Goal: Information Seeking & Learning: Learn about a topic

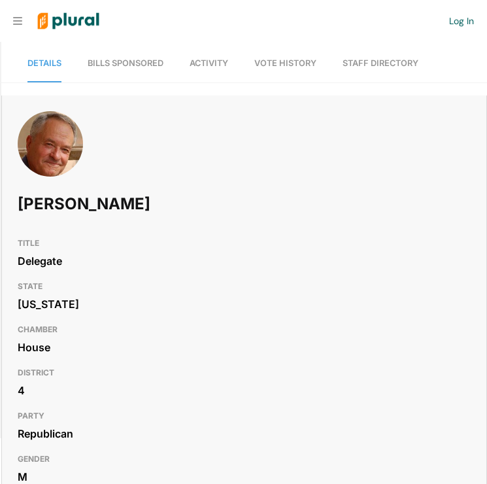
click at [308, 65] on span "Vote History" at bounding box center [285, 63] width 62 height 10
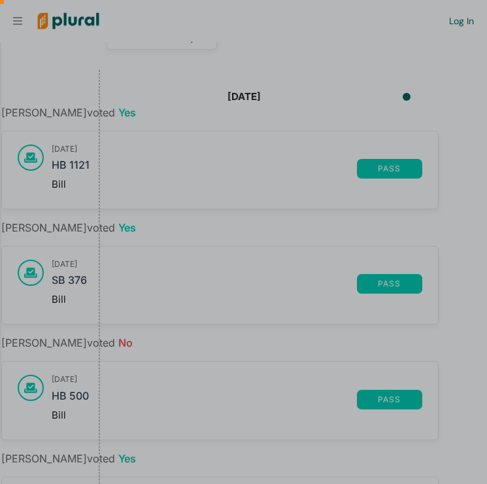
click at [73, 399] on div at bounding box center [243, 356] width 487 height 256
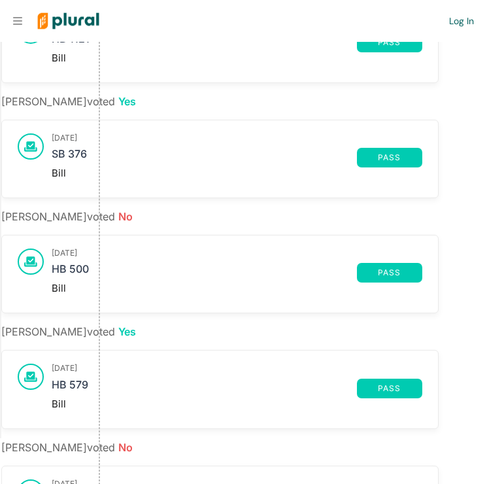
scroll to position [1351, 0]
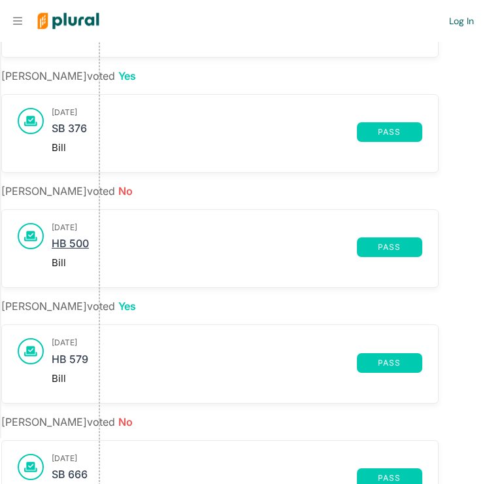
click at [80, 254] on link "HB 500" at bounding box center [204, 247] width 305 height 20
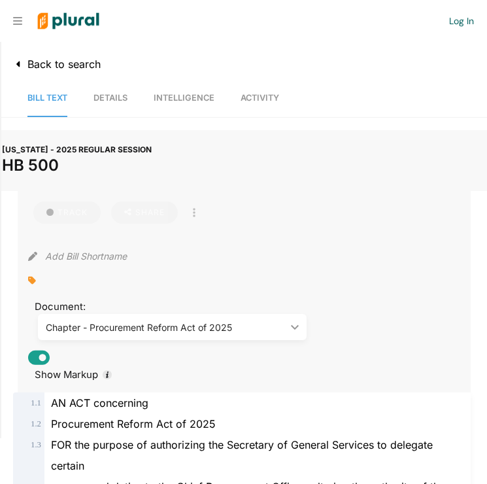
drag, startPoint x: 67, startPoint y: 164, endPoint x: -1, endPoint y: 166, distance: 68.7
click at [0, 166] on html "Request Demo Create Account Log In Organization Personal ic_keyboard_arrow_down…" at bounding box center [243, 242] width 487 height 484
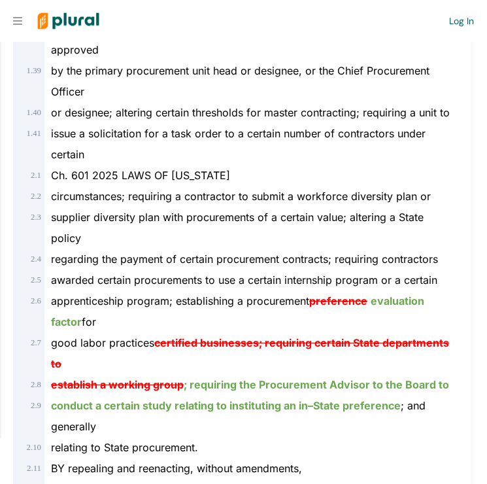
scroll to position [1444, 0]
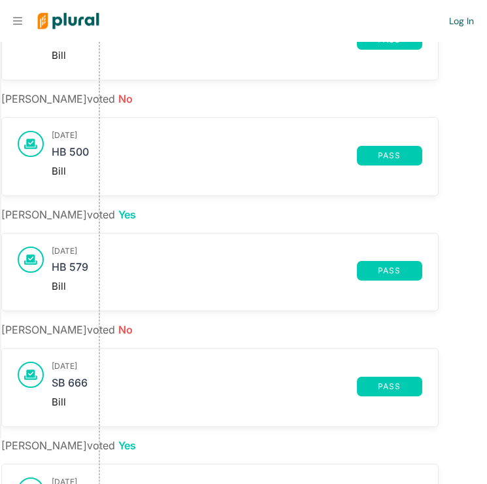
scroll to position [416, 0]
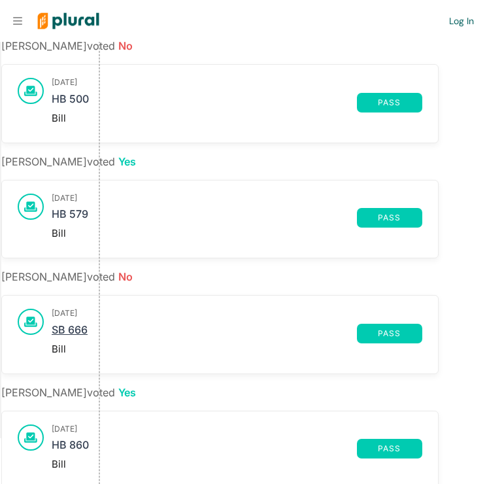
click at [69, 327] on link "SB 666" at bounding box center [204, 334] width 305 height 20
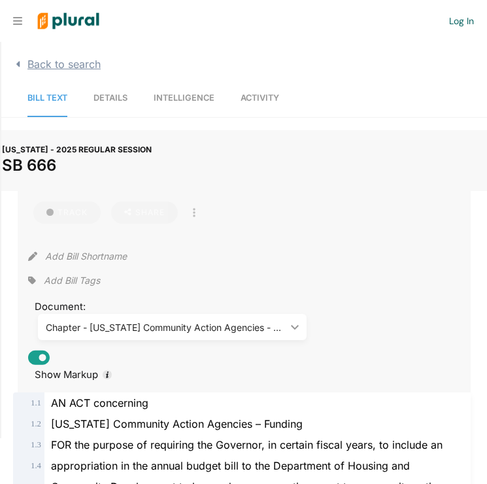
click at [78, 61] on span "Back to search" at bounding box center [61, 64] width 80 height 13
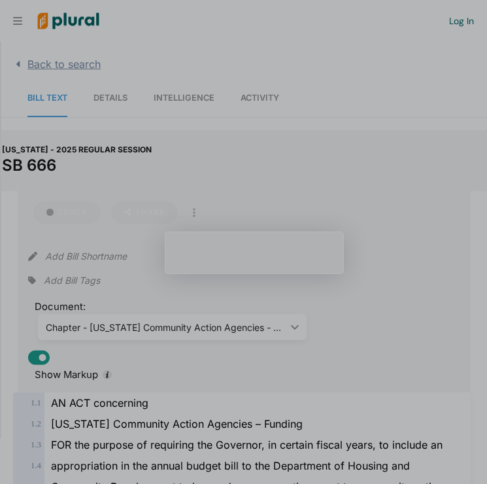
click at [41, 67] on span "Back to search" at bounding box center [61, 64] width 80 height 13
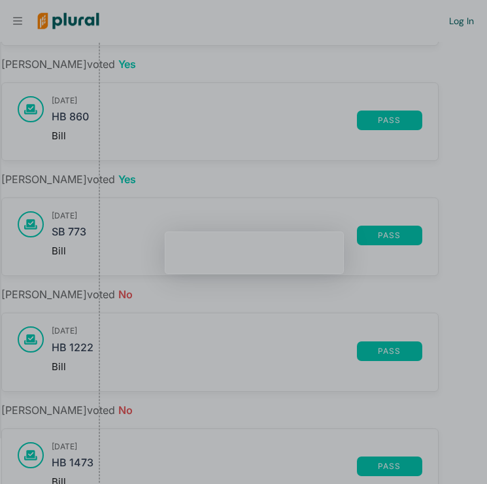
scroll to position [761, 0]
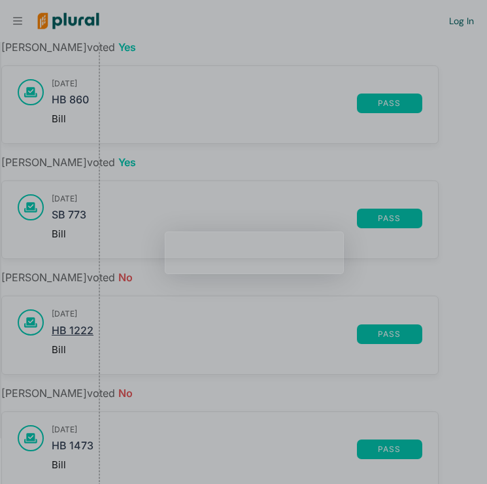
click at [84, 328] on link "HB 1222" at bounding box center [204, 334] width 305 height 20
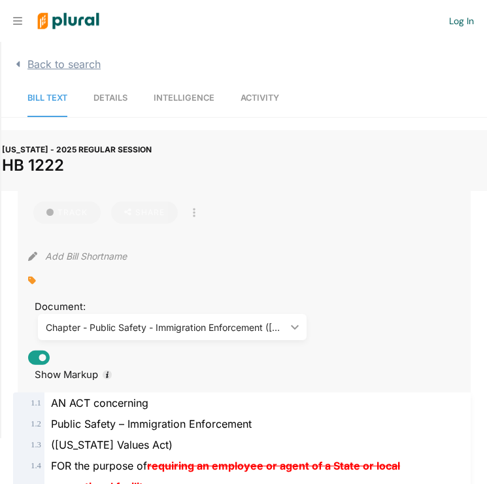
click at [83, 65] on span "Back to search" at bounding box center [61, 64] width 80 height 13
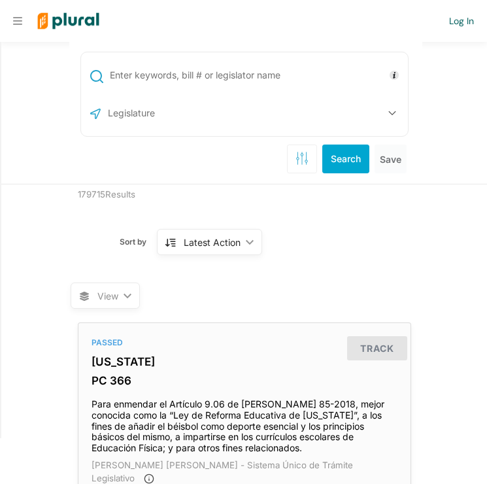
scroll to position [7, 0]
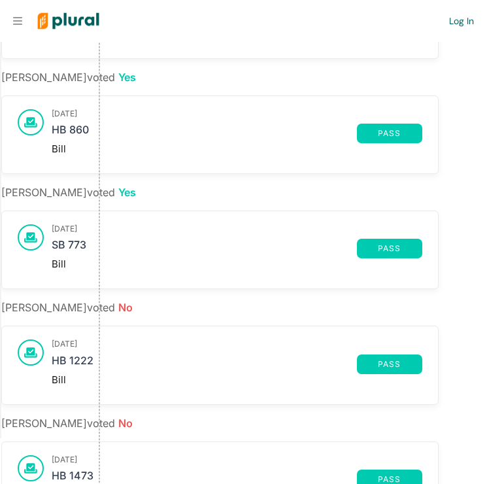
scroll to position [734, 0]
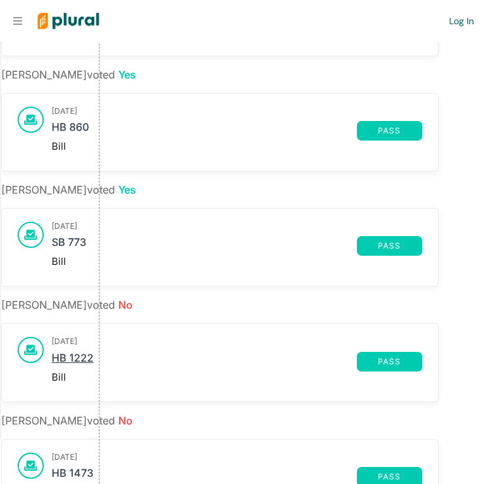
click at [82, 352] on link "HB 1222" at bounding box center [204, 362] width 305 height 20
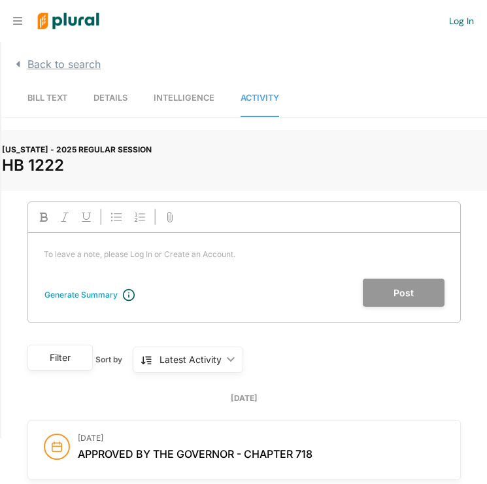
click at [58, 65] on span "Back to search" at bounding box center [61, 64] width 80 height 13
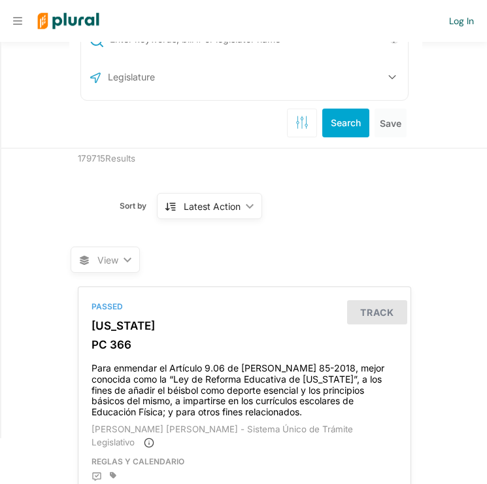
scroll to position [43, 0]
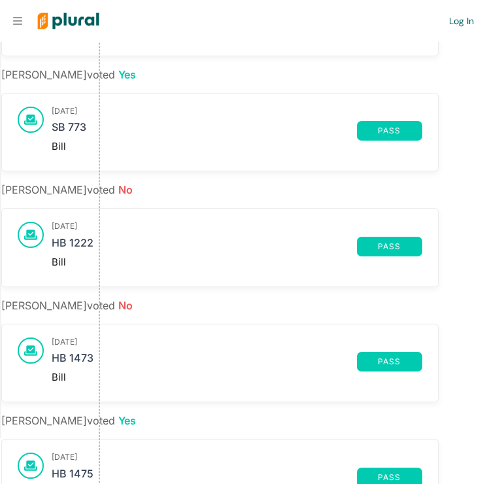
scroll to position [850, 0]
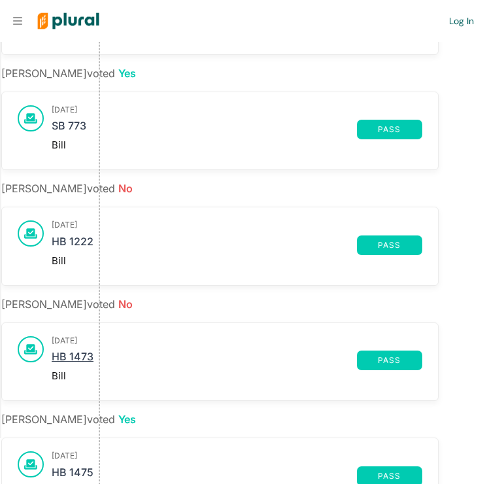
click at [81, 356] on link "HB 1473" at bounding box center [204, 361] width 305 height 20
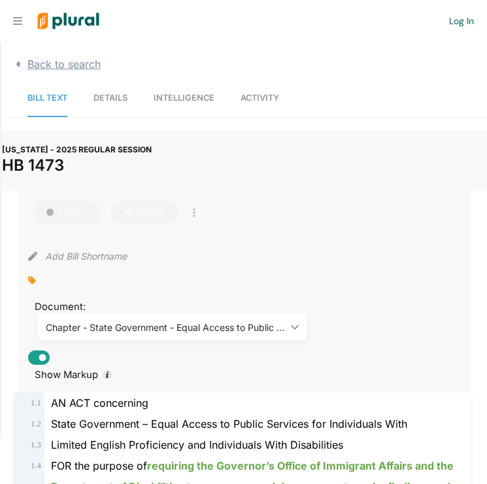
click at [60, 61] on span "Back to search" at bounding box center [61, 64] width 80 height 13
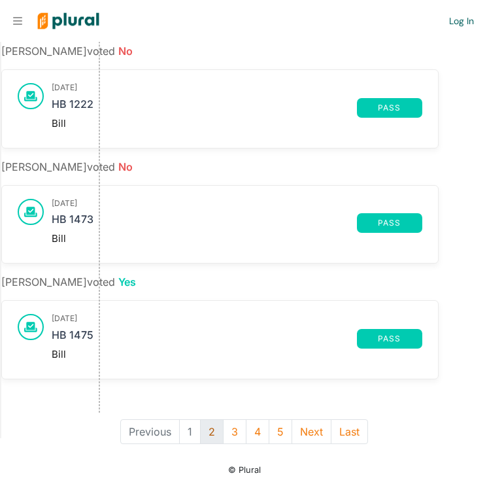
click at [213, 430] on button "2" at bounding box center [212, 431] width 24 height 25
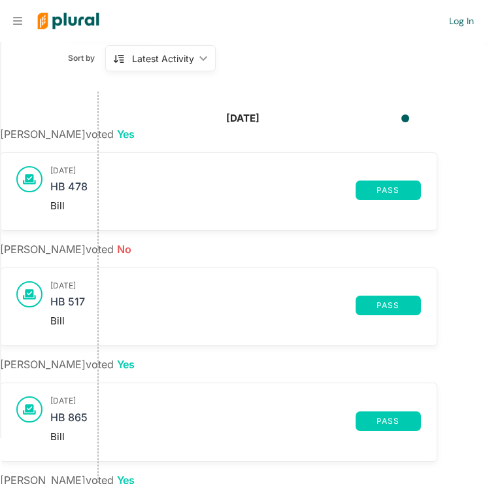
scroll to position [135, 1]
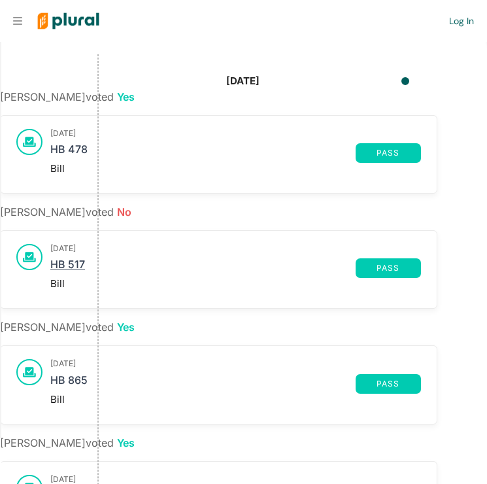
click at [75, 262] on link "HB 517" at bounding box center [202, 268] width 305 height 20
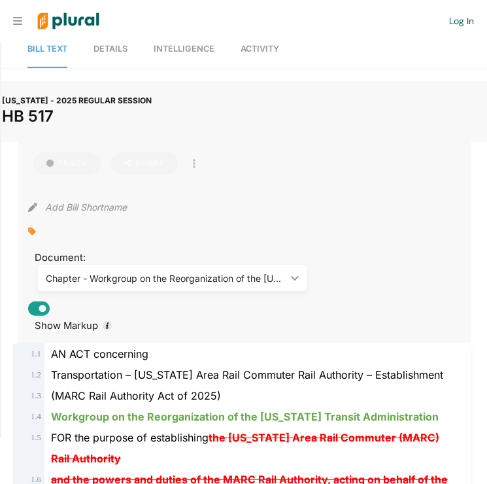
scroll to position [41, 0]
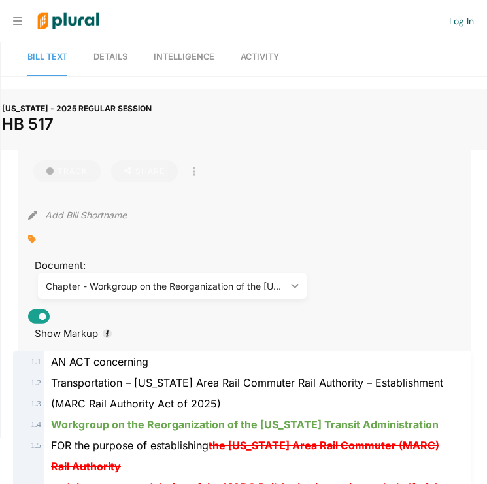
drag, startPoint x: 58, startPoint y: 126, endPoint x: 5, endPoint y: 130, distance: 53.2
click at [5, 130] on h1 "HB 517" at bounding box center [244, 124] width 485 height 19
copy h1 "HB 517"
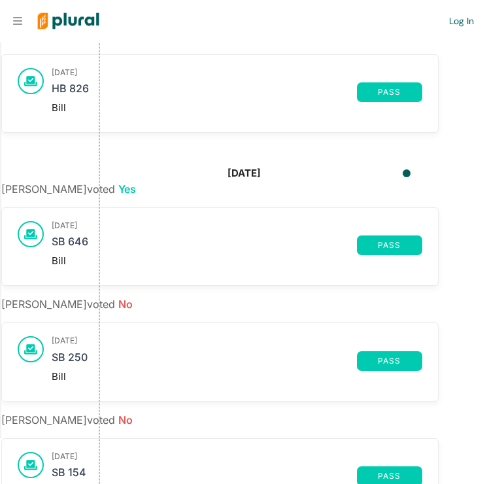
scroll to position [542, 0]
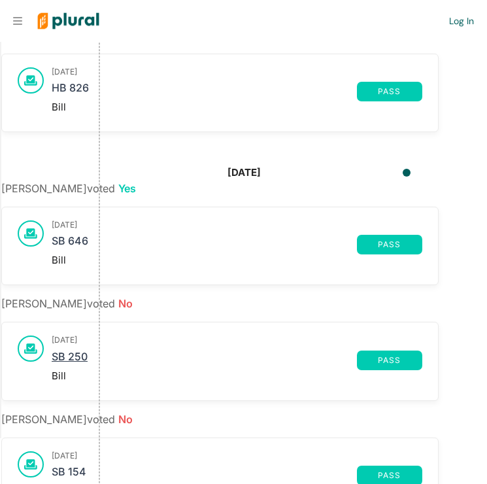
click at [82, 352] on link "SB 250" at bounding box center [204, 361] width 305 height 20
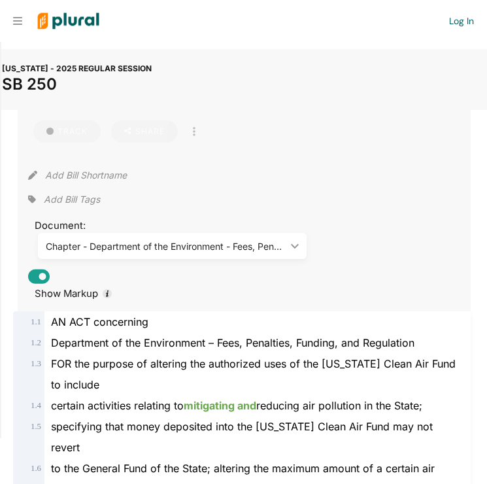
scroll to position [66, 0]
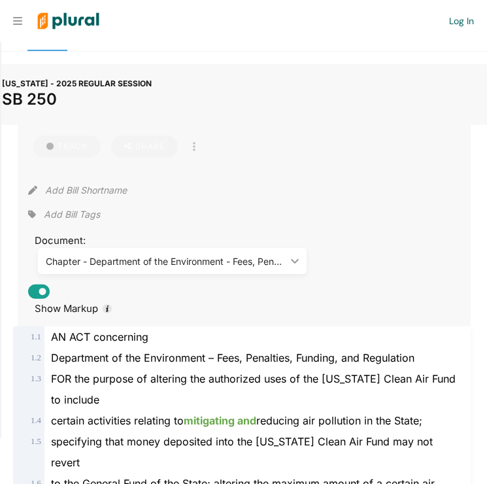
drag, startPoint x: 62, startPoint y: 99, endPoint x: 6, endPoint y: 104, distance: 56.5
click at [6, 104] on h1 "SB 250" at bounding box center [244, 99] width 485 height 19
copy h1 "SB 250"
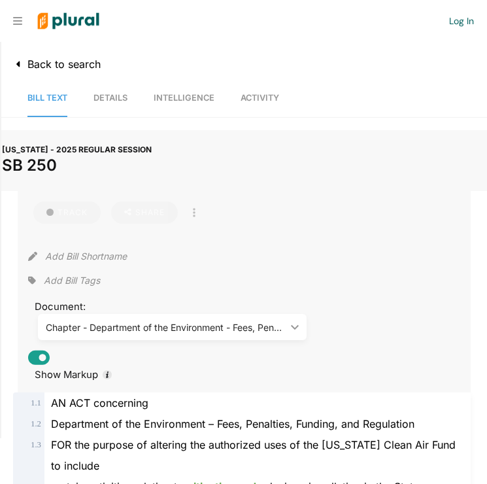
scroll to position [0, 0]
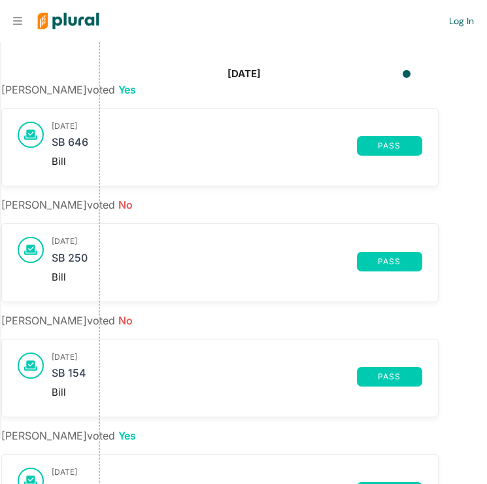
scroll to position [652, 0]
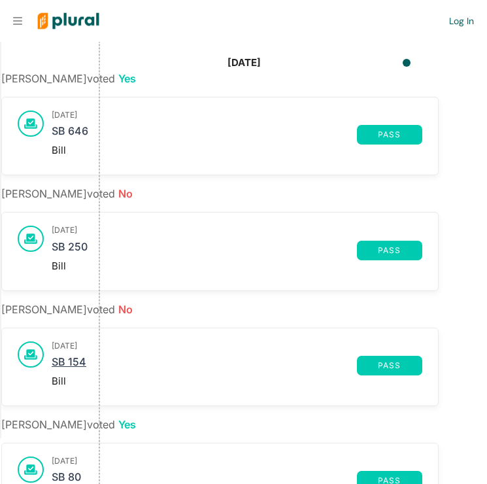
click at [75, 359] on link "SB 154" at bounding box center [204, 366] width 305 height 20
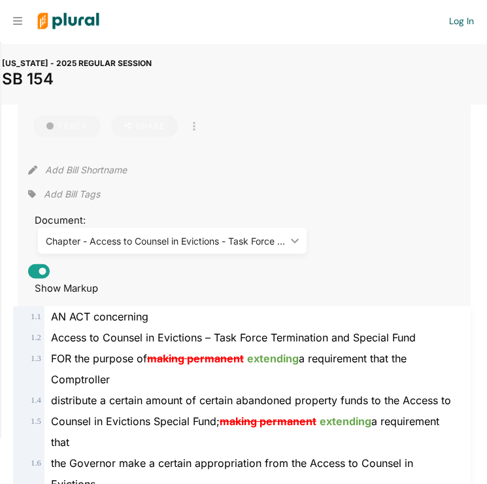
scroll to position [93, 0]
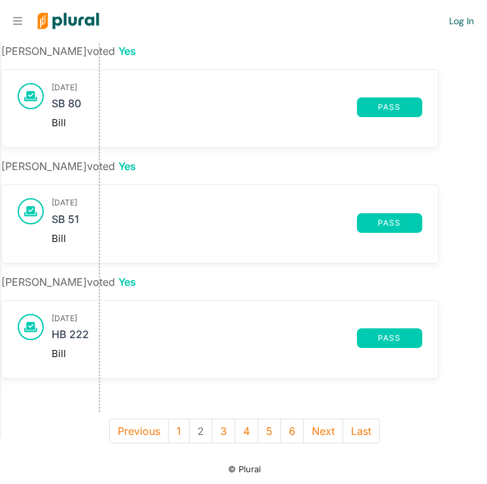
scroll to position [1025, 0]
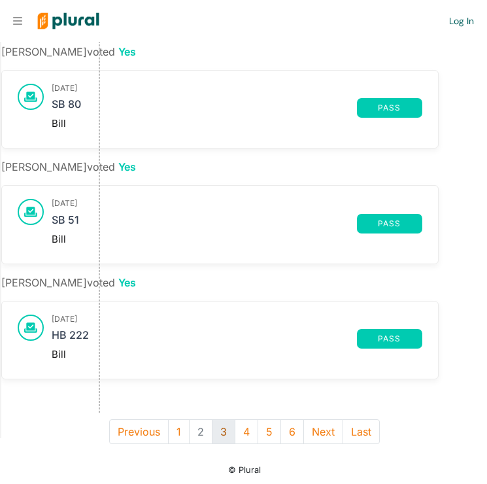
click at [222, 431] on button "3" at bounding box center [224, 431] width 24 height 25
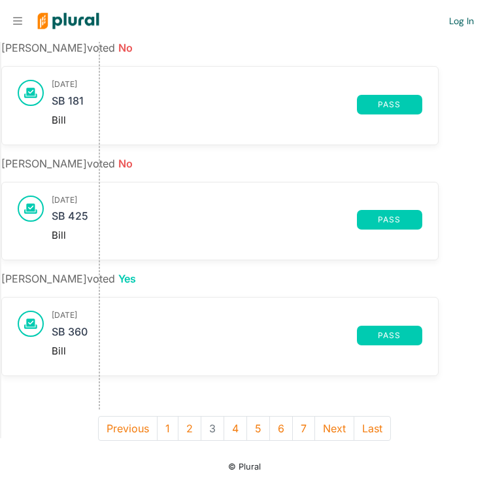
scroll to position [988, 0]
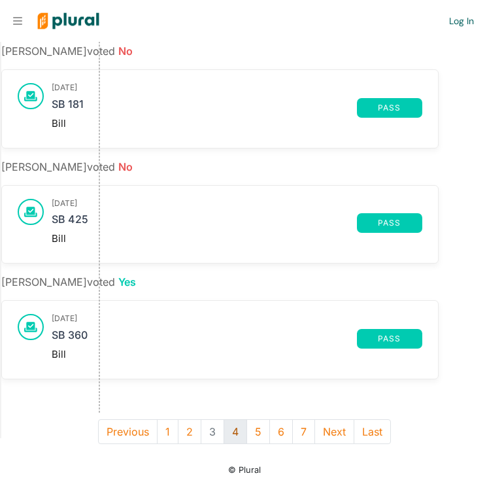
click at [239, 423] on button "4" at bounding box center [236, 431] width 24 height 25
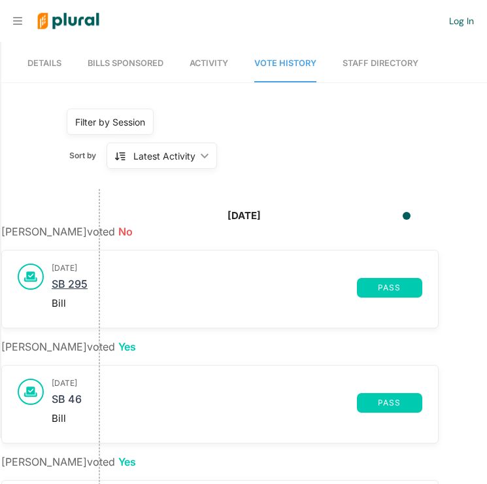
click at [77, 281] on link "SB 295" at bounding box center [204, 288] width 305 height 20
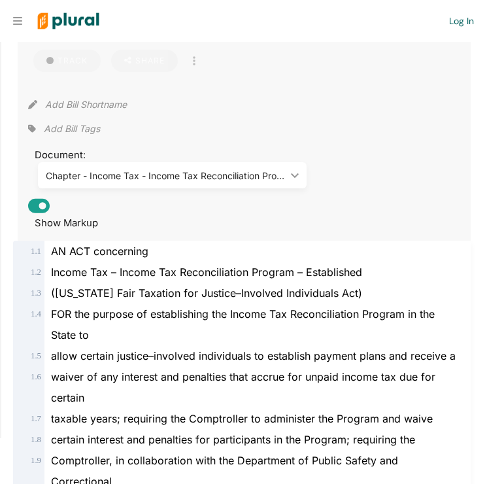
scroll to position [154, 0]
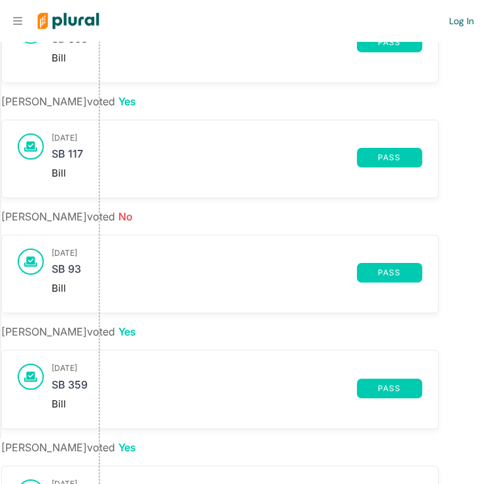
scroll to position [708, 0]
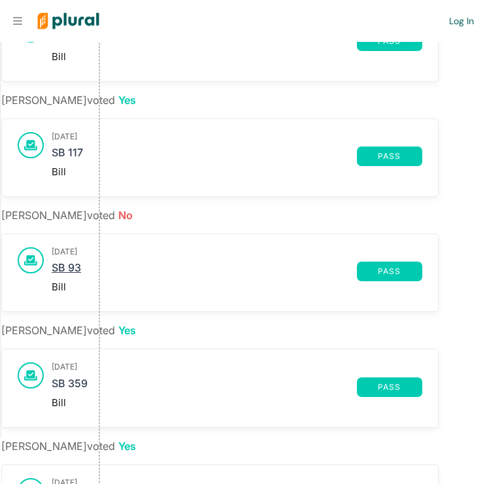
click at [64, 264] on link "SB 93" at bounding box center [204, 272] width 305 height 20
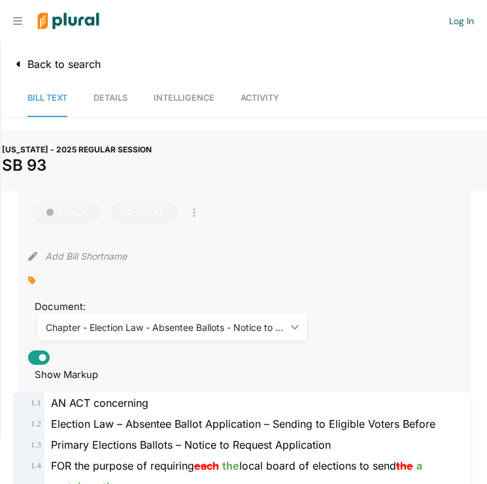
scroll to position [36, 0]
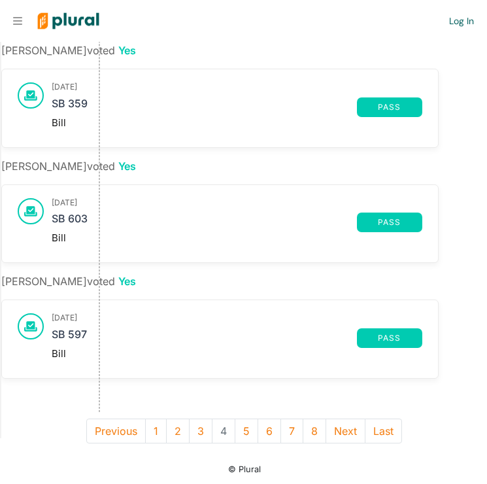
scroll to position [988, 0]
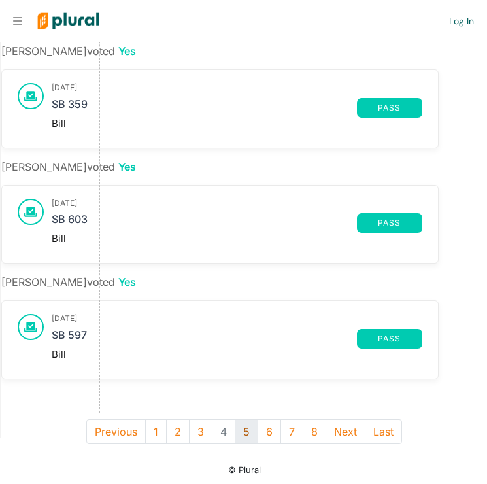
click at [250, 430] on button "5" at bounding box center [247, 431] width 24 height 25
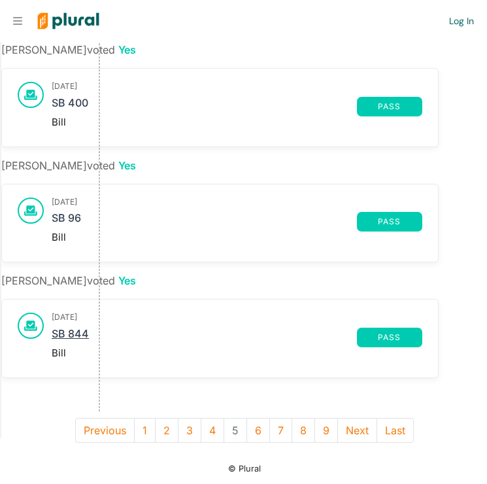
scroll to position [988, 0]
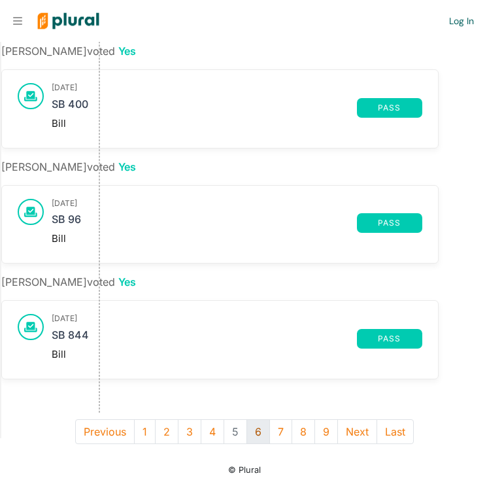
click at [258, 432] on button "6" at bounding box center [259, 431] width 24 height 25
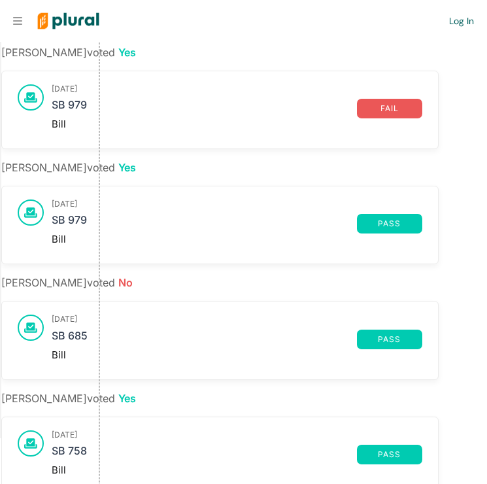
scroll to position [181, 0]
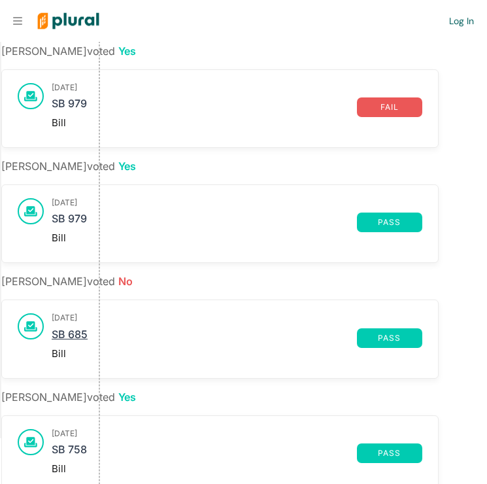
click at [71, 331] on link "SB 685" at bounding box center [204, 338] width 305 height 20
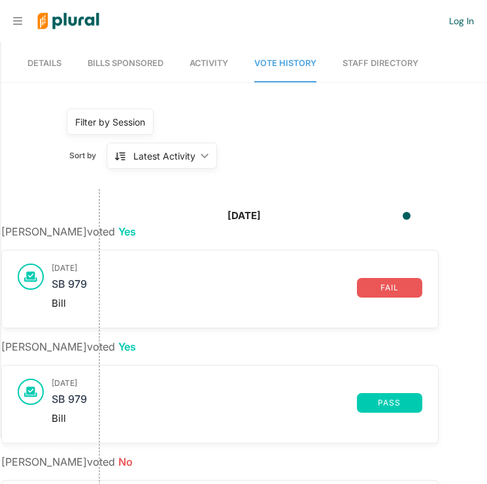
click at [137, 122] on div "Filter by Session" at bounding box center [110, 122] width 70 height 14
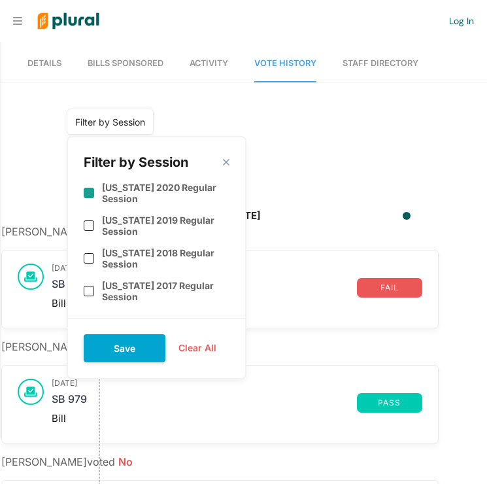
scroll to position [223, 0]
click at [221, 161] on div "Filter by Session close" at bounding box center [157, 162] width 146 height 18
click at [226, 164] on polygon at bounding box center [225, 162] width 11 height 11
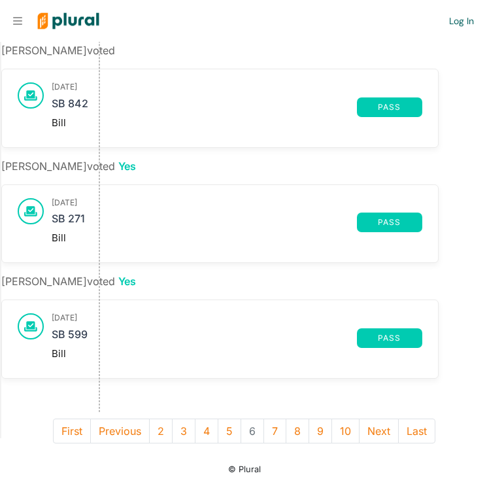
scroll to position [988, 0]
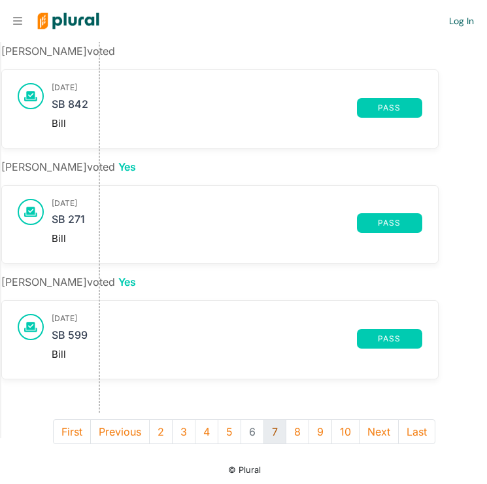
click at [267, 427] on button "7" at bounding box center [275, 431] width 23 height 25
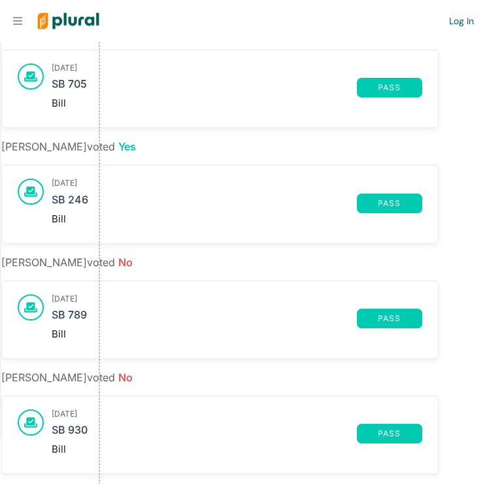
scroll to position [549, 0]
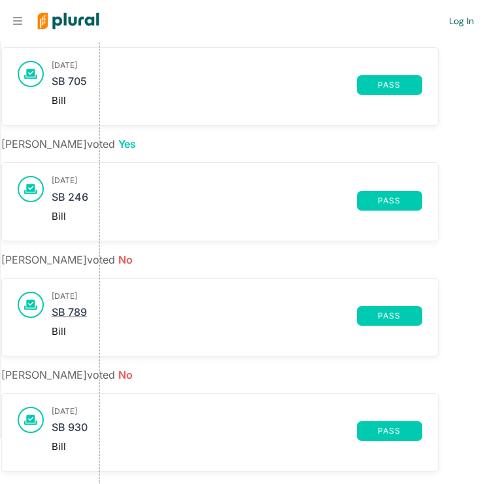
click at [75, 312] on link "SB 789" at bounding box center [204, 316] width 305 height 20
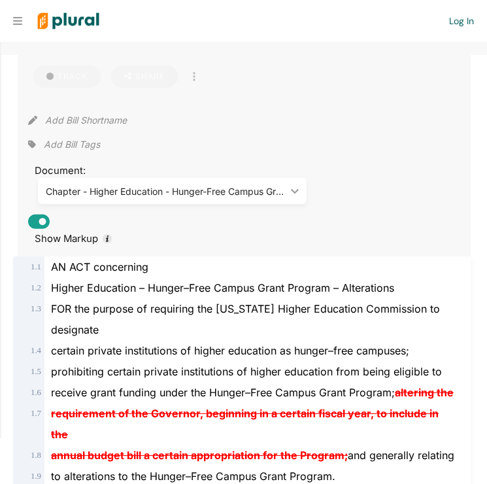
scroll to position [143, 0]
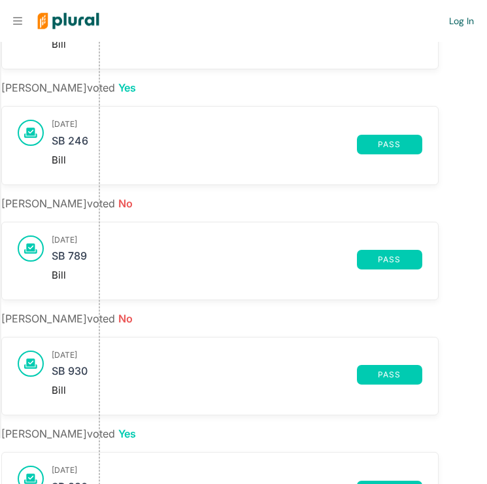
scroll to position [614, 0]
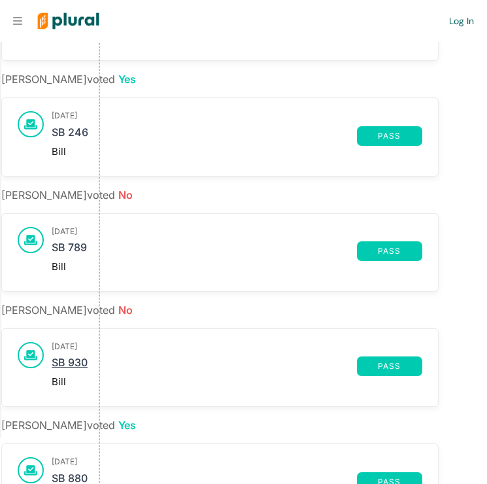
click at [82, 360] on link "SB 930" at bounding box center [204, 366] width 305 height 20
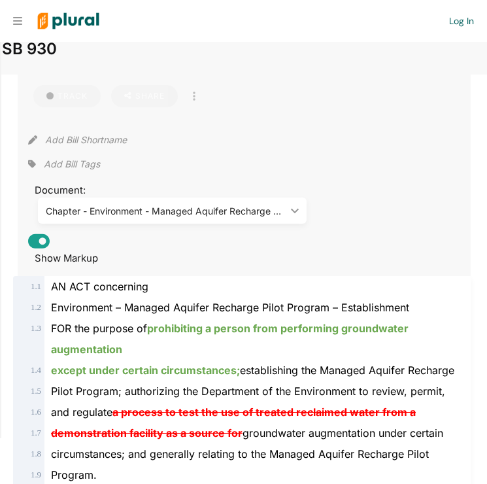
scroll to position [130, 0]
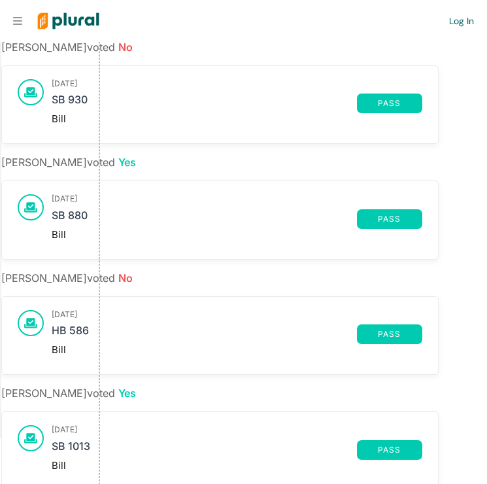
scroll to position [886, 0]
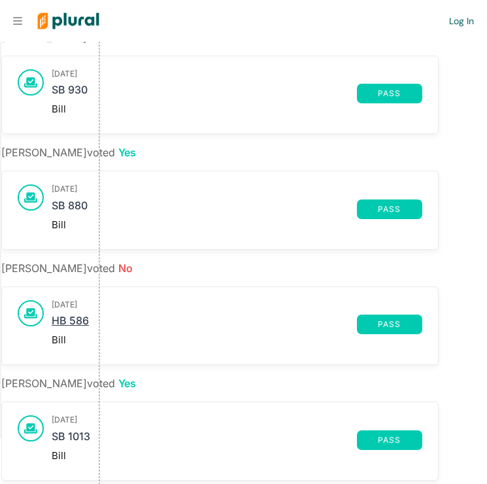
click at [73, 317] on link "HB 586" at bounding box center [204, 325] width 305 height 20
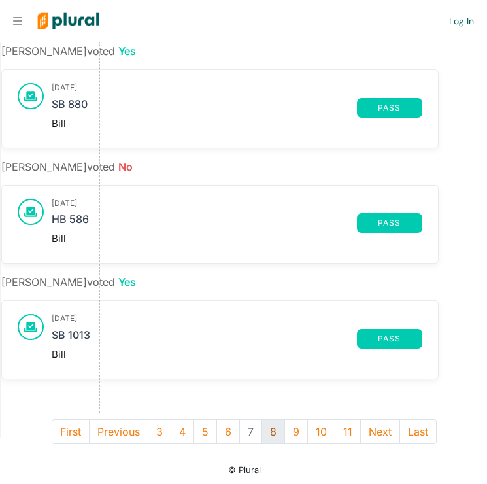
click at [273, 430] on button "8" at bounding box center [274, 431] width 24 height 25
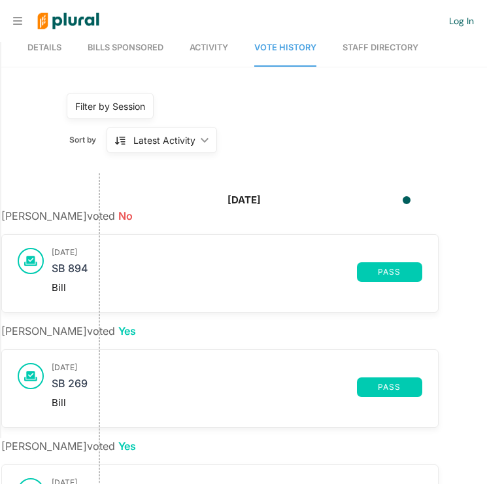
scroll to position [23, 0]
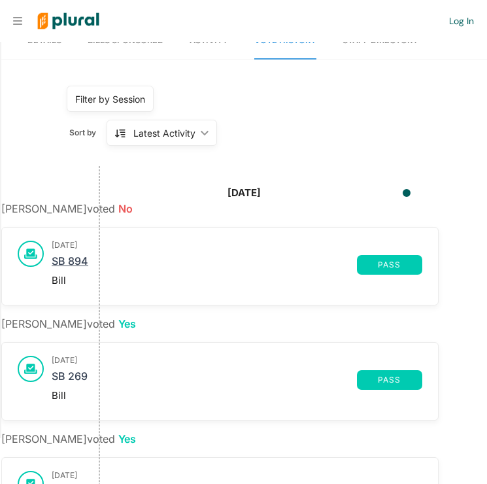
click at [80, 262] on link "SB 894" at bounding box center [204, 265] width 305 height 20
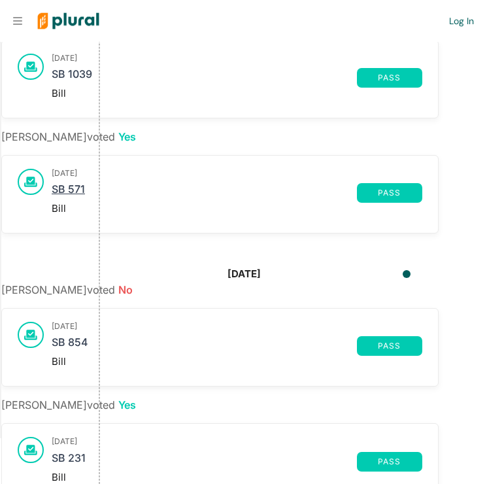
scroll to position [793, 0]
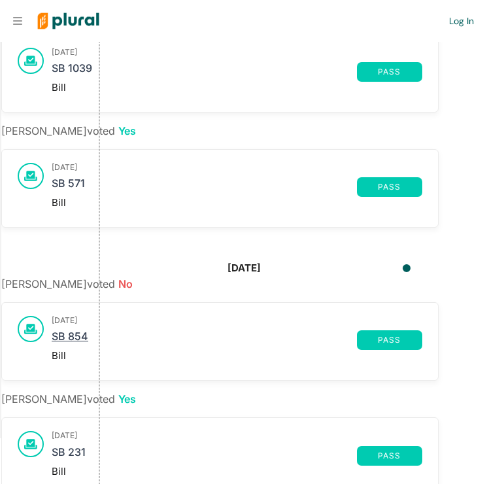
click at [76, 338] on link "SB 854" at bounding box center [204, 340] width 305 height 20
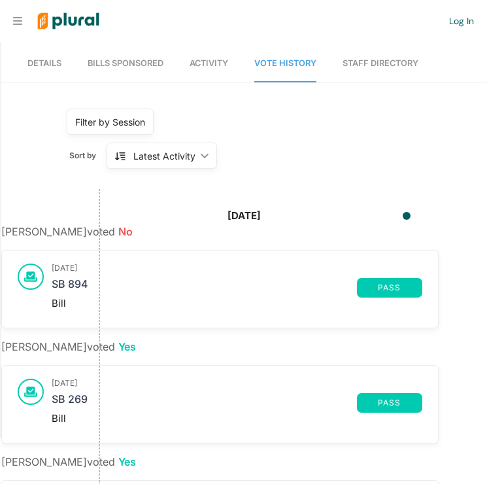
click at [356, 65] on link "Staff Directory" at bounding box center [381, 63] width 76 height 37
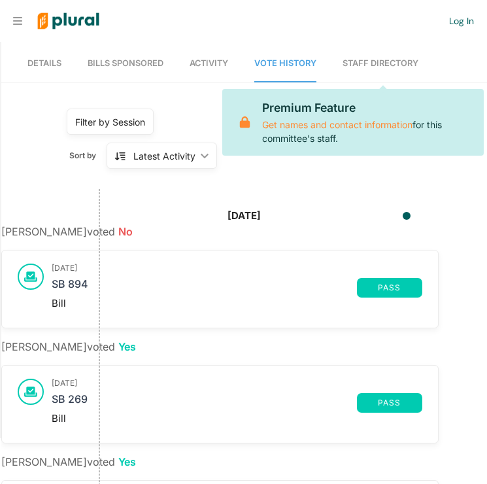
click at [48, 61] on span "Details" at bounding box center [44, 63] width 34 height 10
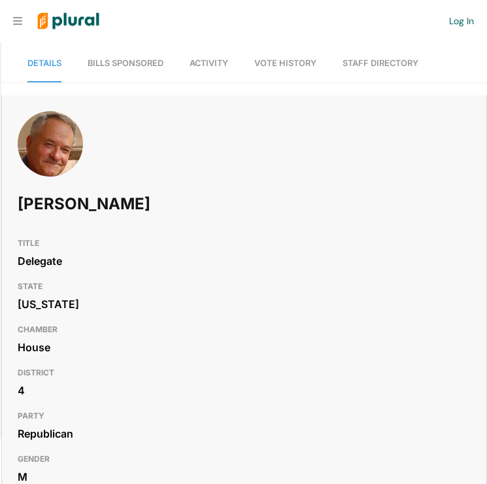
click at [16, 27] on nav "Request Demo Create Account Log In" at bounding box center [243, 21] width 487 height 42
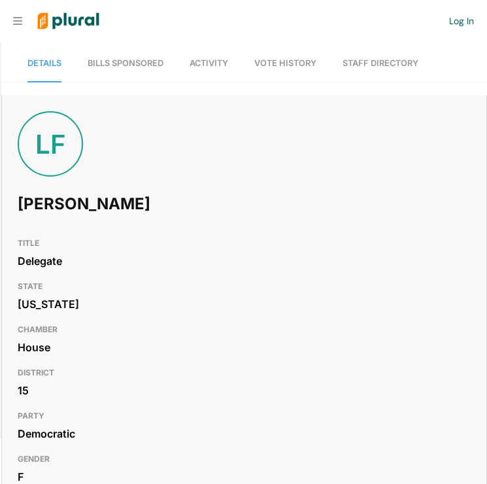
click at [287, 64] on span "Vote History" at bounding box center [285, 63] width 62 height 10
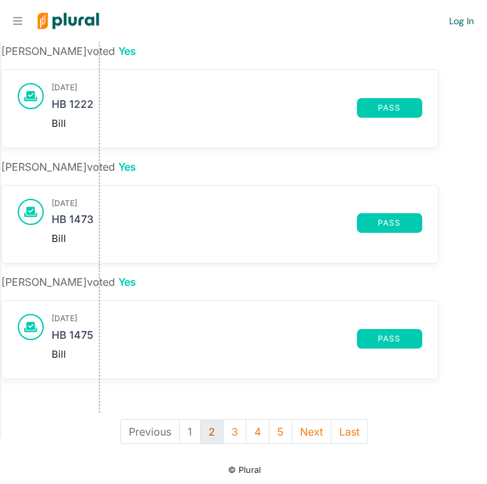
click at [211, 429] on button "2" at bounding box center [212, 431] width 24 height 25
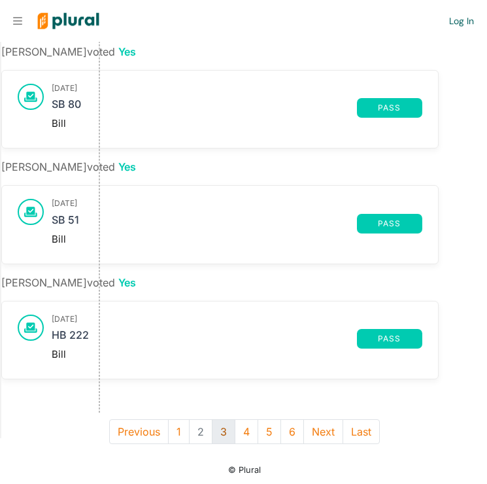
click at [224, 433] on button "3" at bounding box center [224, 431] width 24 height 25
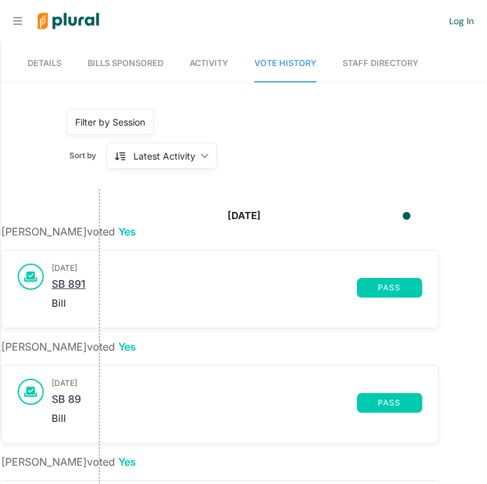
click at [77, 281] on link "SB 891" at bounding box center [204, 288] width 305 height 20
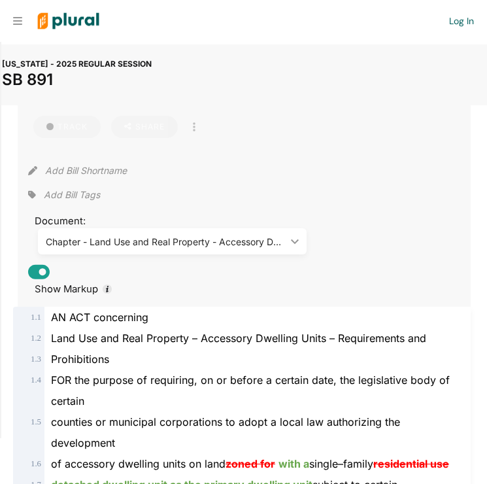
scroll to position [74, 0]
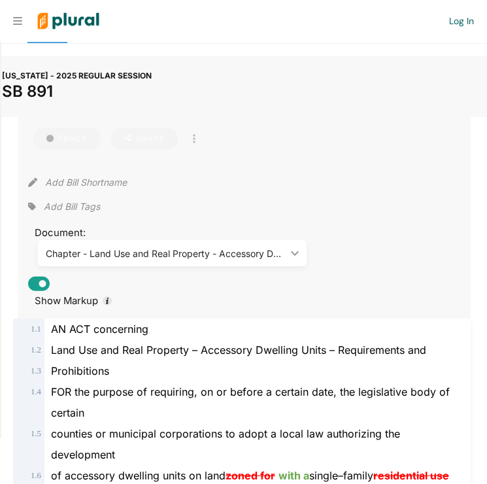
click at [185, 248] on div "Chapter - Land Use and Real Property - Accessory Dwelling Units - Requirements …" at bounding box center [166, 254] width 240 height 14
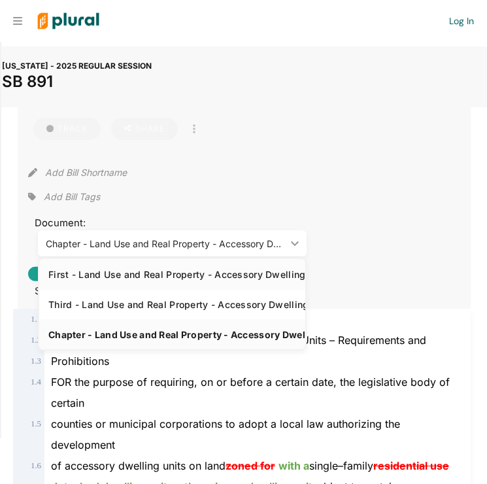
scroll to position [82, 0]
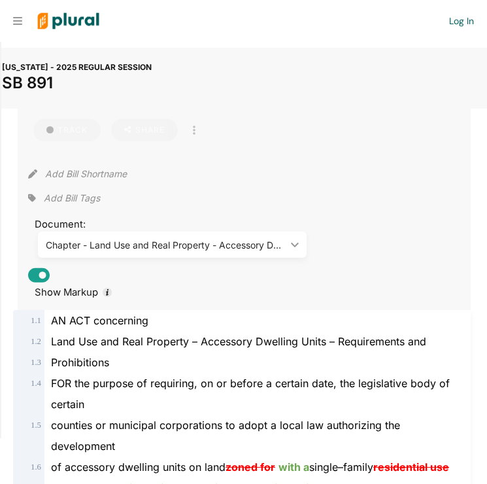
click at [171, 206] on div "Add Bill Tags" at bounding box center [244, 198] width 432 height 20
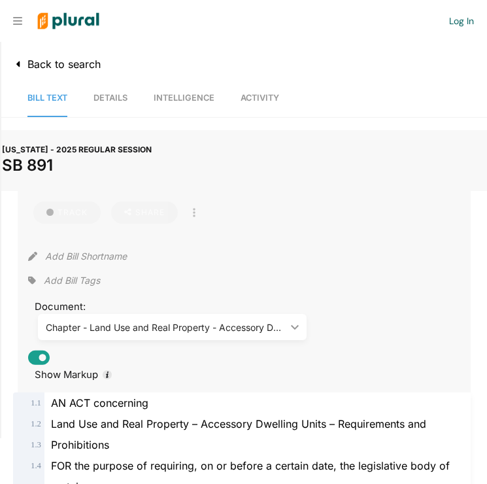
scroll to position [0, 0]
click at [106, 259] on button "Add Bill Shortname" at bounding box center [86, 256] width 82 height 21
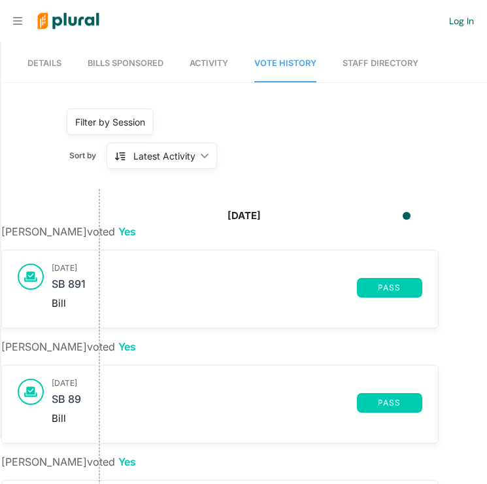
click at [22, 23] on icon at bounding box center [17, 21] width 9 height 10
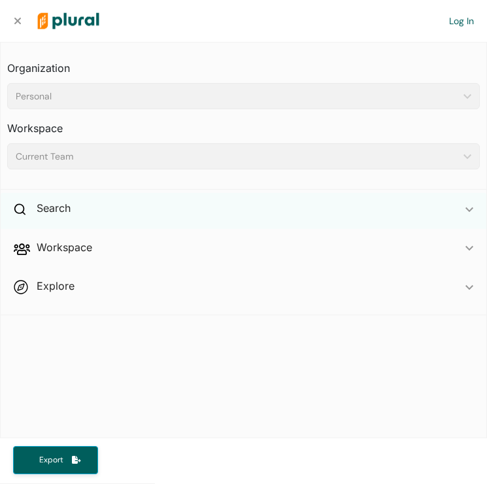
click at [78, 208] on div "Search ic_keyboard_arrow_down" at bounding box center [244, 210] width 486 height 35
click at [64, 238] on h4 "Bills" at bounding box center [246, 238] width 453 height 12
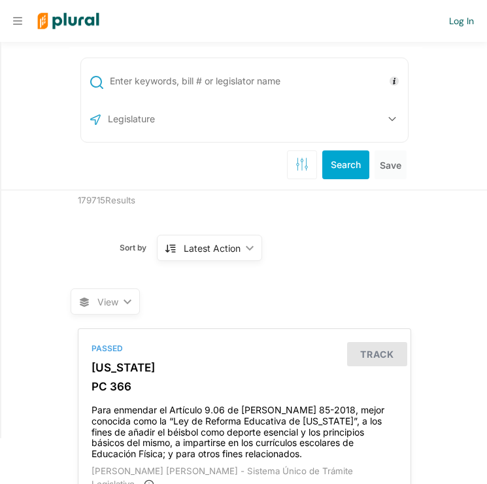
click at [179, 92] on input "text" at bounding box center [257, 81] width 296 height 25
type input "transportation"
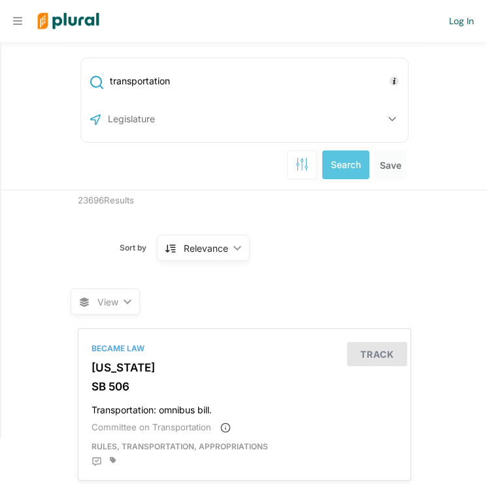
click at [157, 122] on input "text" at bounding box center [177, 119] width 140 height 25
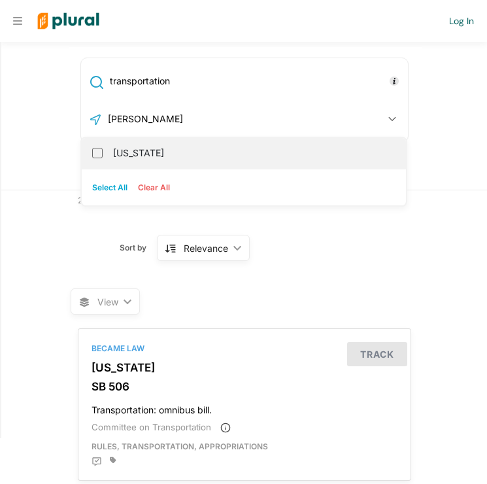
type input "Mary"
drag, startPoint x: 105, startPoint y: 140, endPoint x: 99, endPoint y: 150, distance: 12.3
click at [99, 150] on input "[US_STATE]" at bounding box center [97, 153] width 10 height 10
checkbox input "true"
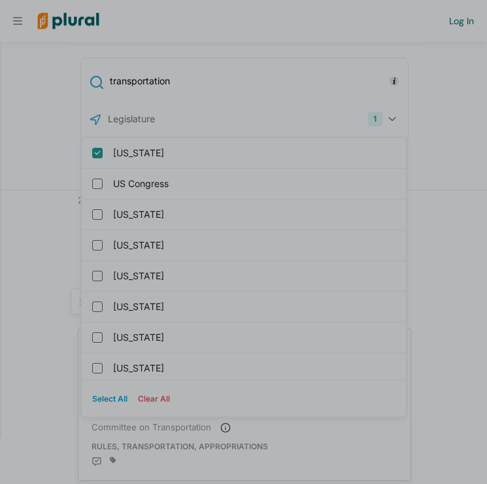
click at [433, 145] on div "Product tour overlay" at bounding box center [243, 242] width 487 height 484
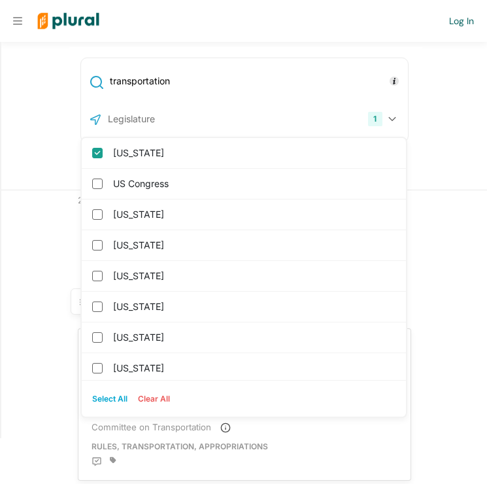
click at [392, 114] on button "1" at bounding box center [383, 119] width 41 height 25
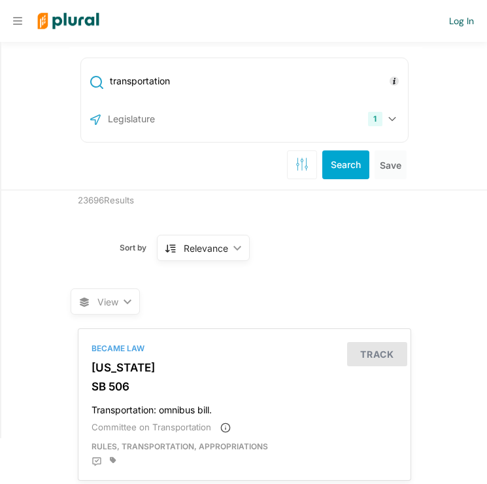
click at [342, 163] on button "Search" at bounding box center [345, 164] width 47 height 29
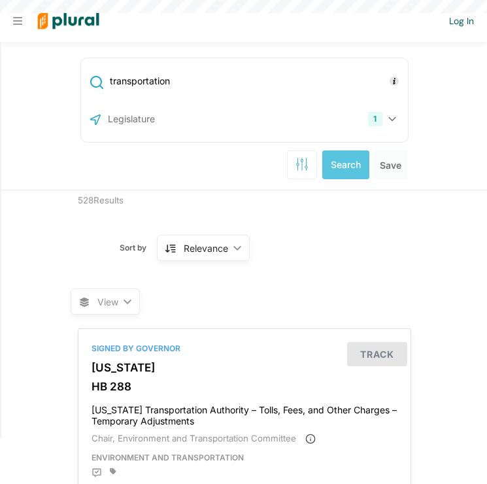
click at [152, 109] on input "text" at bounding box center [177, 119] width 140 height 25
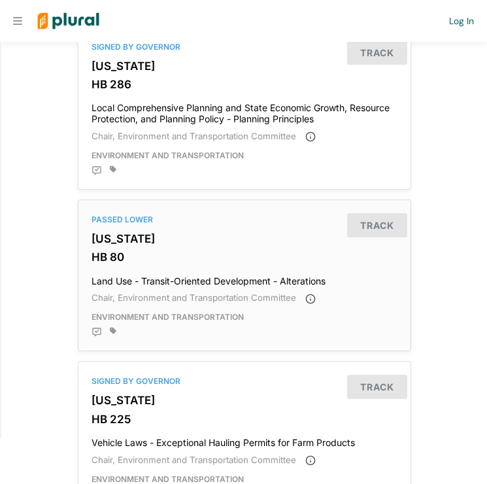
scroll to position [480, 0]
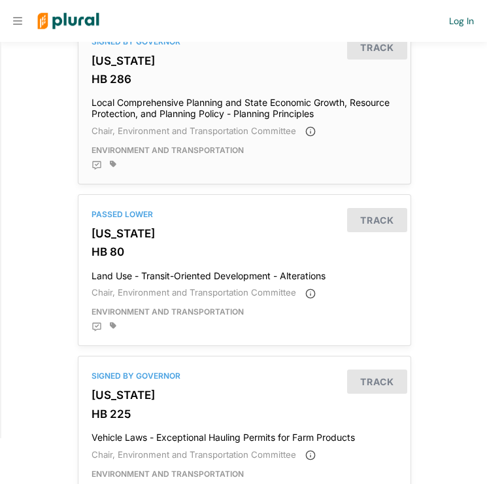
type input "Mary"
click at [204, 93] on h4 "Local Comprehensive Planning and State Economic Growth, Resource Protection, an…" at bounding box center [245, 105] width 306 height 29
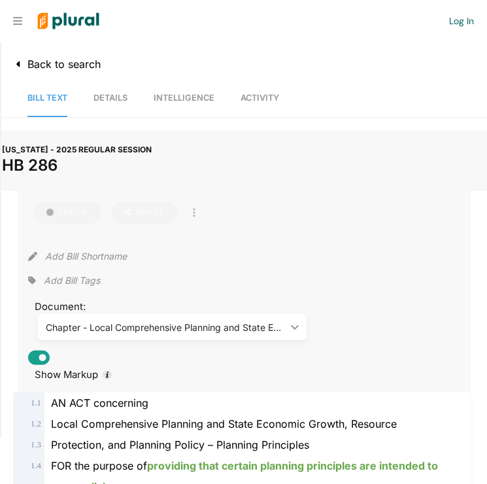
click at [115, 101] on span "Details" at bounding box center [111, 98] width 34 height 10
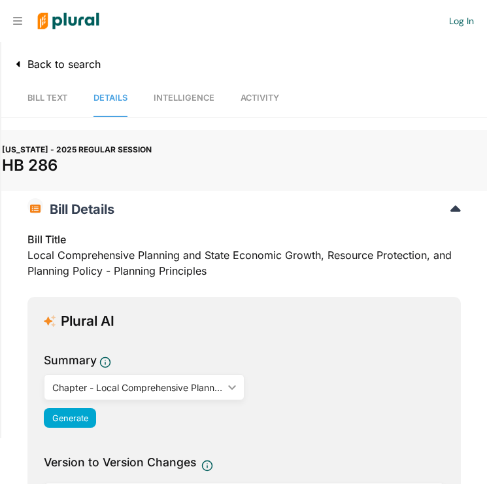
click at [246, 97] on span "Activity" at bounding box center [260, 98] width 39 height 10
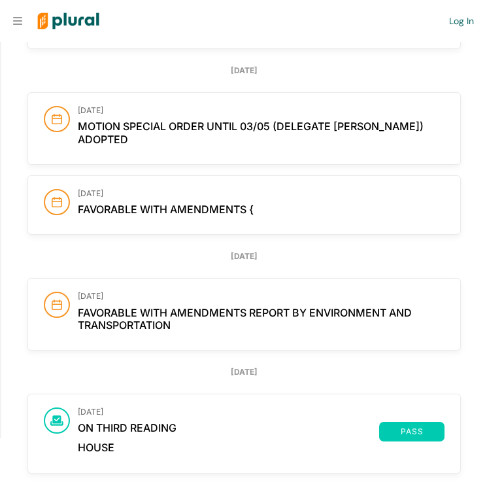
scroll to position [1451, 0]
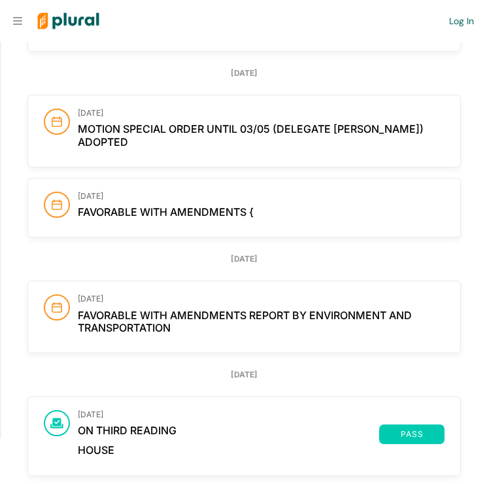
click at [168, 205] on span "Favorable with Amendments {" at bounding box center [166, 211] width 176 height 13
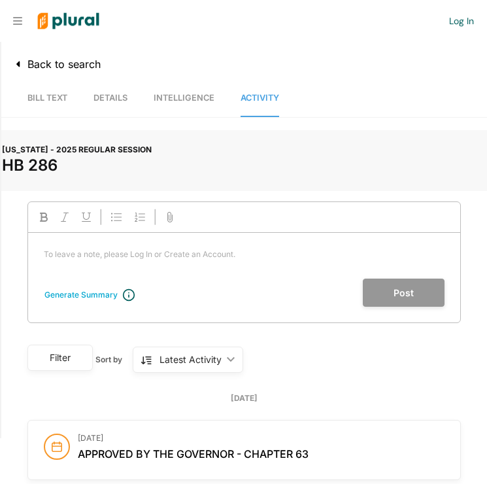
scroll to position [0, 0]
click at [193, 103] on link "Intelligence" at bounding box center [184, 98] width 61 height 37
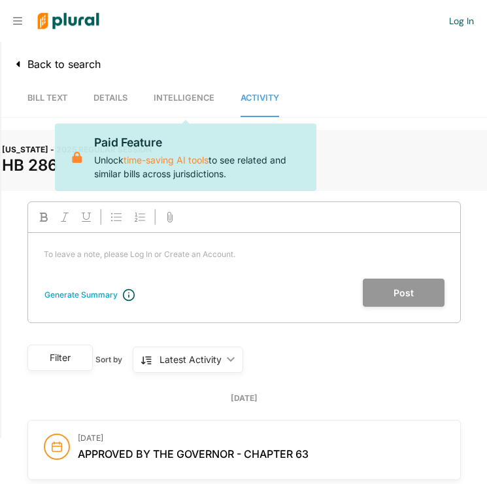
click at [124, 94] on span "Details" at bounding box center [111, 98] width 34 height 10
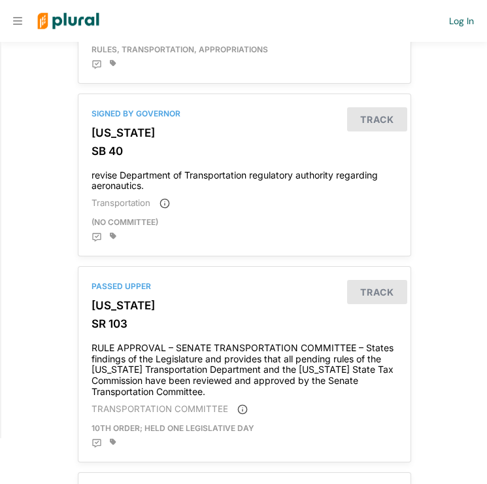
scroll to position [485, 0]
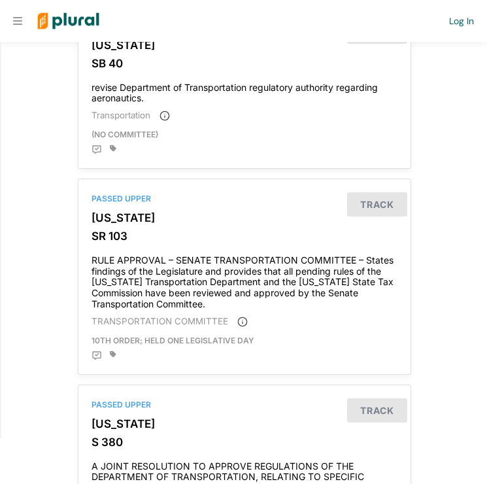
scroll to position [379, 0]
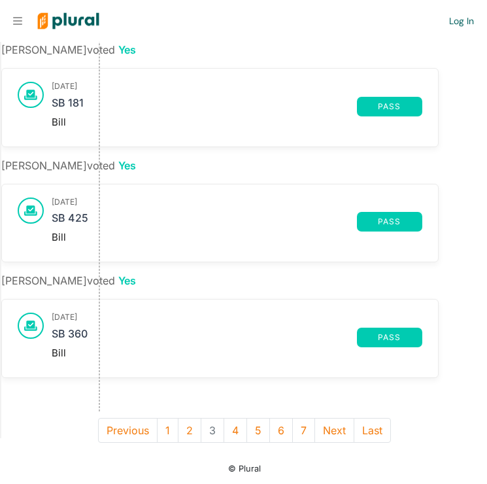
scroll to position [988, 0]
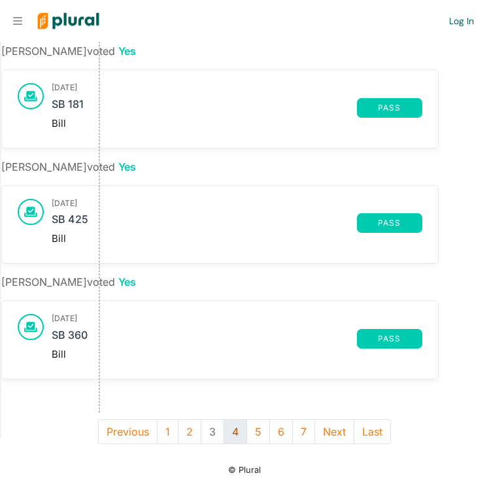
click at [234, 433] on button "4" at bounding box center [236, 431] width 24 height 25
click at [247, 425] on button "5" at bounding box center [247, 431] width 24 height 25
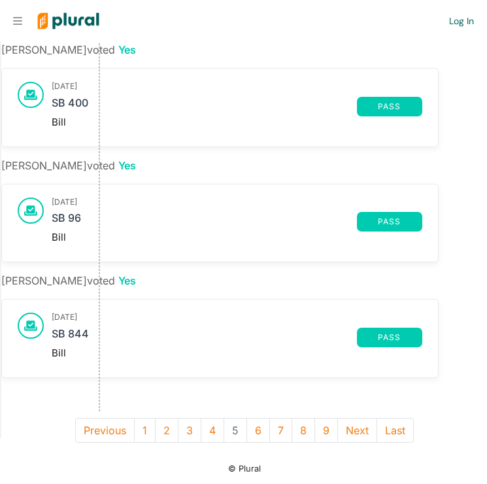
scroll to position [988, 0]
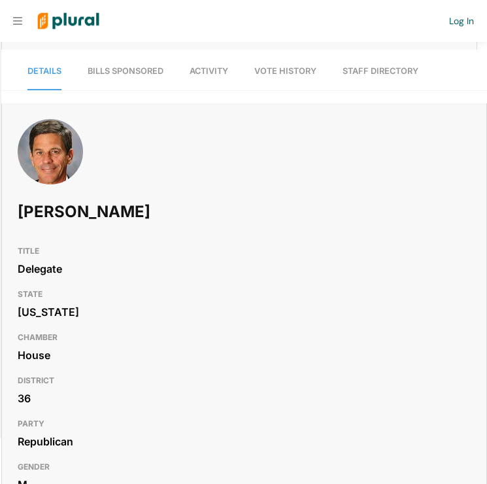
scroll to position [1231, 0]
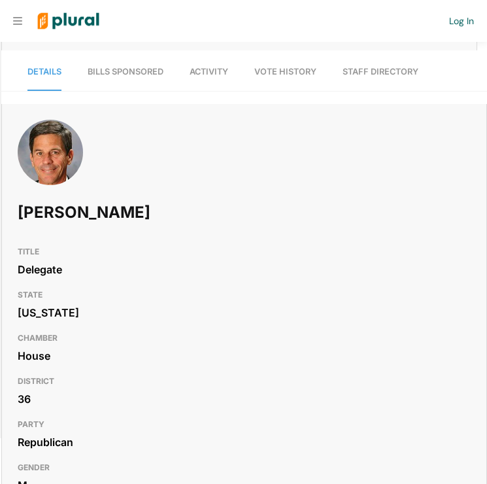
click at [277, 77] on span "Vote History" at bounding box center [285, 72] width 62 height 10
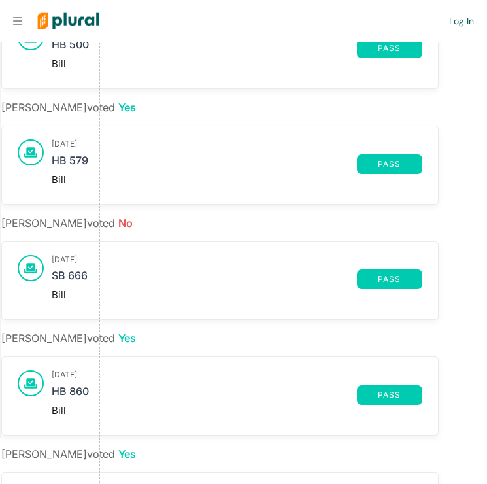
scroll to position [1711, 0]
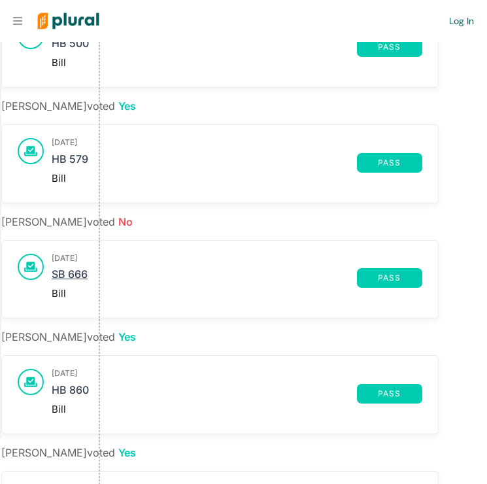
click at [82, 287] on link "SB 666" at bounding box center [204, 278] width 305 height 20
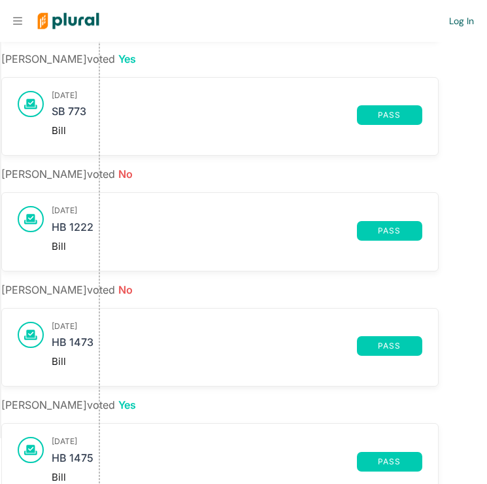
scroll to position [872, 0]
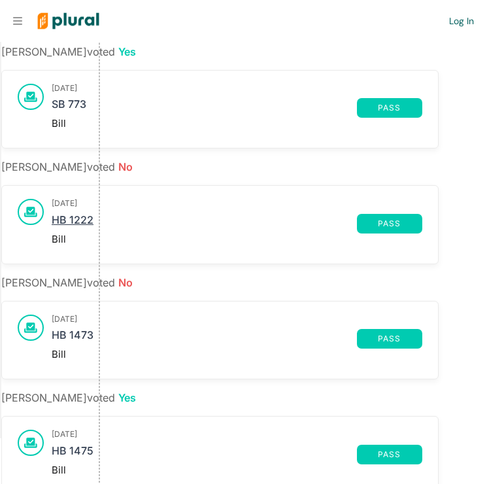
click at [84, 218] on link "HB 1222" at bounding box center [204, 224] width 305 height 20
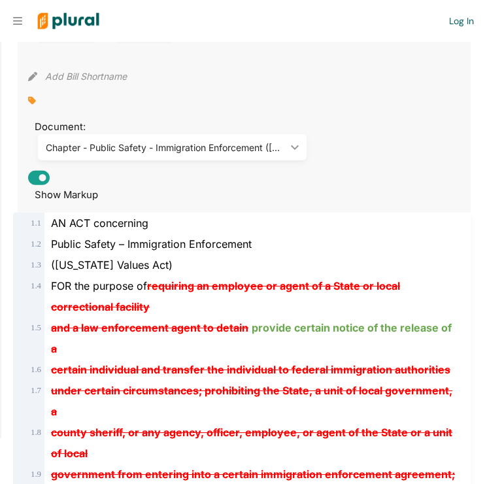
scroll to position [181, 0]
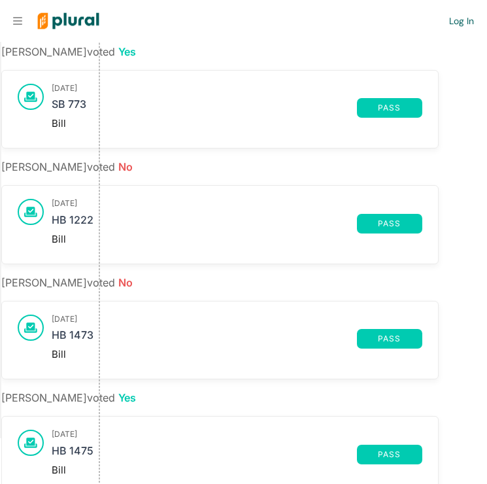
scroll to position [900, 0]
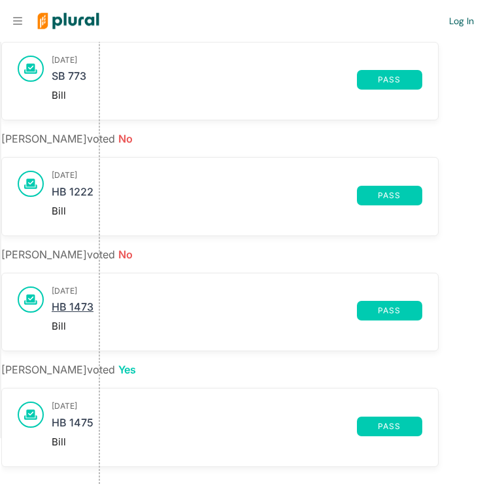
click at [80, 301] on link "HB 1473" at bounding box center [204, 311] width 305 height 20
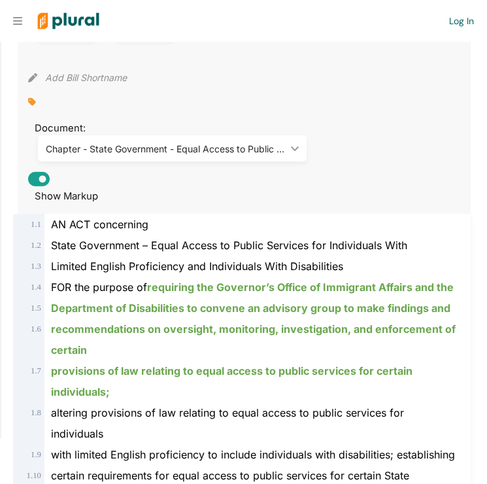
scroll to position [180, 0]
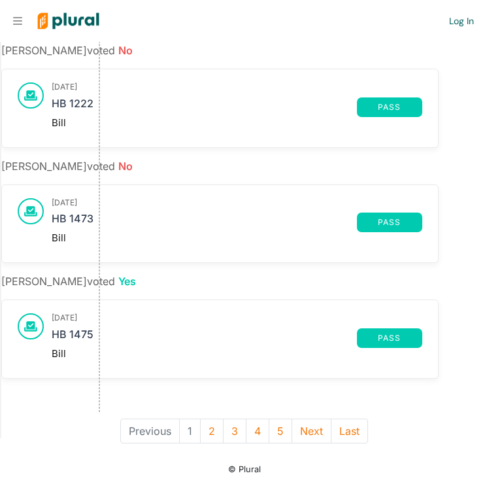
scroll to position [988, 0]
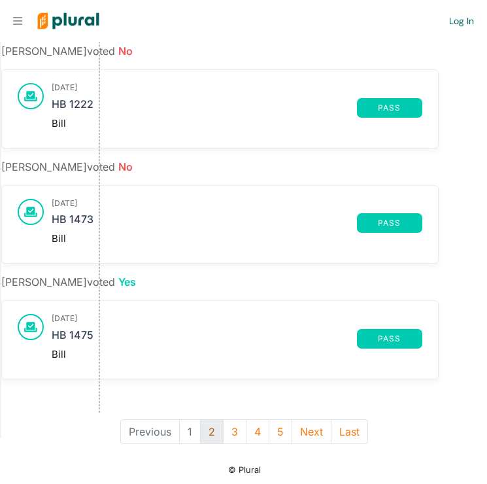
click at [213, 425] on button "2" at bounding box center [212, 431] width 24 height 25
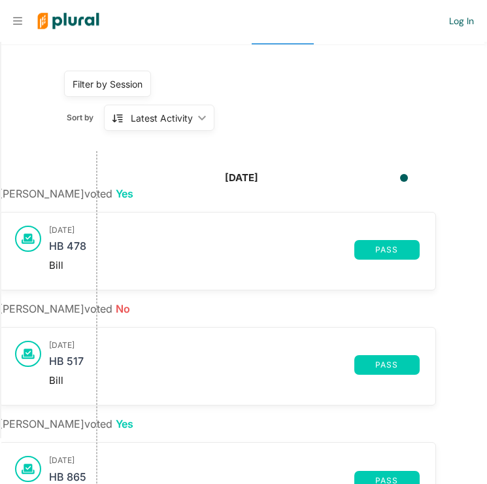
scroll to position [37, 1]
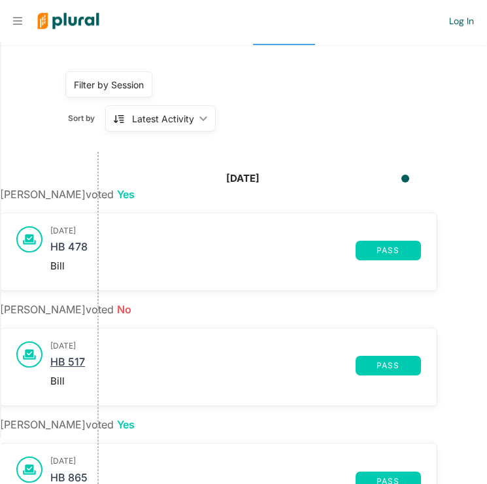
click at [75, 361] on link "HB 517" at bounding box center [202, 366] width 305 height 20
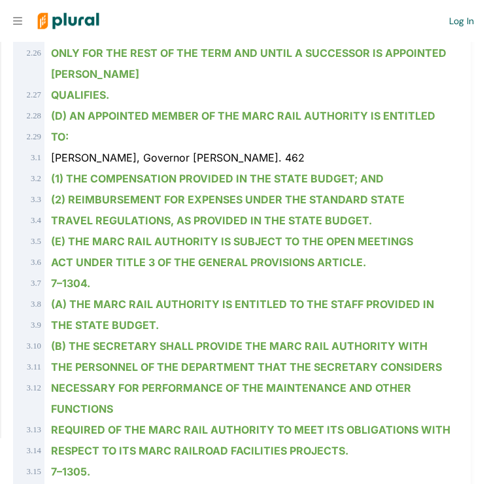
scroll to position [1650, 0]
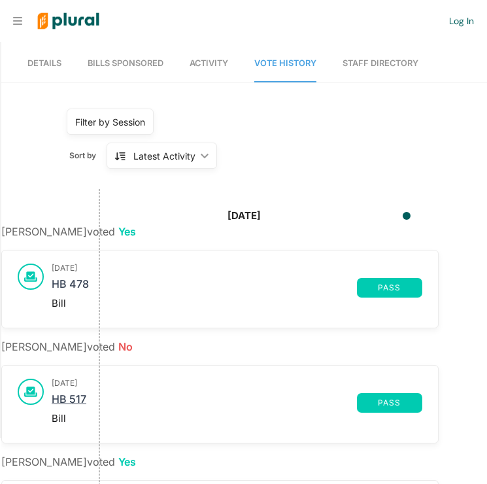
click at [77, 400] on link "HB 517" at bounding box center [204, 403] width 305 height 20
click at [74, 404] on link "HB 517" at bounding box center [204, 403] width 305 height 20
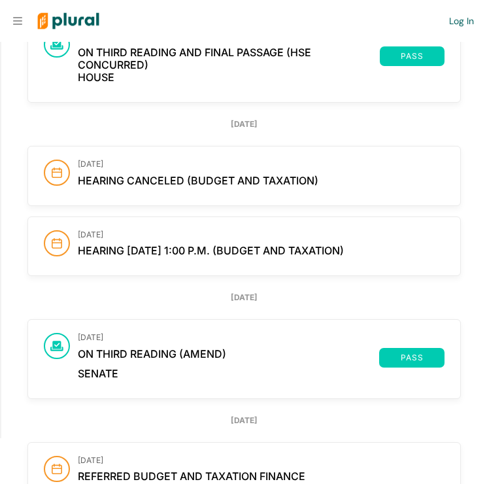
scroll to position [1590, 0]
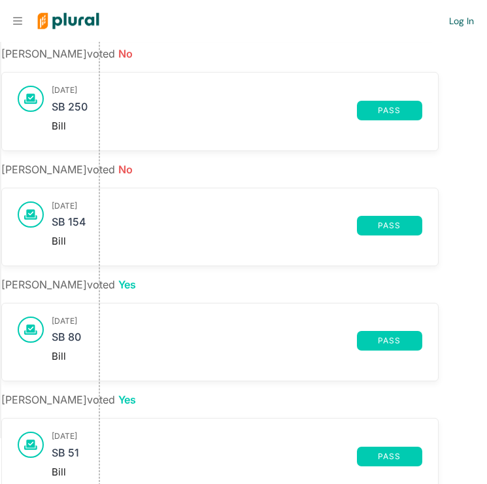
scroll to position [773, 0]
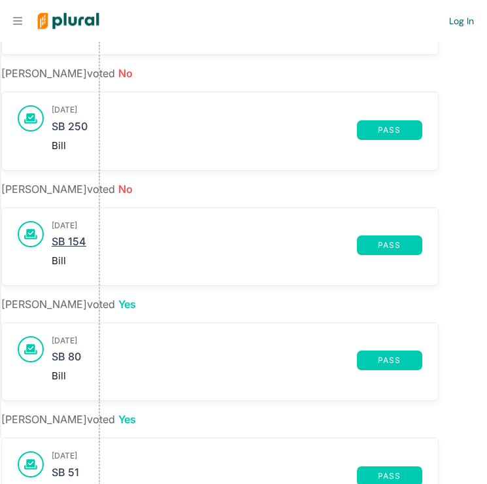
click at [78, 241] on link "SB 154" at bounding box center [204, 245] width 305 height 20
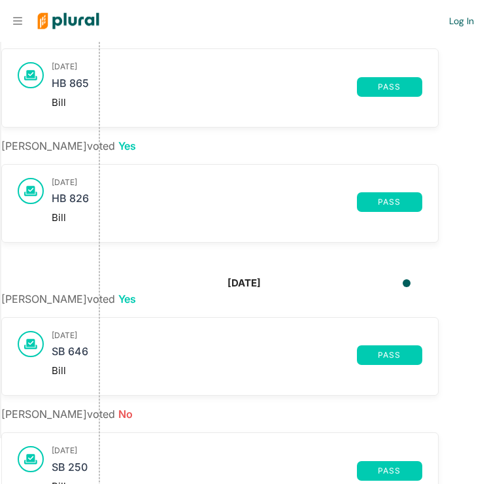
scroll to position [432, 0]
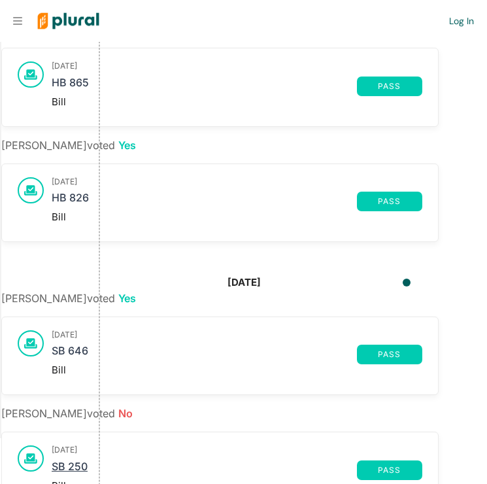
click at [75, 466] on link "SB 250" at bounding box center [204, 470] width 305 height 20
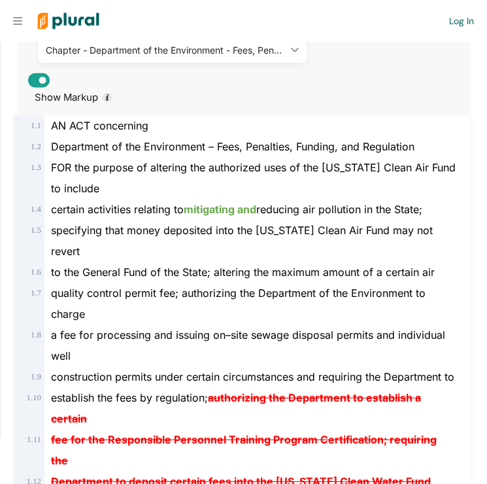
scroll to position [279, 0]
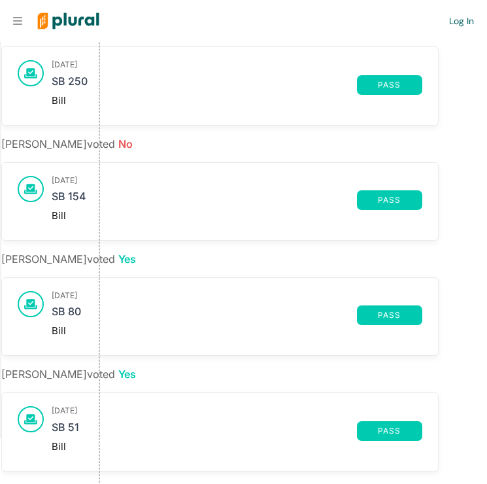
scroll to position [823, 0]
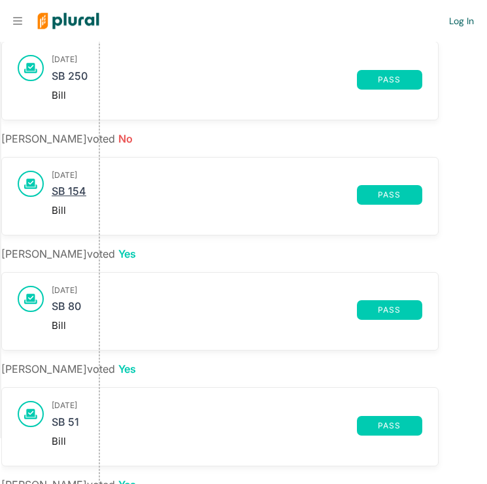
click at [67, 191] on link "SB 154" at bounding box center [204, 195] width 305 height 20
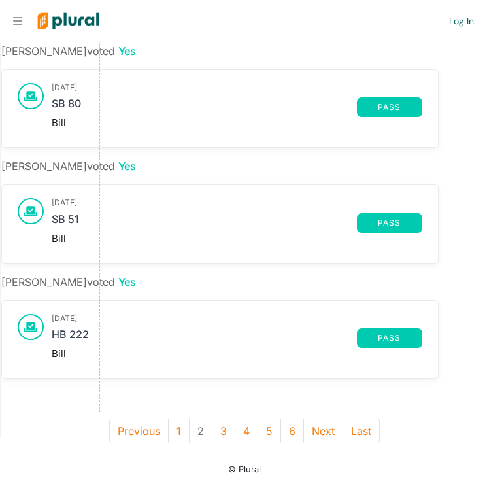
scroll to position [1025, 0]
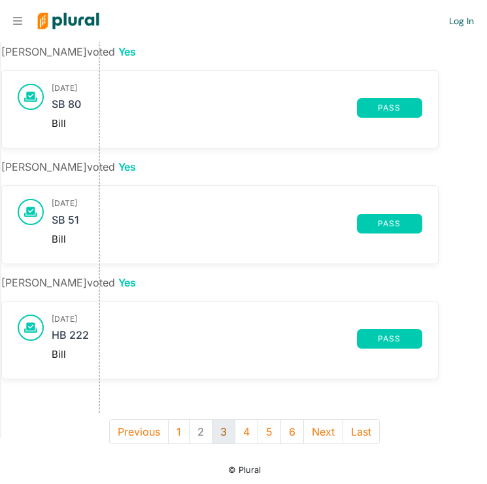
click at [220, 434] on button "3" at bounding box center [224, 431] width 24 height 25
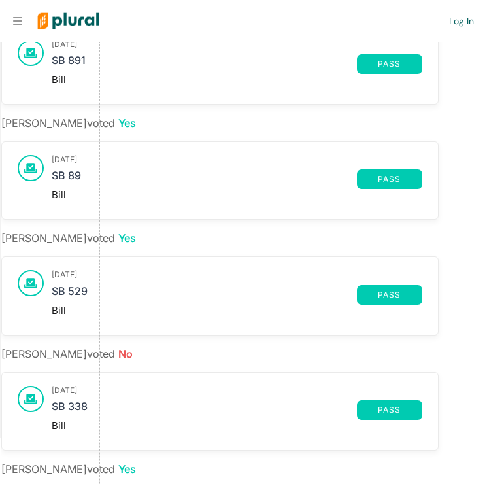
scroll to position [229, 0]
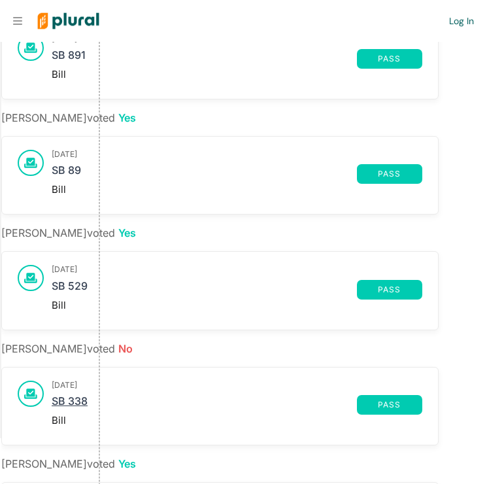
click at [73, 395] on link "SB 338" at bounding box center [204, 405] width 305 height 20
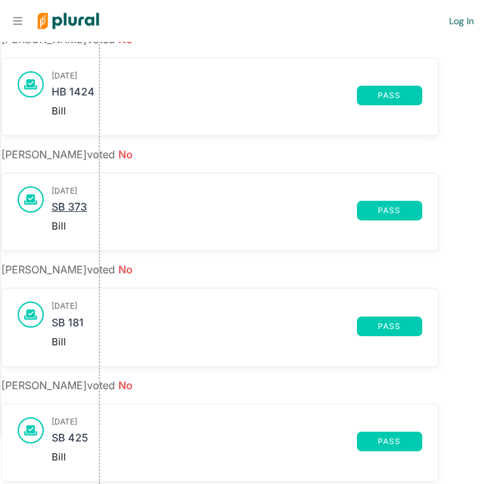
scroll to position [776, 0]
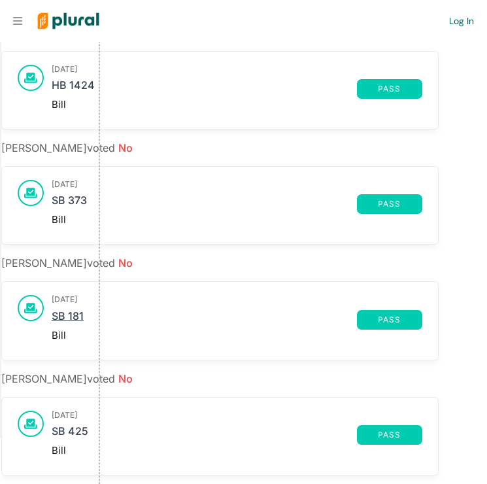
click at [72, 314] on link "SB 181" at bounding box center [204, 320] width 305 height 20
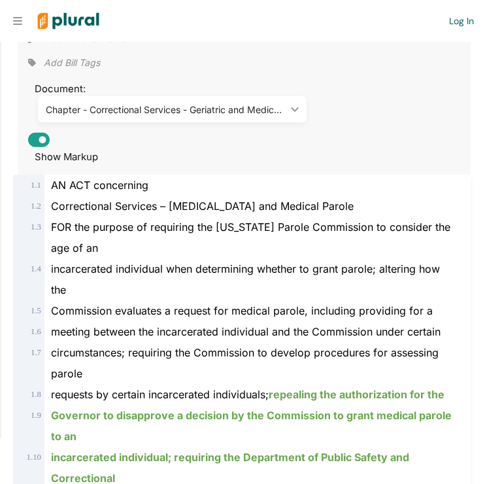
scroll to position [218, 0]
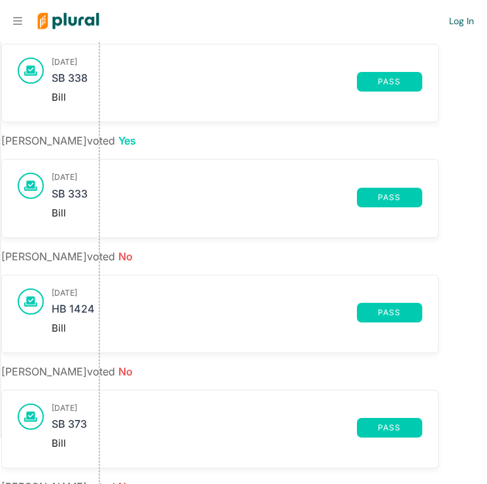
scroll to position [553, 0]
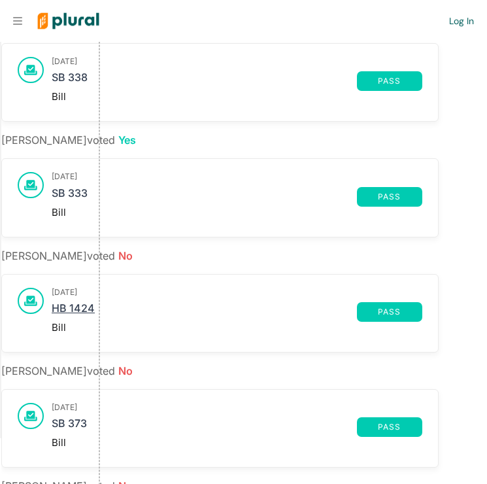
click at [90, 306] on link "HB 1424" at bounding box center [204, 312] width 305 height 20
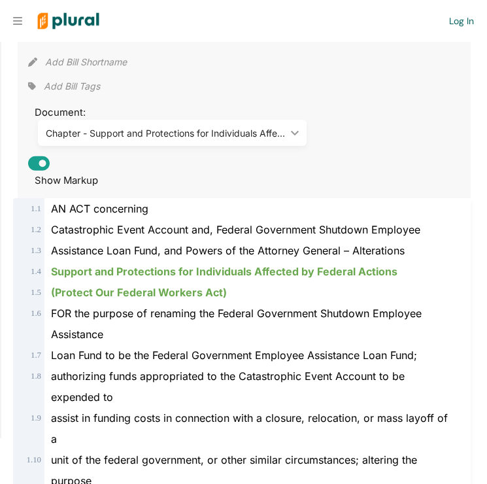
scroll to position [206, 0]
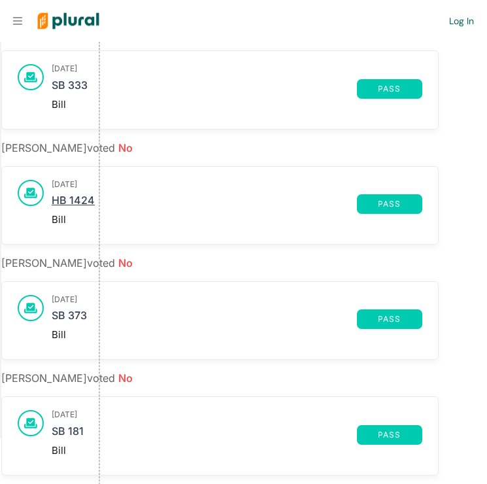
scroll to position [667, 0]
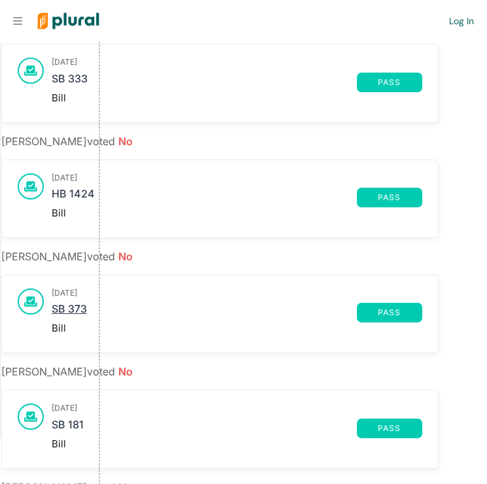
click at [86, 308] on link "SB 373" at bounding box center [204, 313] width 305 height 20
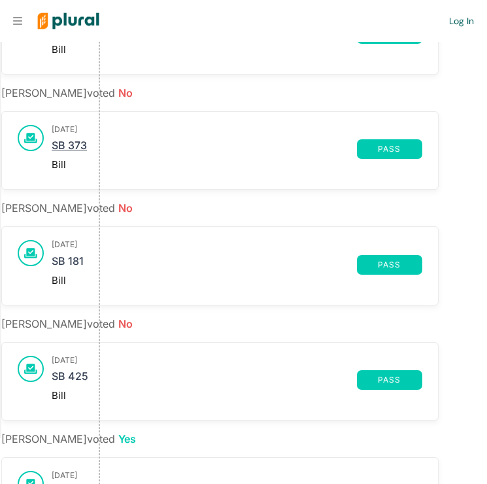
scroll to position [837, 0]
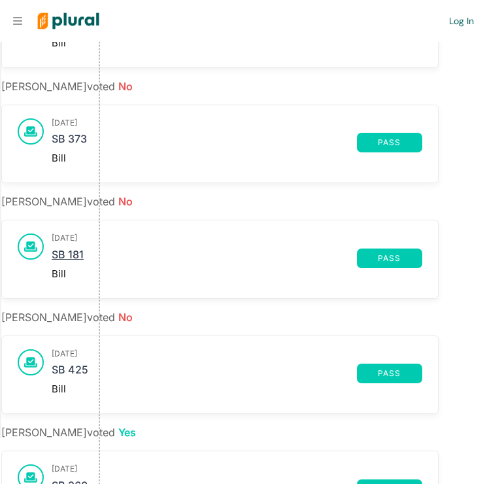
click at [77, 254] on link "SB 181" at bounding box center [204, 259] width 305 height 20
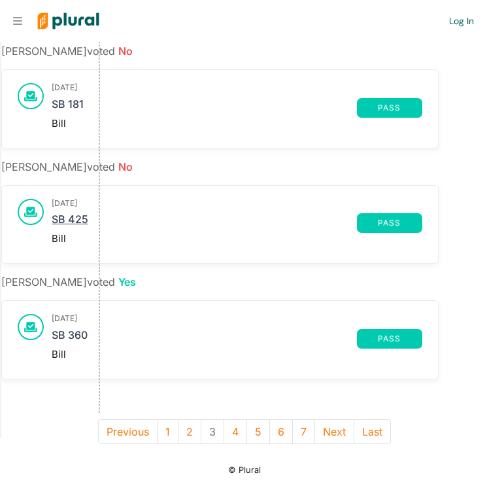
click at [77, 213] on link "SB 425" at bounding box center [204, 223] width 305 height 20
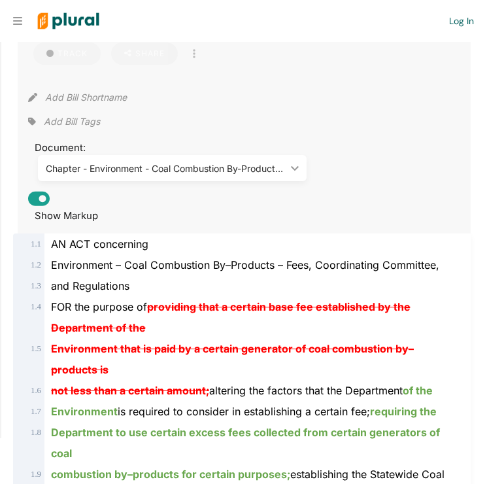
scroll to position [160, 0]
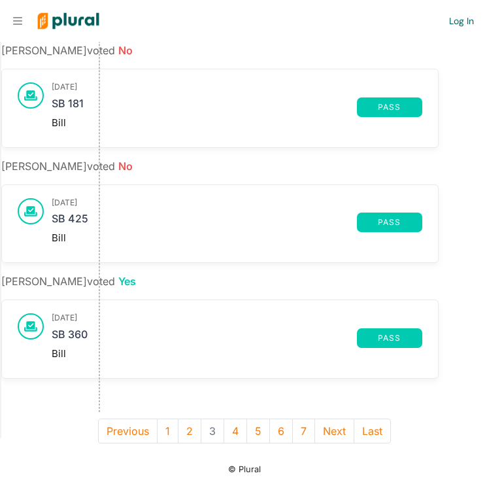
scroll to position [988, 0]
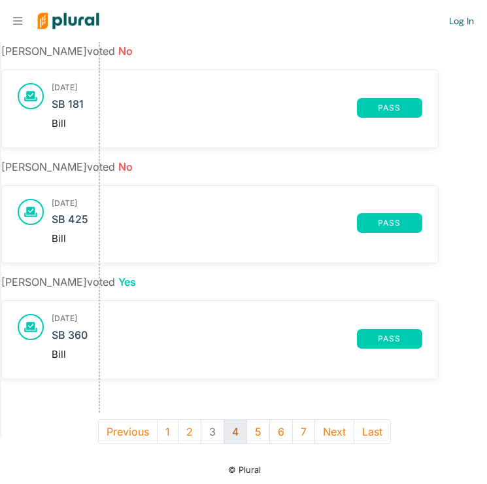
click at [237, 430] on button "4" at bounding box center [236, 431] width 24 height 25
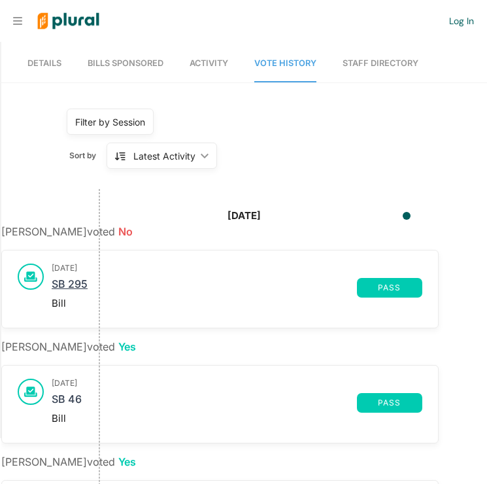
click at [60, 285] on link "SB 295" at bounding box center [204, 288] width 305 height 20
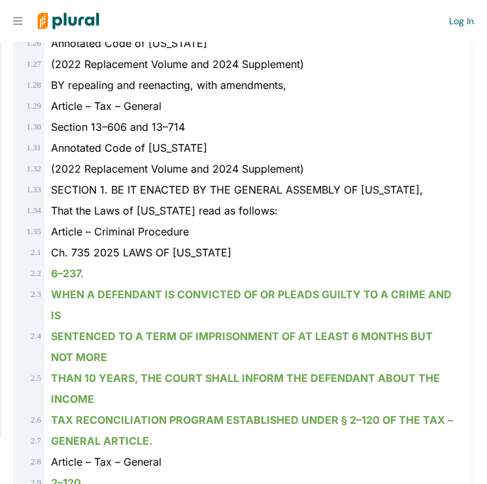
scroll to position [1167, 0]
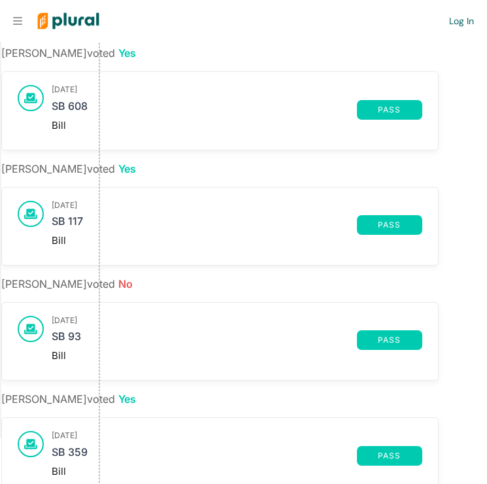
scroll to position [650, 0]
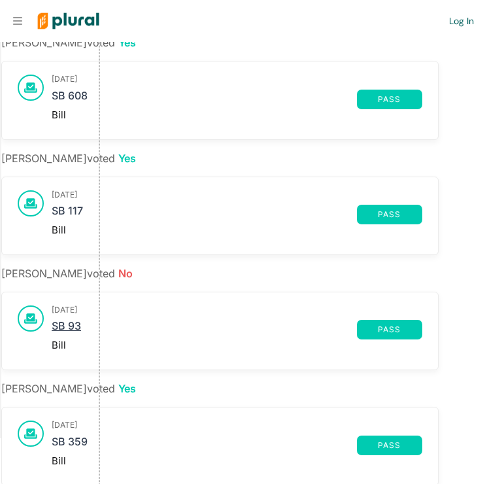
click at [66, 326] on link "SB 93" at bounding box center [204, 330] width 305 height 20
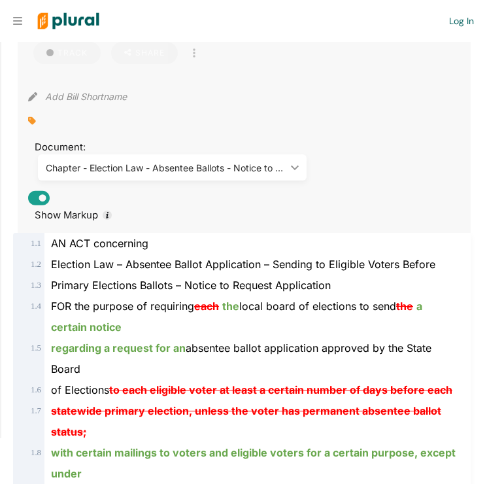
scroll to position [171, 0]
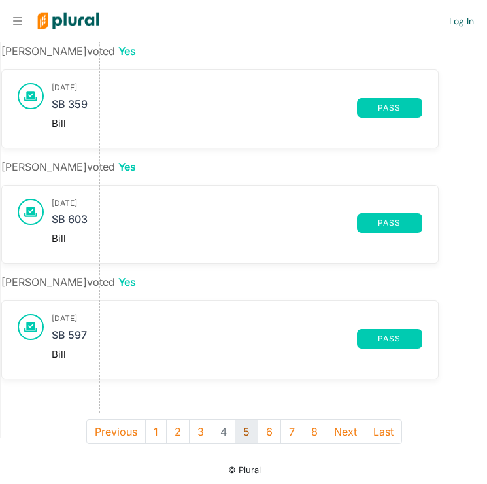
click at [241, 432] on button "5" at bounding box center [247, 431] width 24 height 25
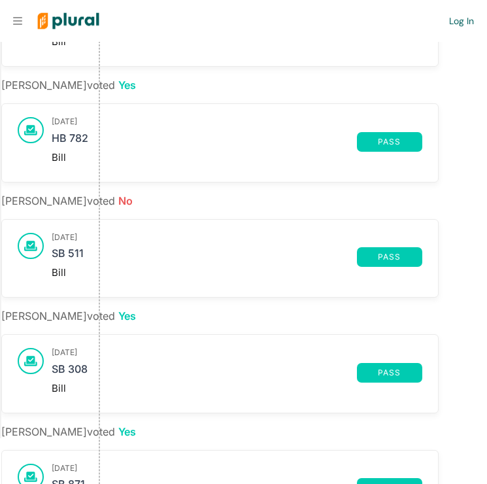
scroll to position [376, 0]
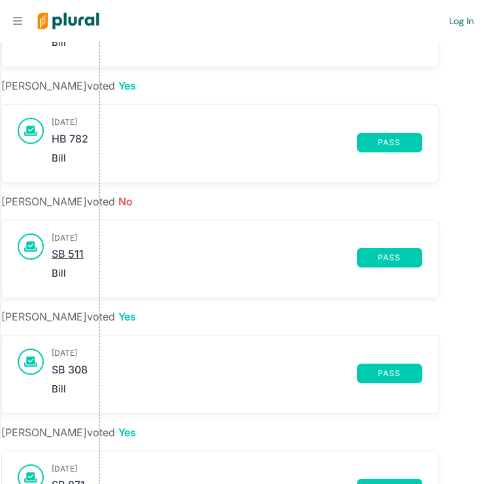
click at [76, 249] on link "SB 511" at bounding box center [204, 258] width 305 height 20
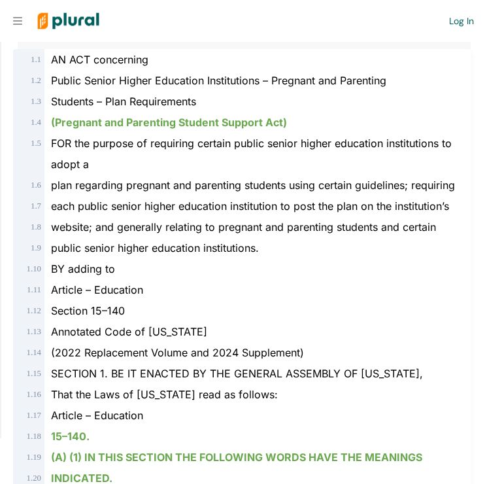
scroll to position [346, 0]
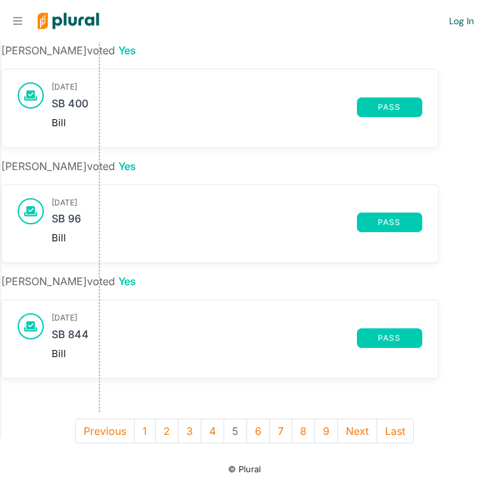
scroll to position [988, 0]
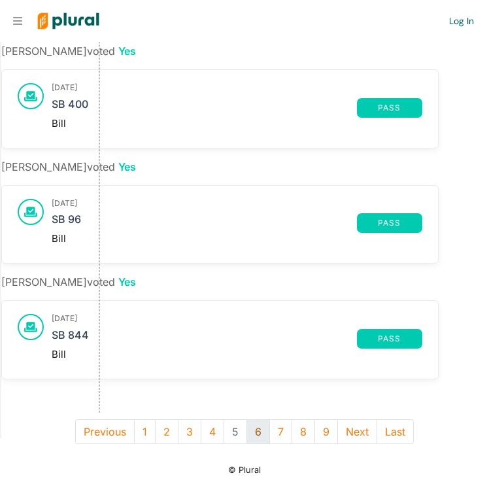
click at [258, 432] on button "6" at bounding box center [259, 431] width 24 height 25
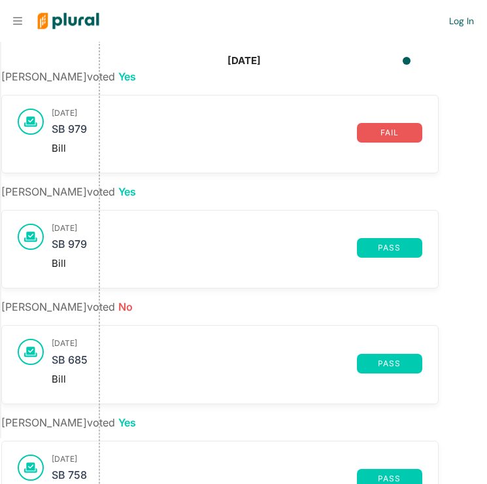
scroll to position [158, 0]
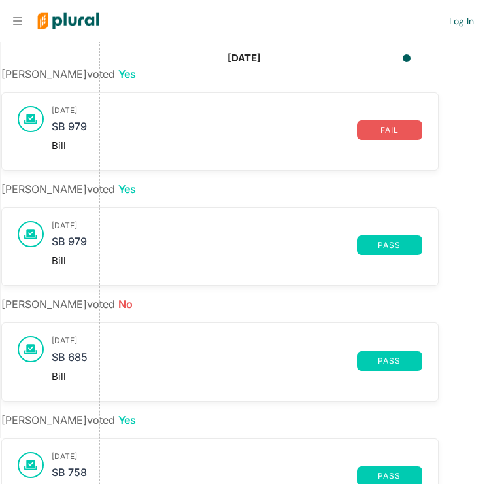
click at [77, 356] on link "SB 685" at bounding box center [204, 361] width 305 height 20
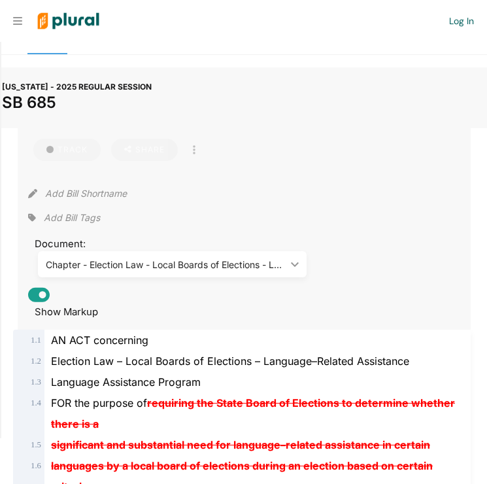
scroll to position [83, 0]
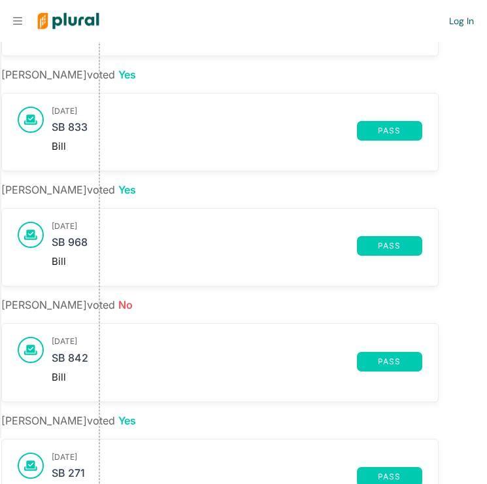
scroll to position [765, 0]
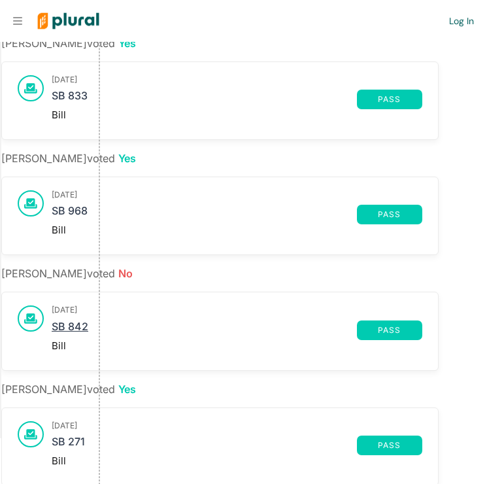
click at [87, 322] on link "SB 842" at bounding box center [204, 331] width 305 height 20
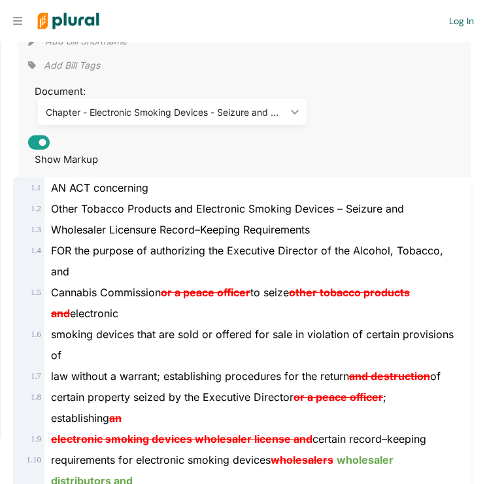
scroll to position [217, 0]
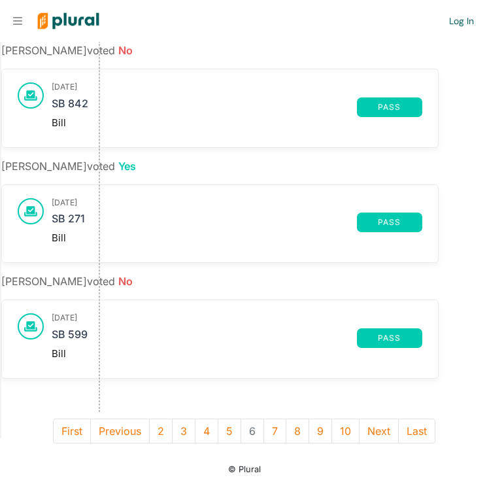
scroll to position [988, 0]
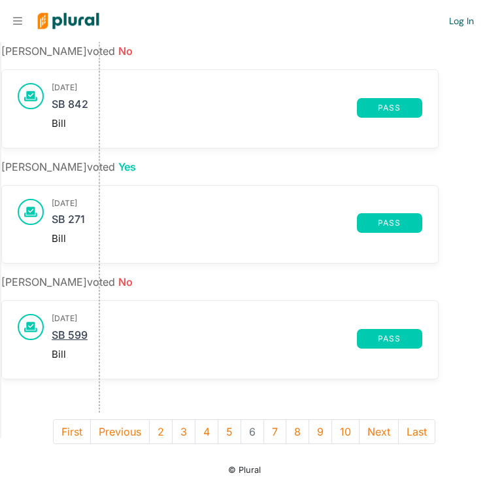
click at [84, 333] on link "SB 599" at bounding box center [204, 339] width 305 height 20
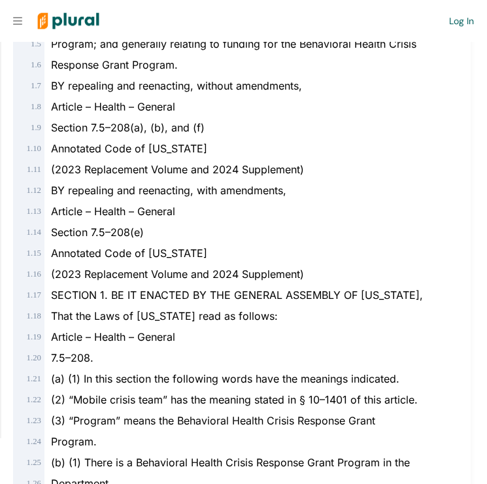
scroll to position [235, 0]
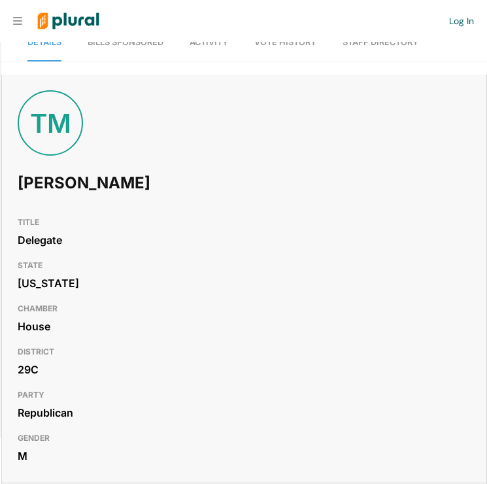
scroll to position [1163, 0]
click at [288, 46] on span "Vote History" at bounding box center [285, 42] width 62 height 10
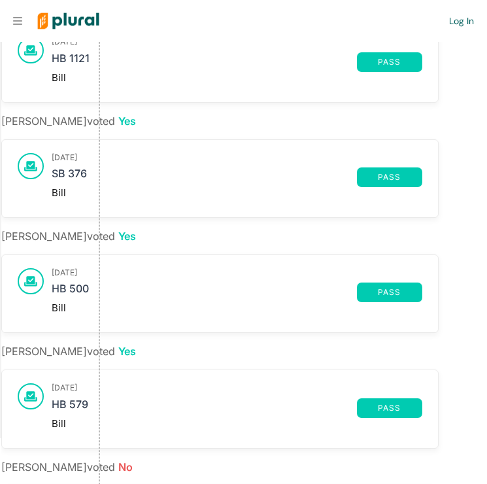
scroll to position [1362, 0]
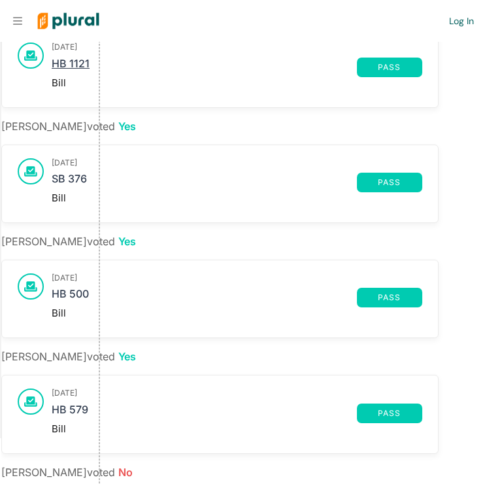
click at [81, 77] on link "HB 1121" at bounding box center [204, 68] width 305 height 20
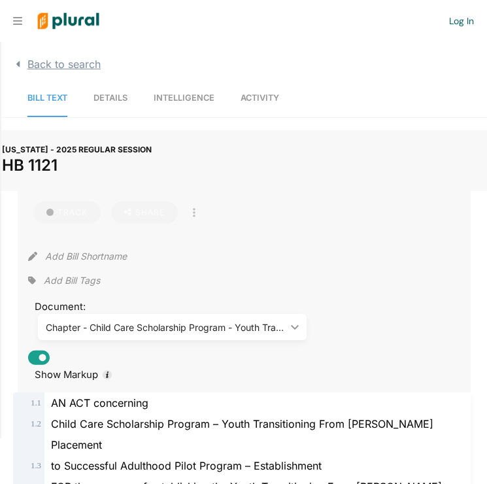
click at [70, 66] on span "Back to search" at bounding box center [61, 64] width 80 height 13
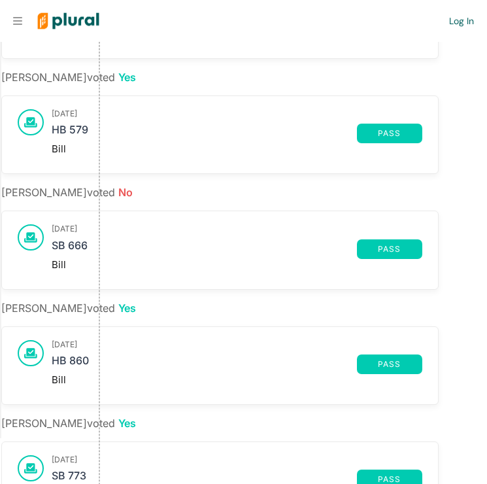
scroll to position [501, 0]
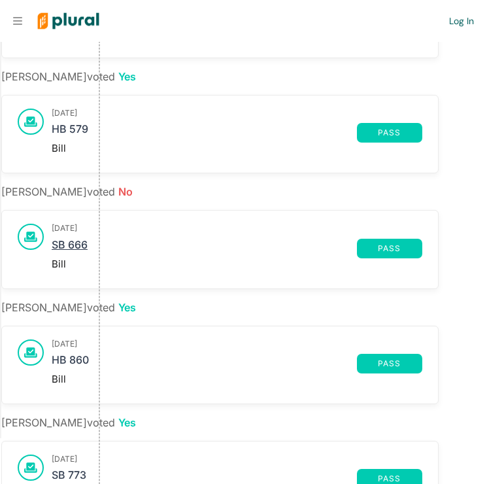
click at [82, 244] on link "SB 666" at bounding box center [204, 249] width 305 height 20
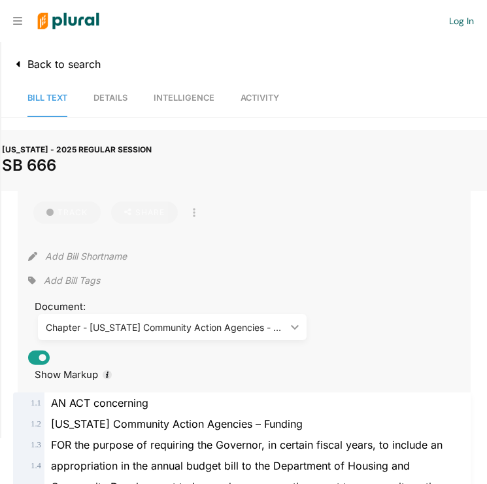
click at [61, 162] on h1 "SB 666" at bounding box center [244, 165] width 485 height 19
drag, startPoint x: 56, startPoint y: 164, endPoint x: -6, endPoint y: 156, distance: 62.0
click at [0, 156] on html "Request Demo Create Account Log In Organization Personal ic_keyboard_arrow_down…" at bounding box center [243, 242] width 487 height 484
click at [60, 164] on h1 "SB 666" at bounding box center [244, 165] width 485 height 19
drag, startPoint x: 56, startPoint y: 165, endPoint x: 6, endPoint y: 172, distance: 50.2
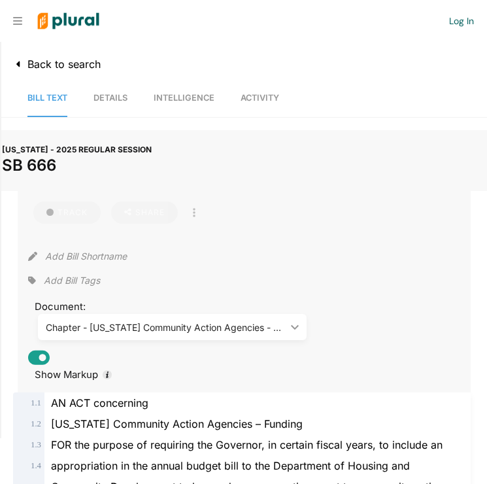
click at [6, 172] on h1 "SB 666" at bounding box center [244, 165] width 485 height 19
copy h1 "SB 666"
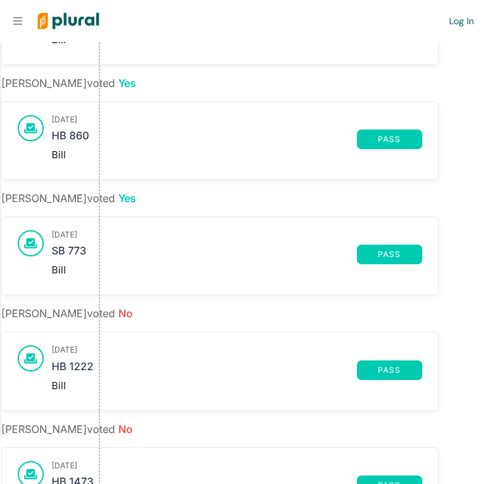
scroll to position [727, 0]
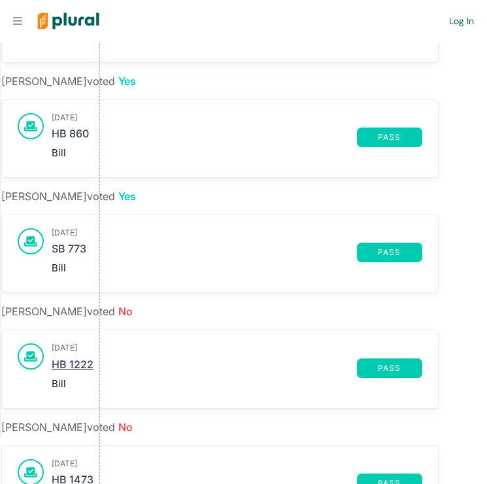
click at [90, 362] on link "HB 1222" at bounding box center [204, 368] width 305 height 20
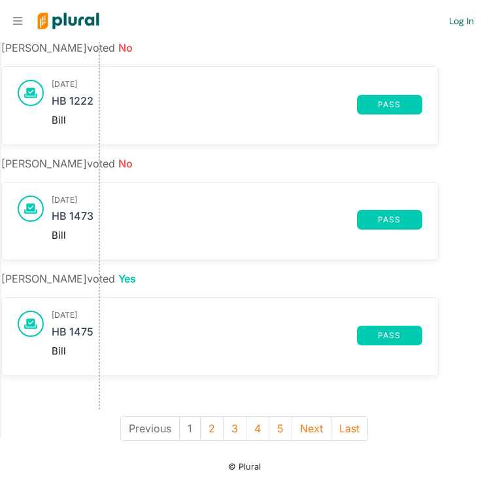
scroll to position [988, 0]
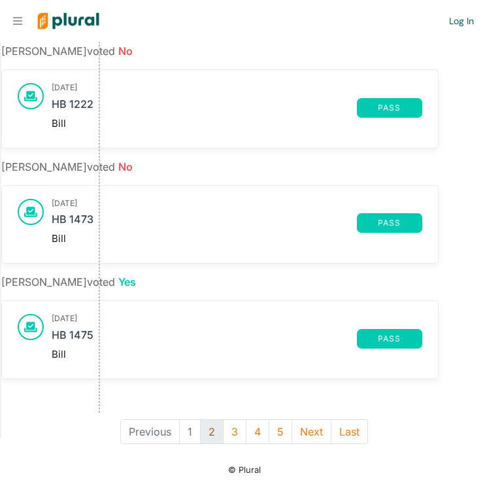
click at [212, 428] on button "2" at bounding box center [212, 431] width 24 height 25
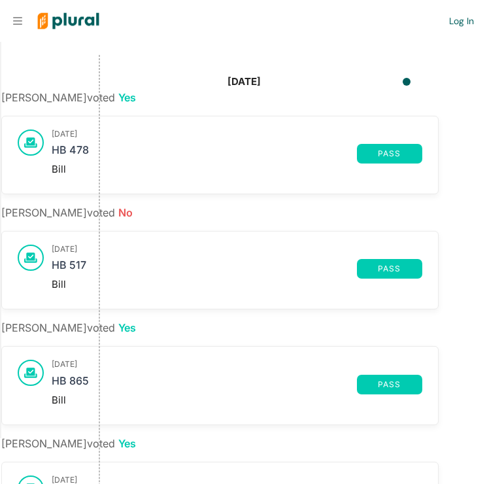
scroll to position [157, 0]
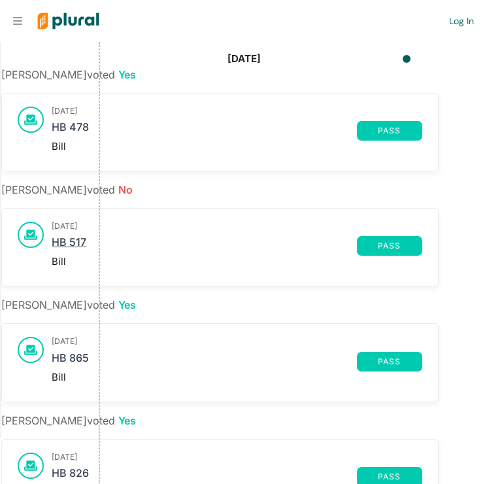
click at [75, 243] on link "HB 517" at bounding box center [204, 246] width 305 height 20
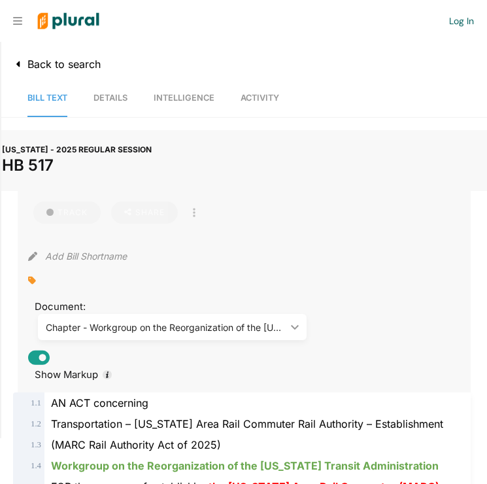
drag, startPoint x: 54, startPoint y: 164, endPoint x: 7, endPoint y: 165, distance: 46.5
click at [7, 165] on h1 "HB 517" at bounding box center [244, 165] width 485 height 19
copy h1 "HB 517"
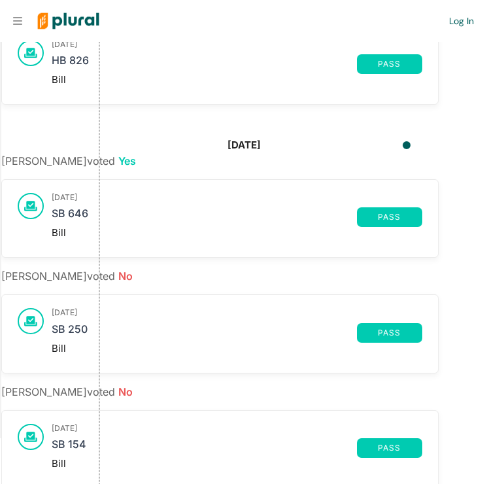
scroll to position [631, 0]
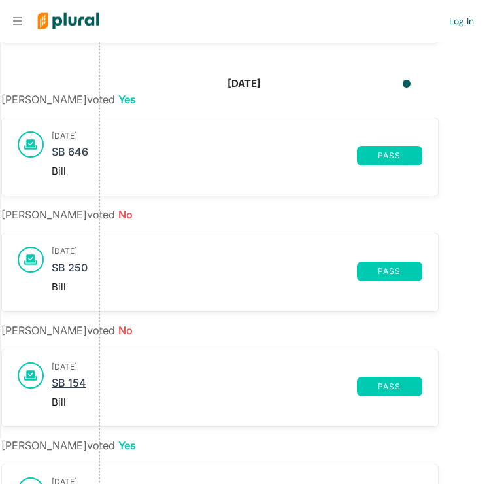
click at [77, 377] on link "SB 154" at bounding box center [204, 387] width 305 height 20
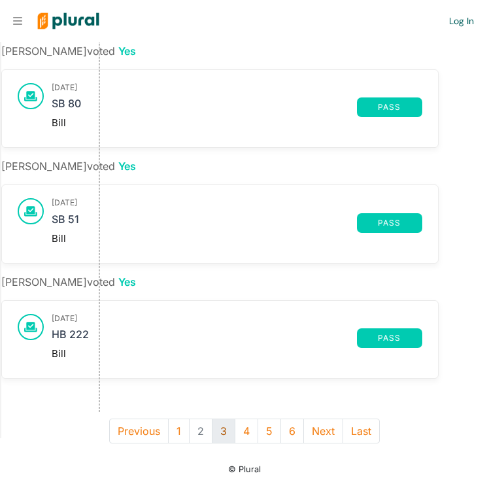
scroll to position [1025, 0]
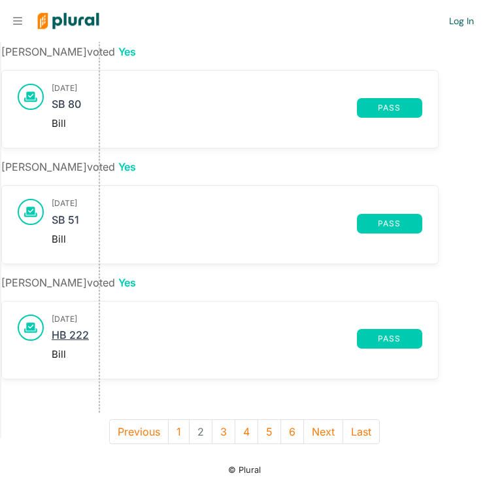
click at [71, 333] on link "HB 222" at bounding box center [204, 339] width 305 height 20
click at [226, 426] on button "3" at bounding box center [224, 431] width 24 height 25
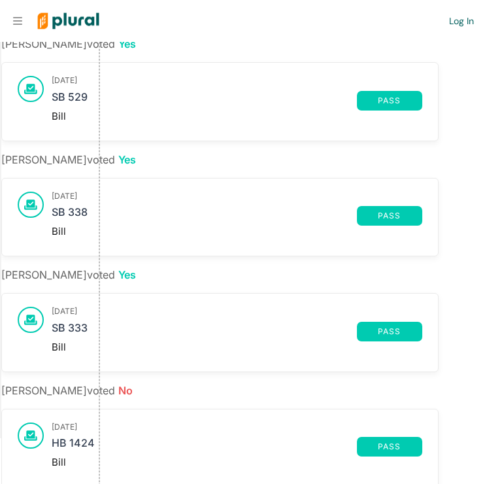
scroll to position [423, 0]
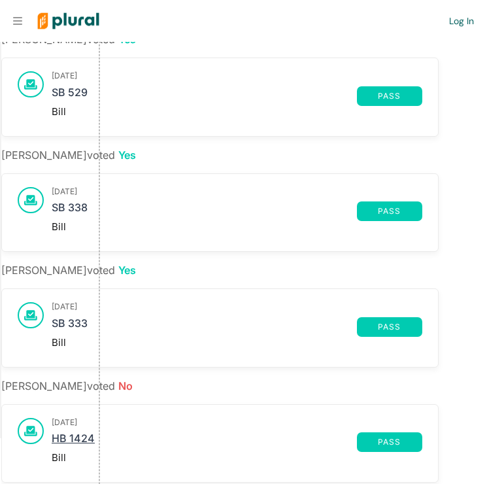
click at [77, 437] on link "HB 1424" at bounding box center [204, 442] width 305 height 20
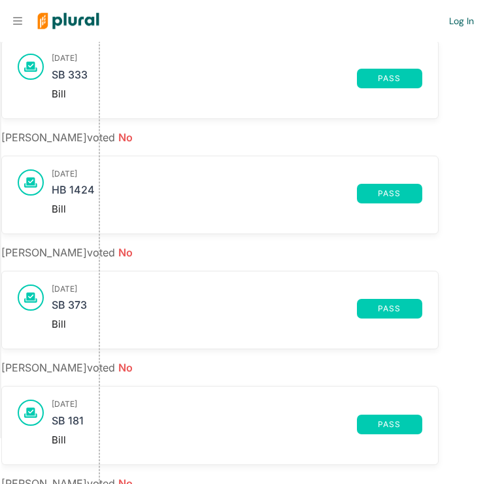
scroll to position [687, 0]
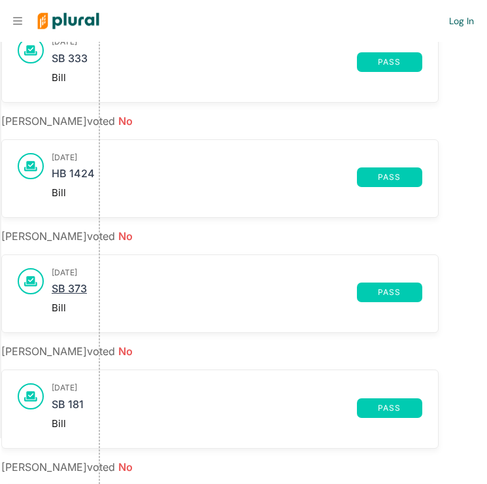
click at [77, 285] on link "SB 373" at bounding box center [204, 293] width 305 height 20
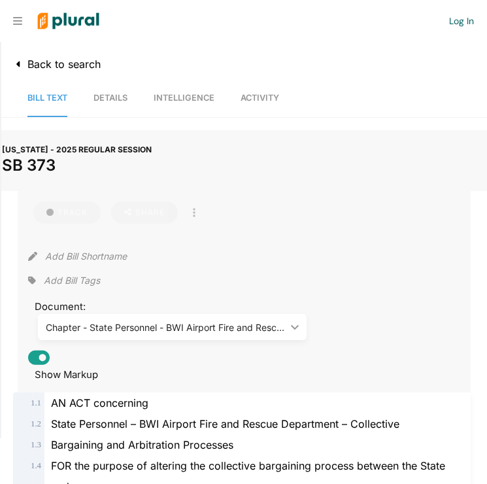
scroll to position [160, 0]
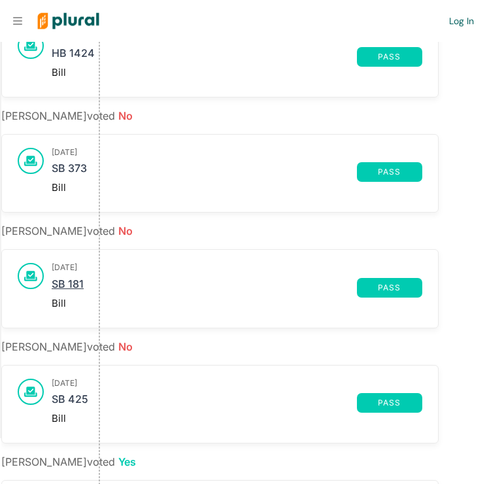
scroll to position [816, 0]
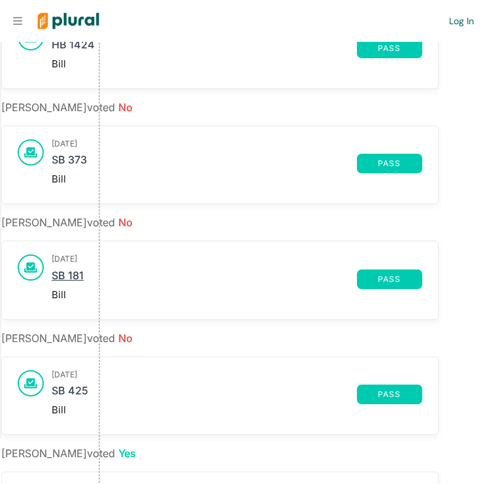
click at [75, 276] on link "SB 181" at bounding box center [204, 279] width 305 height 20
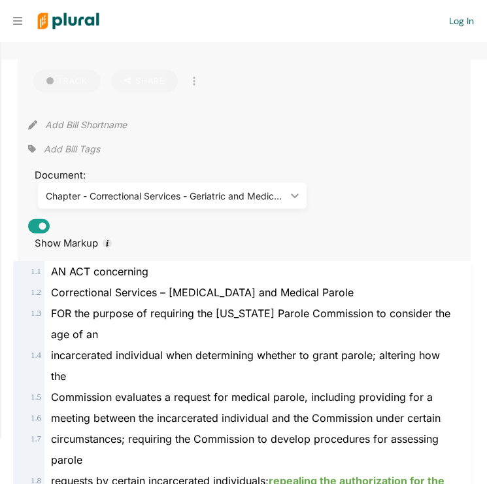
scroll to position [136, 0]
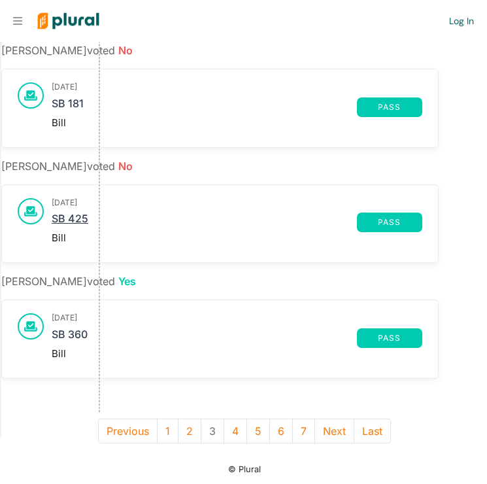
scroll to position [988, 0]
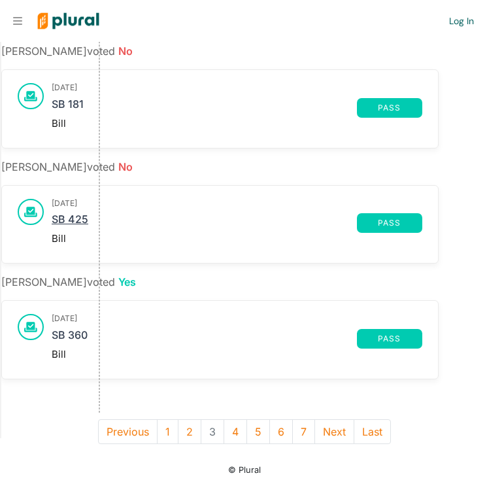
click at [84, 213] on link "SB 425" at bounding box center [204, 223] width 305 height 20
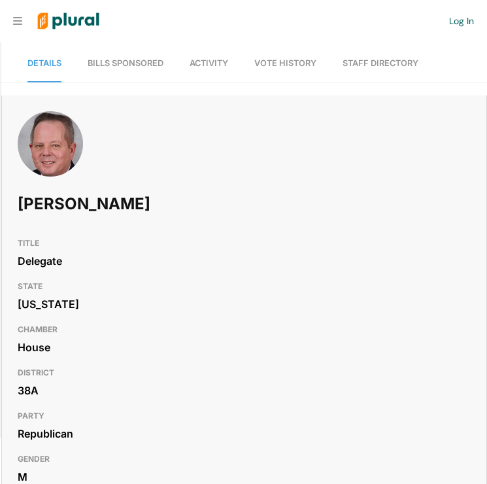
click at [294, 68] on link "Vote History" at bounding box center [285, 63] width 62 height 37
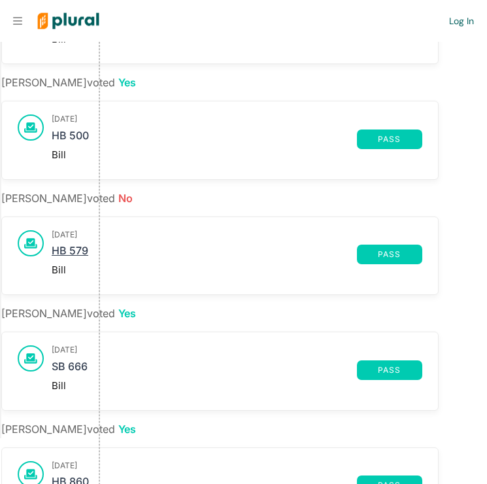
scroll to position [379, 0]
click at [84, 245] on link "HB 579" at bounding box center [204, 255] width 305 height 20
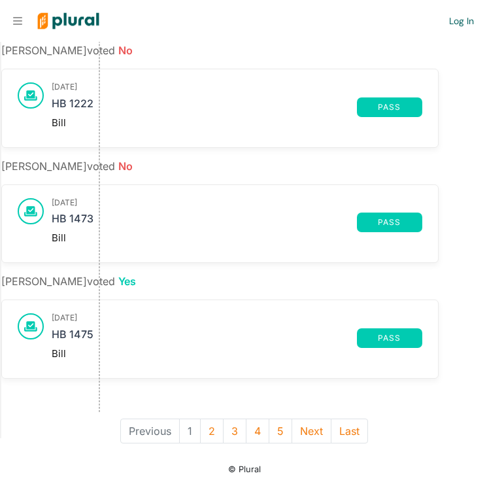
scroll to position [988, 0]
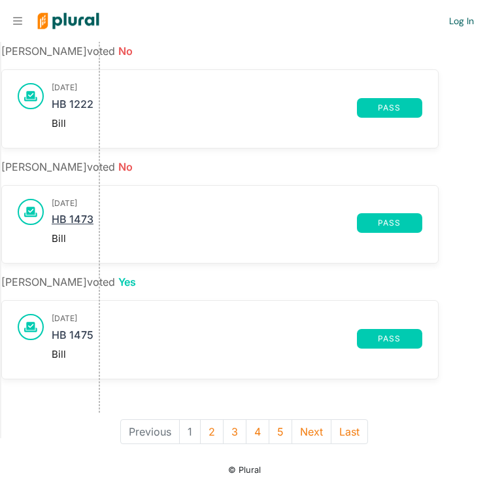
click at [83, 218] on link "HB 1473" at bounding box center [204, 223] width 305 height 20
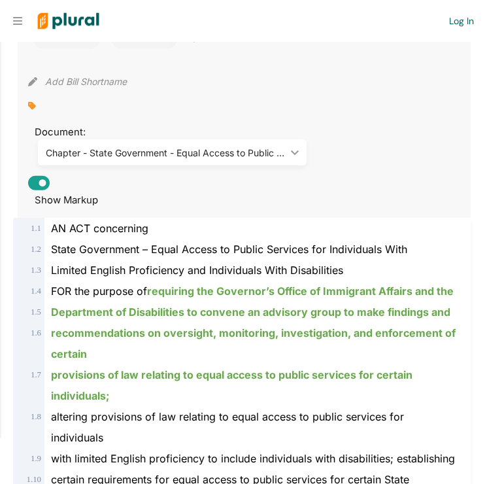
scroll to position [177, 0]
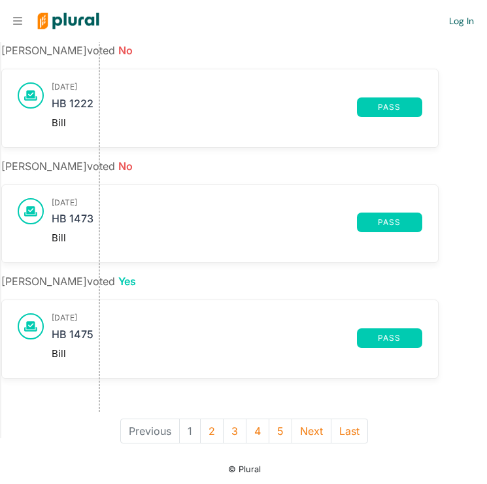
scroll to position [988, 0]
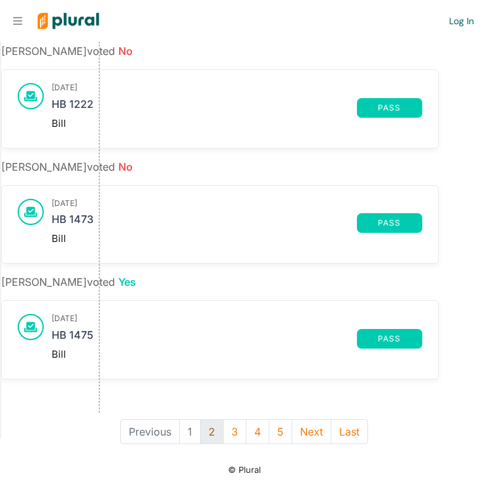
click at [209, 426] on button "2" at bounding box center [212, 431] width 24 height 25
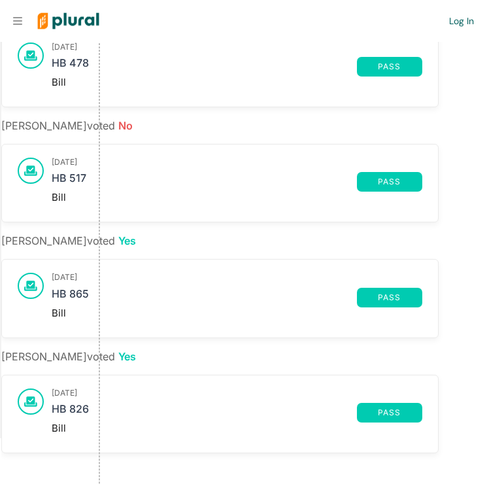
scroll to position [250, 0]
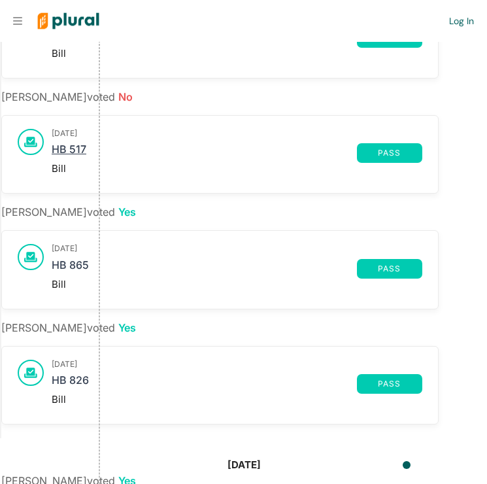
click at [76, 148] on link "HB 517" at bounding box center [204, 153] width 305 height 20
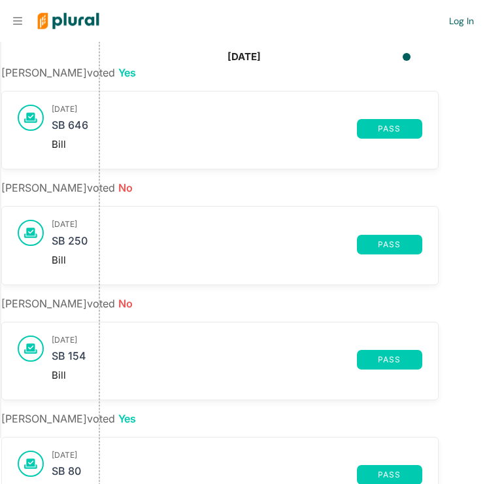
scroll to position [662, 0]
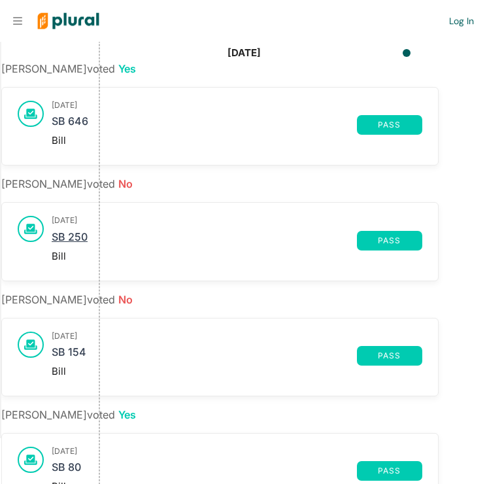
click at [79, 234] on link "SB 250" at bounding box center [204, 241] width 305 height 20
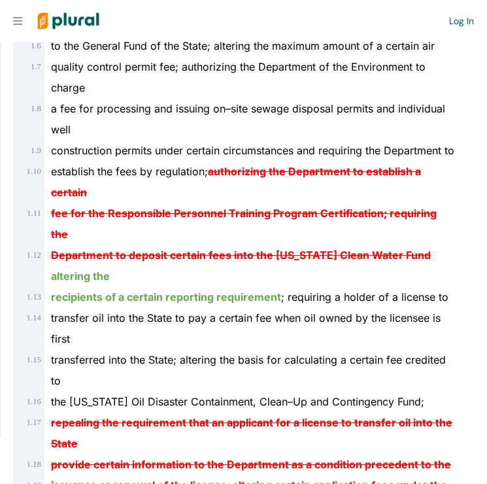
scroll to position [507, 0]
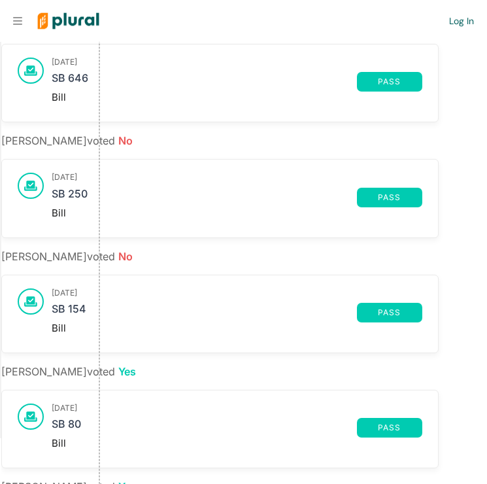
scroll to position [723, 0]
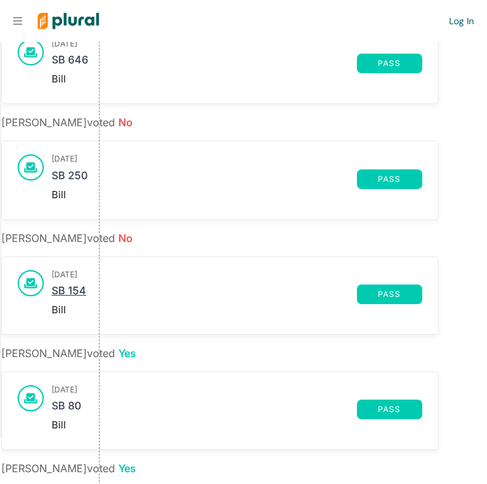
click at [80, 292] on link "SB 154" at bounding box center [204, 295] width 305 height 20
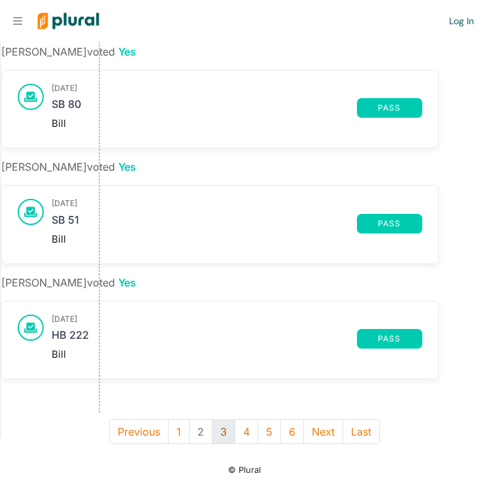
click at [228, 425] on button "3" at bounding box center [224, 431] width 24 height 25
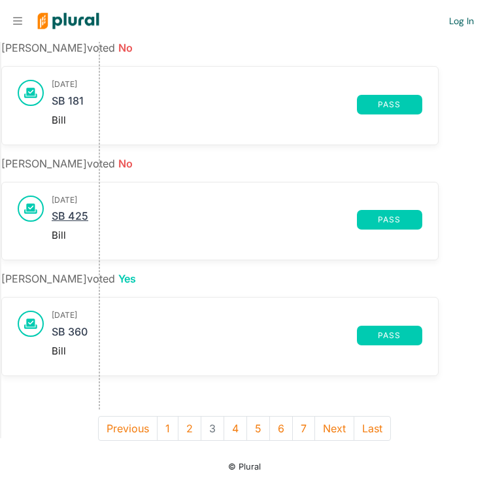
click at [82, 210] on link "SB 425" at bounding box center [204, 220] width 305 height 20
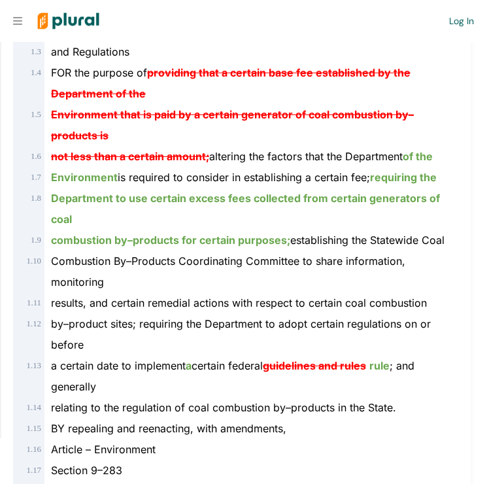
scroll to position [207, 0]
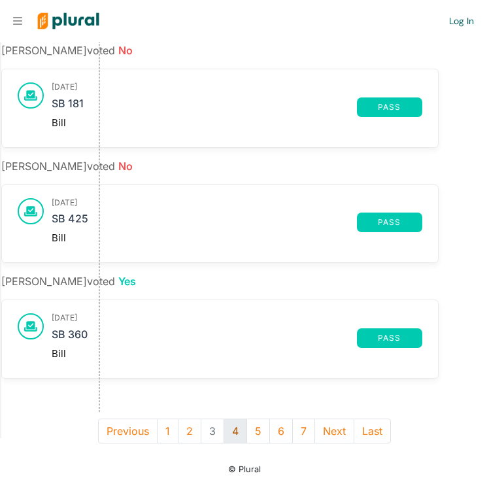
scroll to position [988, 0]
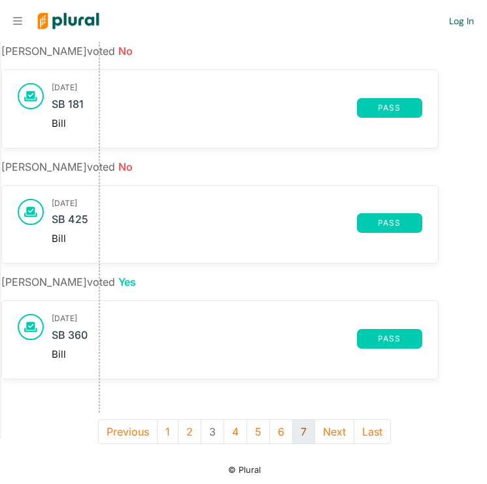
click at [300, 430] on button "7" at bounding box center [303, 431] width 23 height 25
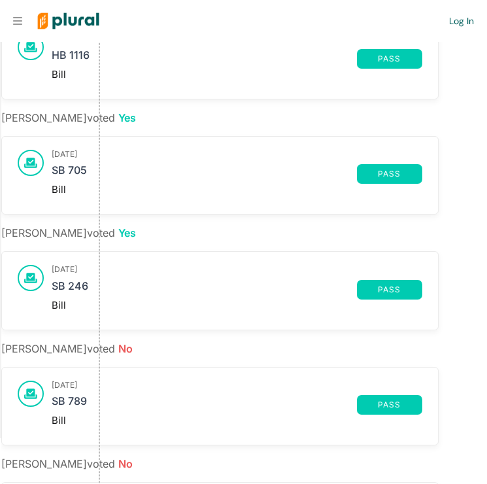
scroll to position [583, 0]
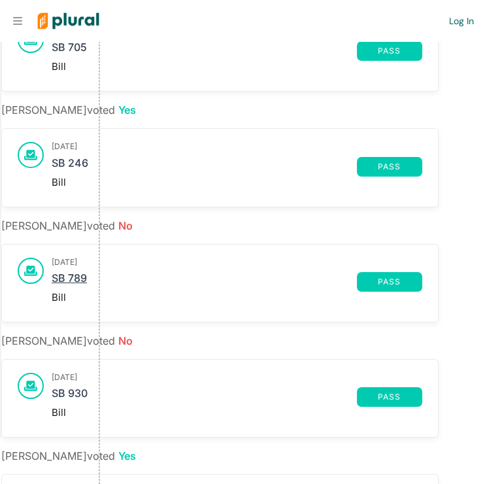
click at [75, 281] on link "SB 789" at bounding box center [204, 282] width 305 height 20
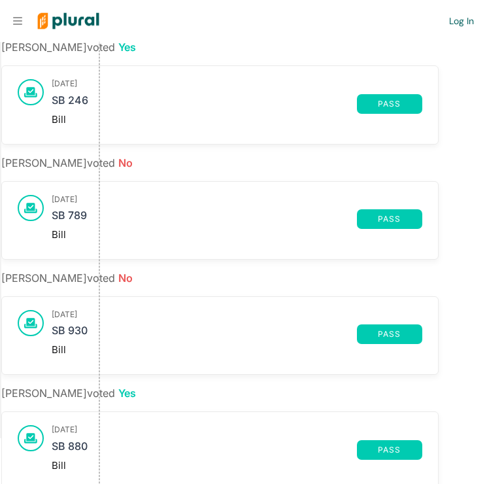
scroll to position [655, 0]
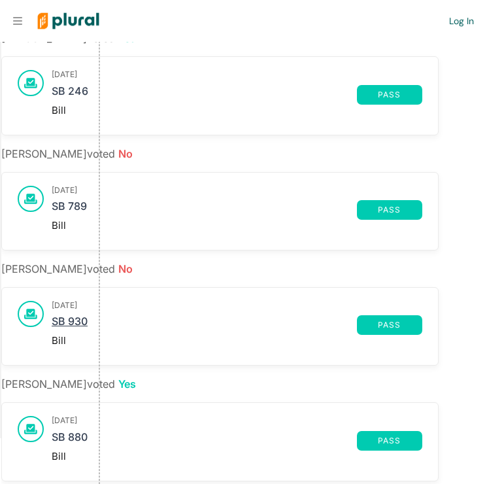
click at [85, 319] on link "SB 930" at bounding box center [204, 325] width 305 height 20
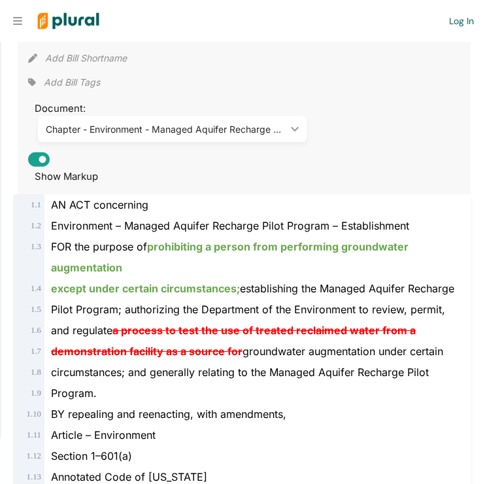
scroll to position [200, 0]
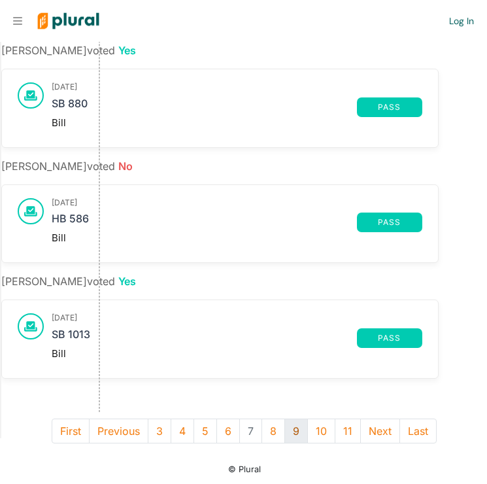
scroll to position [988, 0]
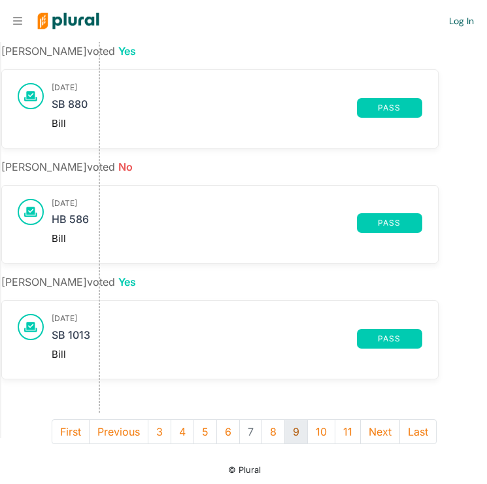
click at [302, 426] on button "9" at bounding box center [297, 431] width 24 height 25
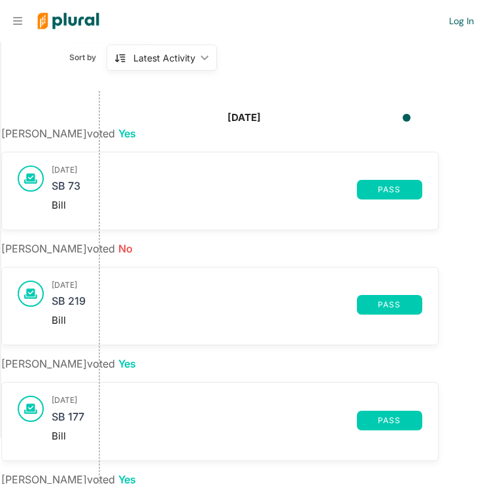
scroll to position [99, 0]
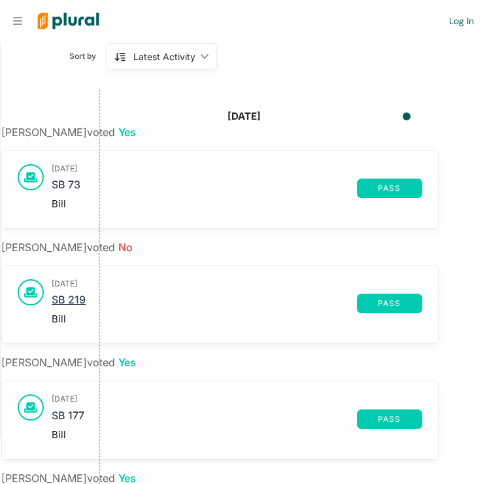
click at [67, 299] on link "SB 219" at bounding box center [204, 304] width 305 height 20
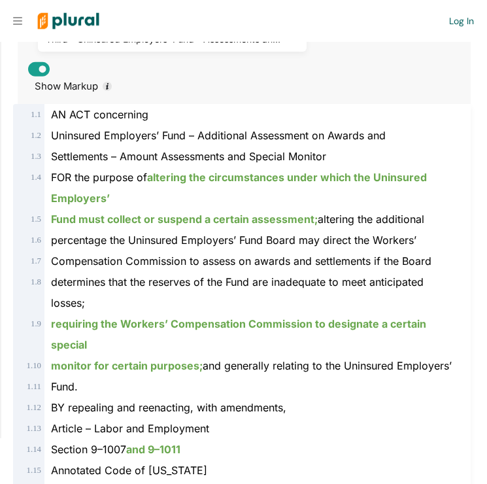
scroll to position [293, 0]
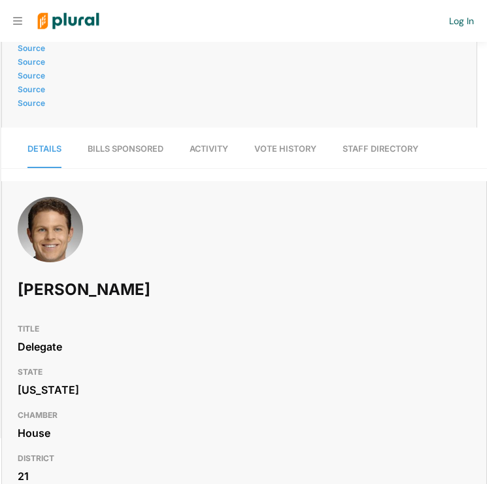
scroll to position [988, 0]
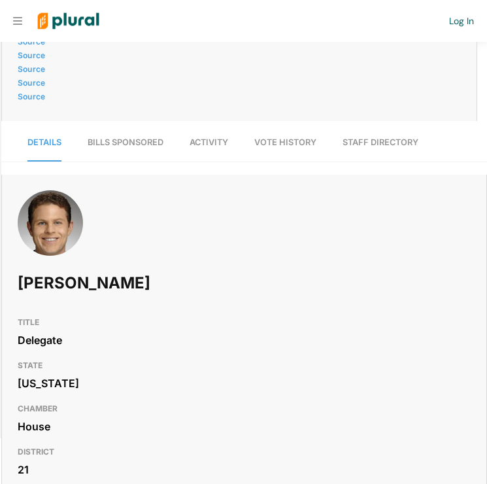
click at [268, 147] on span "Vote History" at bounding box center [285, 142] width 62 height 10
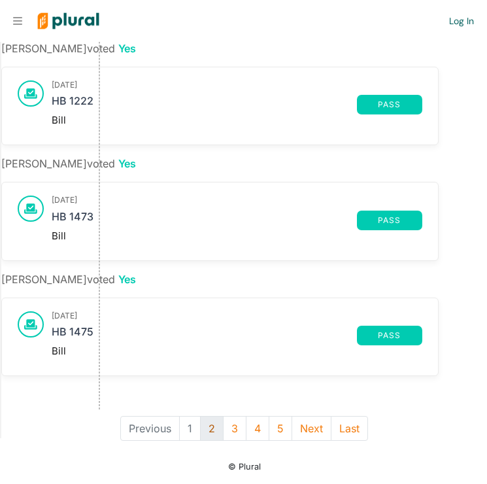
click at [210, 432] on button "2" at bounding box center [212, 428] width 24 height 25
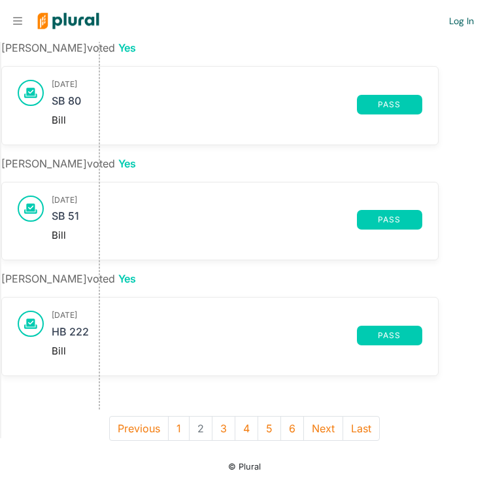
scroll to position [2105, 0]
click at [226, 426] on button "3" at bounding box center [224, 428] width 24 height 25
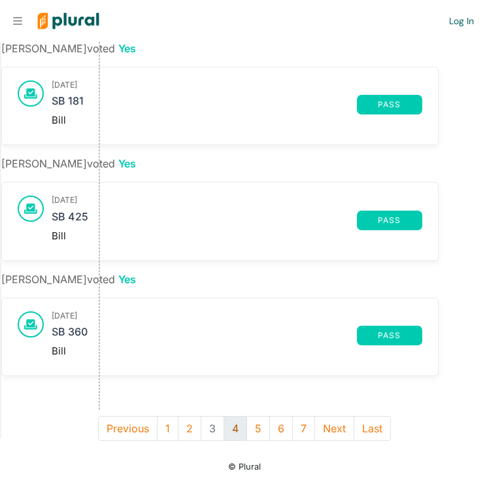
scroll to position [2068, 0]
click at [239, 418] on button "4" at bounding box center [236, 428] width 24 height 25
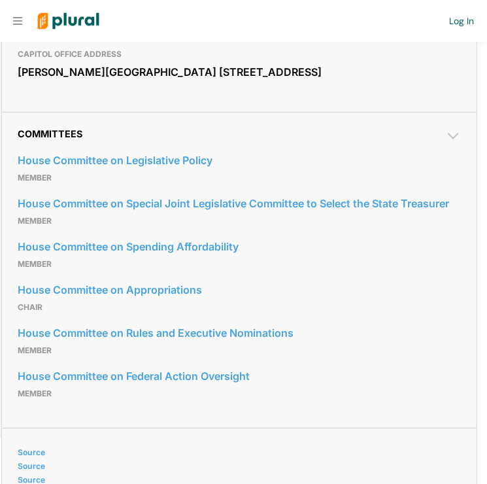
scroll to position [528, 0]
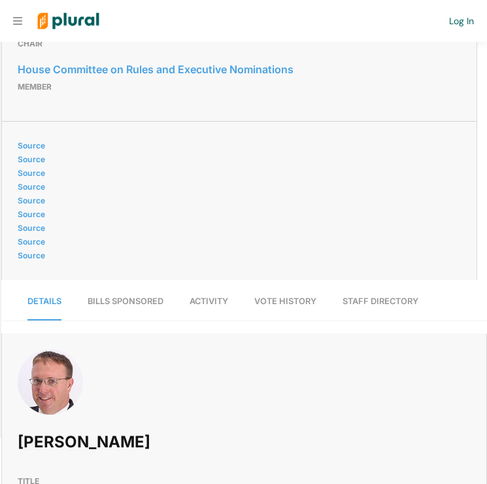
scroll to position [1165, 0]
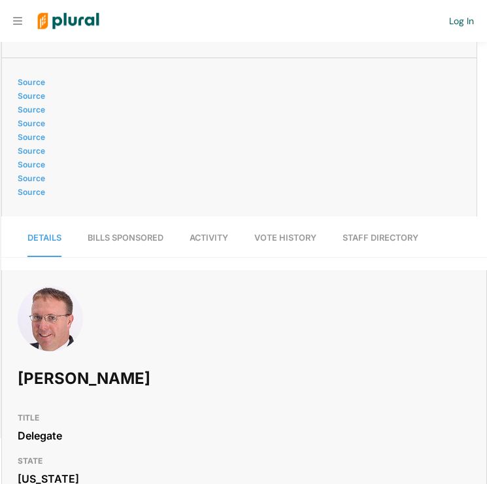
click at [221, 243] on span "Activity" at bounding box center [209, 238] width 39 height 10
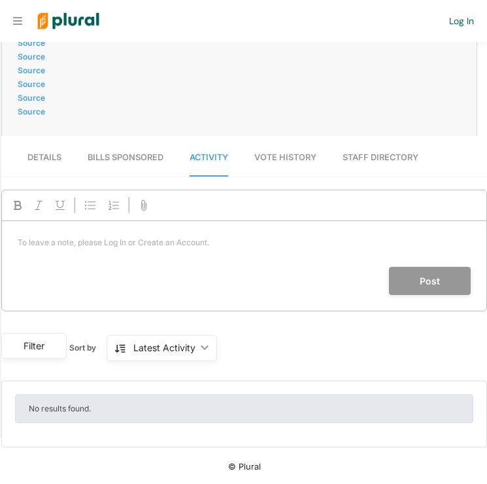
scroll to position [1260, 0]
click at [272, 154] on span "Vote History" at bounding box center [285, 157] width 62 height 10
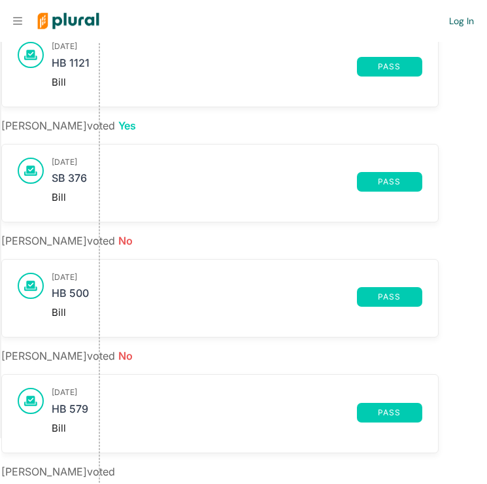
scroll to position [1576, 0]
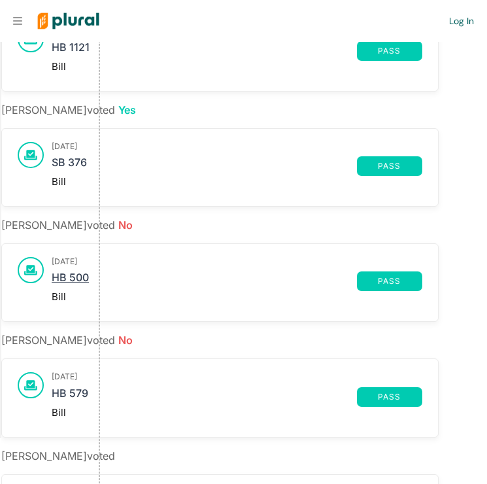
click at [86, 290] on link "HB 500" at bounding box center [204, 281] width 305 height 20
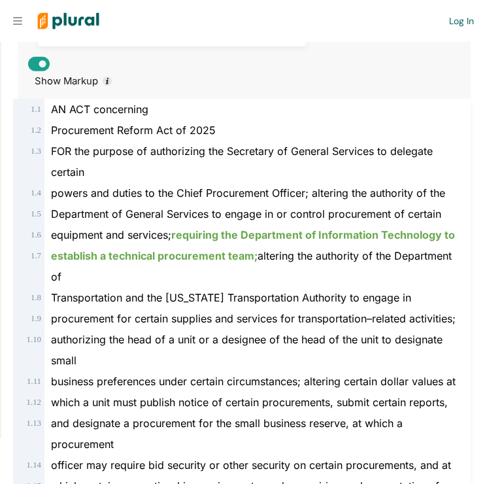
scroll to position [295, 0]
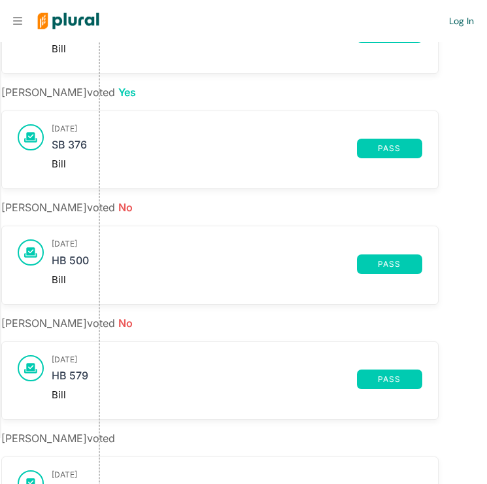
scroll to position [251, 0]
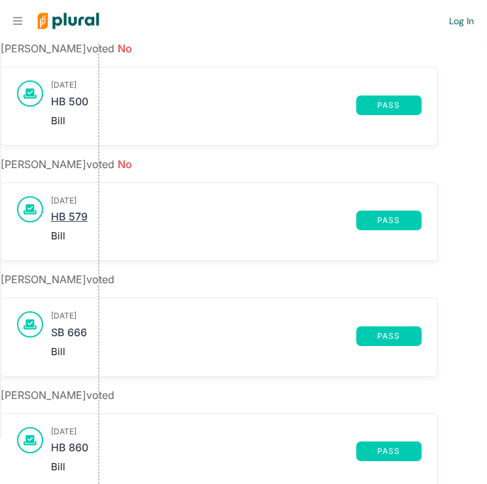
click at [80, 215] on link "HB 579" at bounding box center [203, 221] width 305 height 20
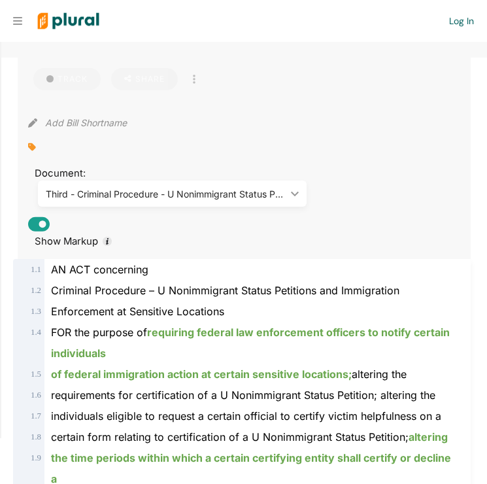
scroll to position [135, 0]
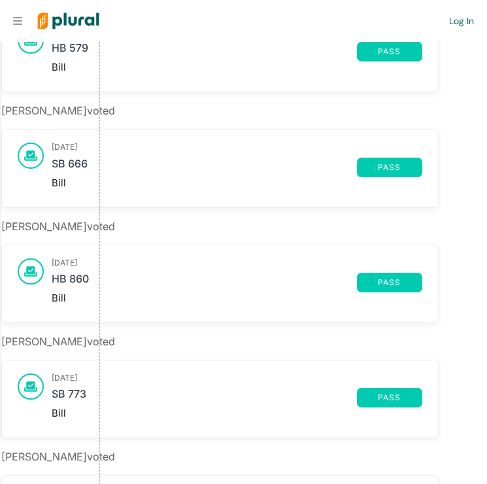
scroll to position [577, 0]
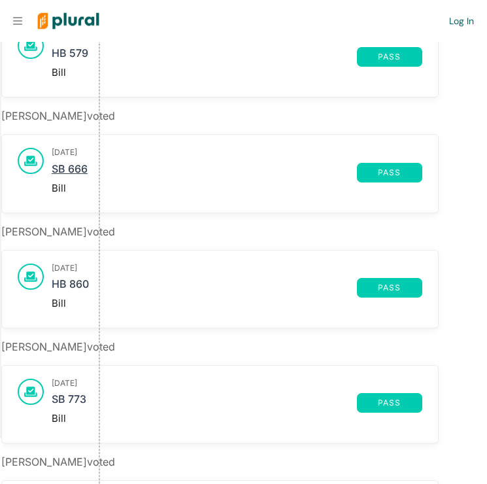
click at [79, 163] on link "SB 666" at bounding box center [204, 173] width 305 height 20
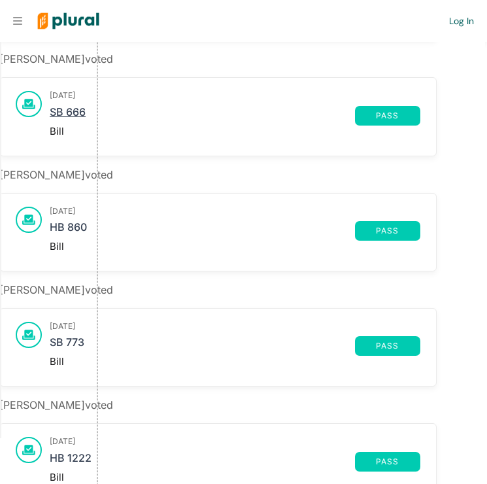
scroll to position [635, 1]
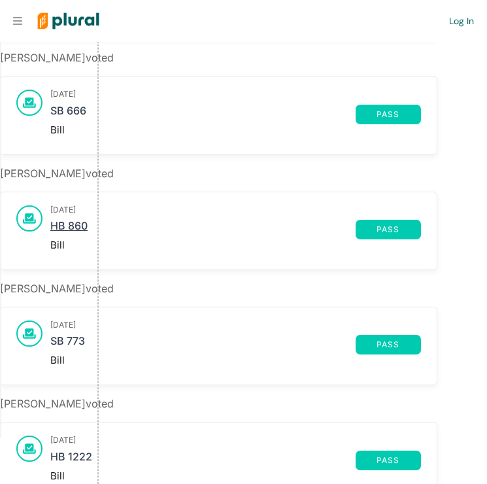
click at [77, 222] on link "HB 860" at bounding box center [202, 230] width 305 height 20
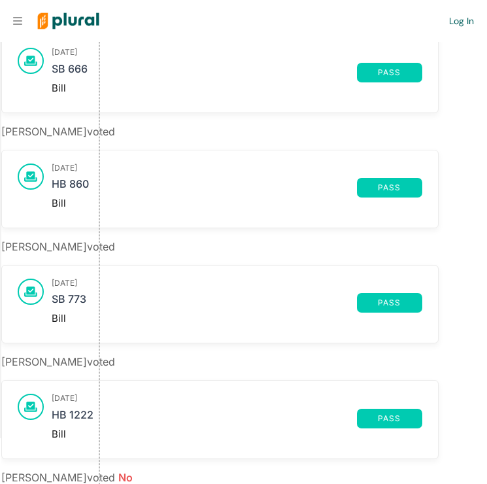
scroll to position [690, 0]
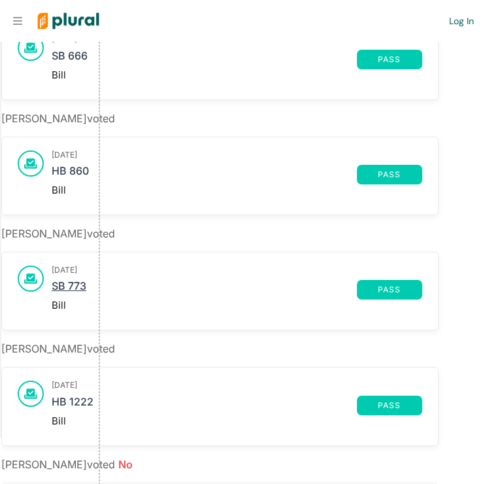
click at [77, 287] on link "SB 773" at bounding box center [204, 290] width 305 height 20
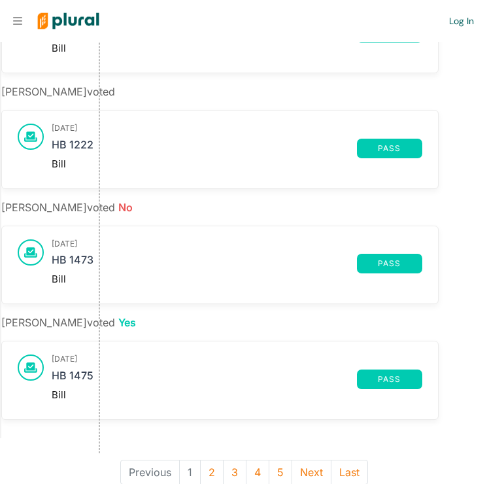
scroll to position [948, 0]
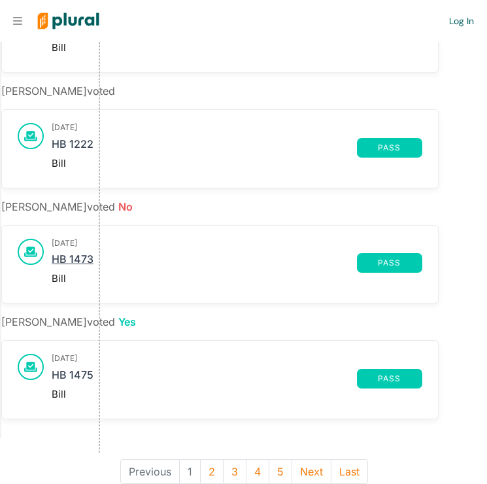
click at [80, 257] on link "HB 1473" at bounding box center [204, 263] width 305 height 20
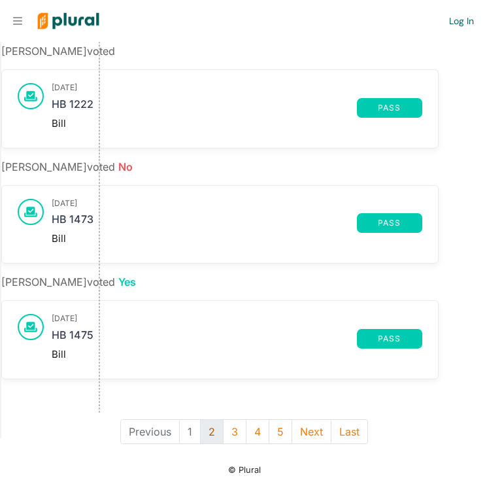
click at [211, 428] on button "2" at bounding box center [212, 431] width 24 height 25
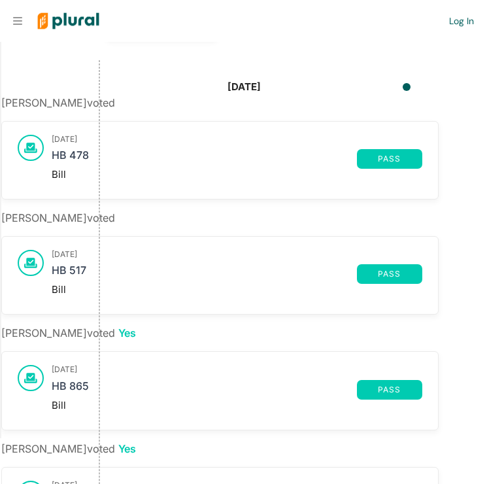
scroll to position [142, 0]
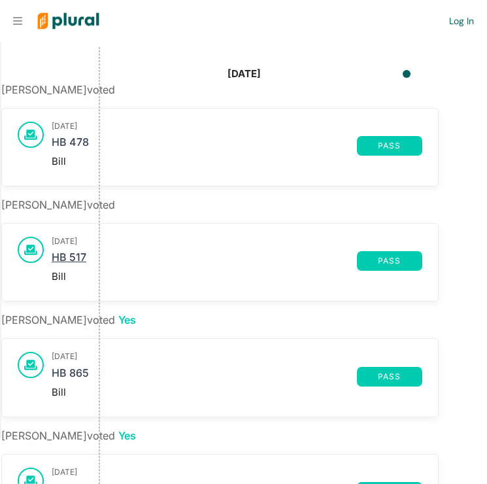
click at [72, 258] on link "HB 517" at bounding box center [204, 261] width 305 height 20
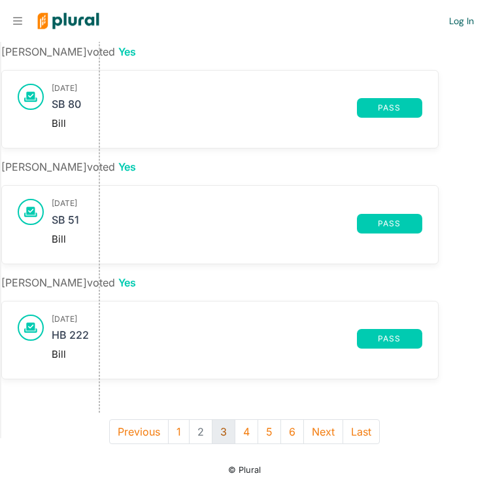
click at [223, 428] on button "3" at bounding box center [224, 431] width 24 height 25
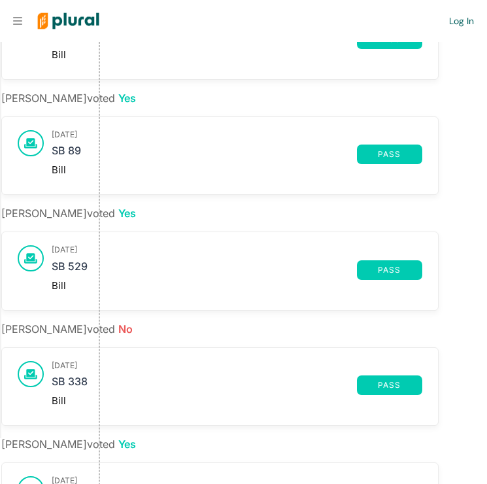
scroll to position [251, 0]
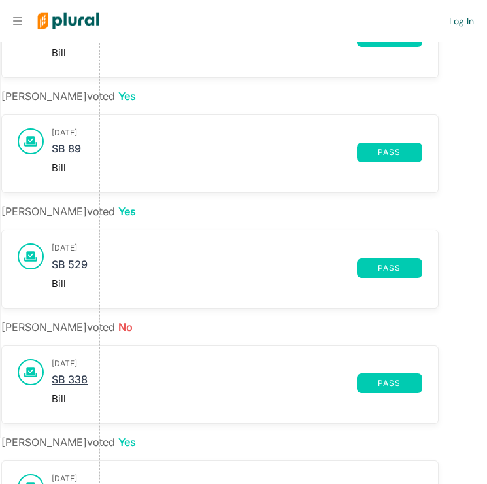
click at [75, 381] on link "SB 338" at bounding box center [204, 383] width 305 height 20
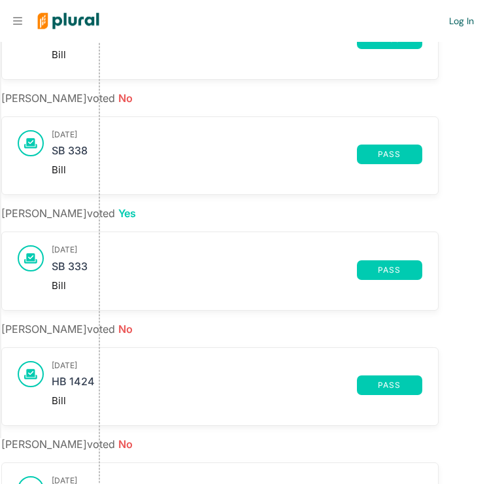
scroll to position [504, 0]
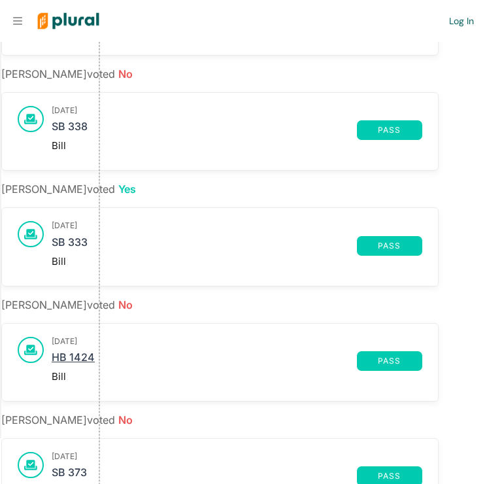
click at [80, 358] on link "HB 1424" at bounding box center [204, 361] width 305 height 20
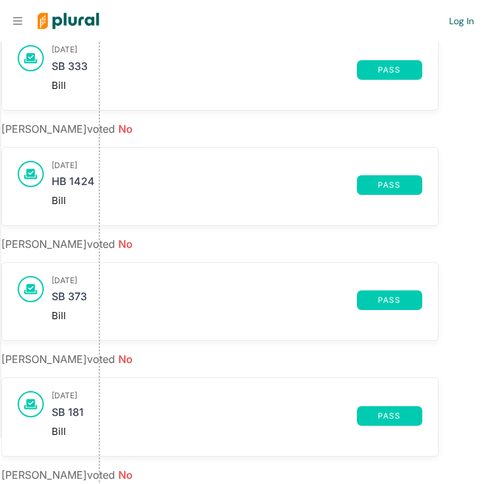
scroll to position [701, 0]
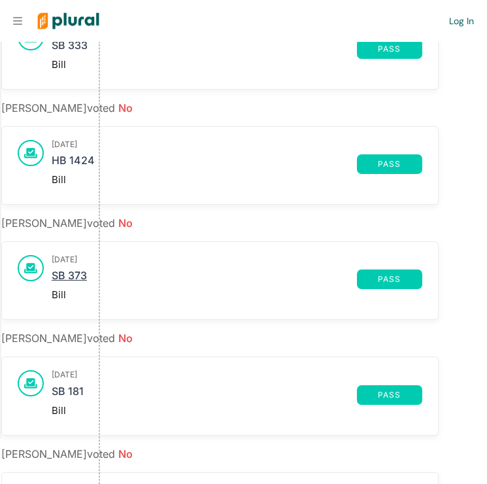
click at [73, 276] on link "SB 373" at bounding box center [204, 279] width 305 height 20
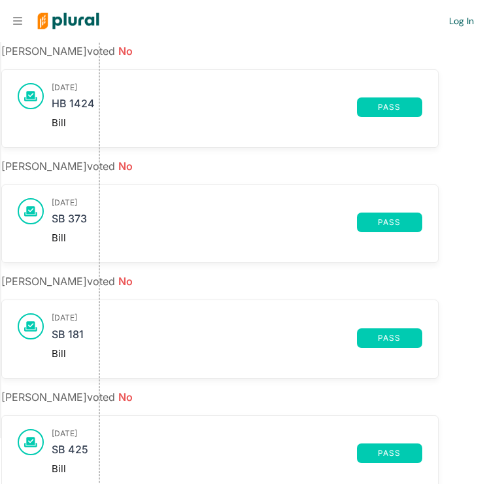
scroll to position [773, 0]
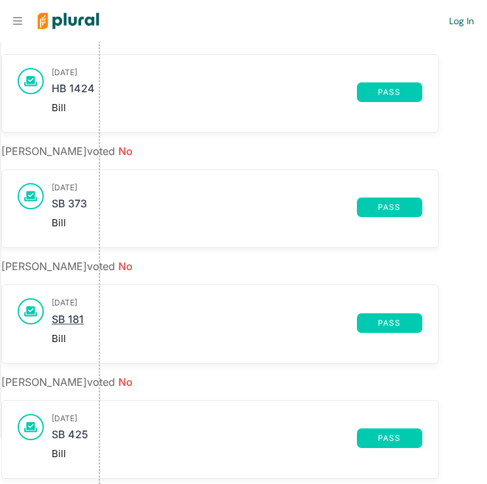
click at [78, 316] on link "SB 181" at bounding box center [204, 323] width 305 height 20
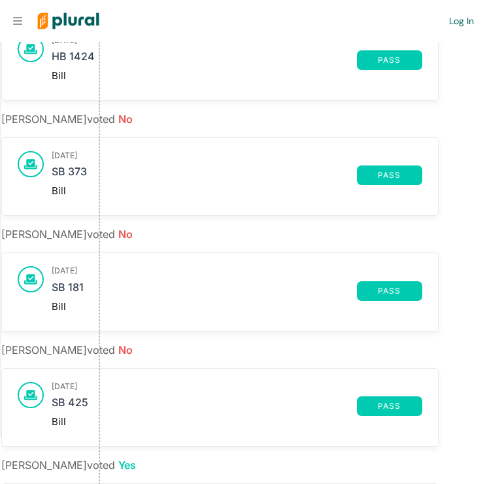
scroll to position [825, 0]
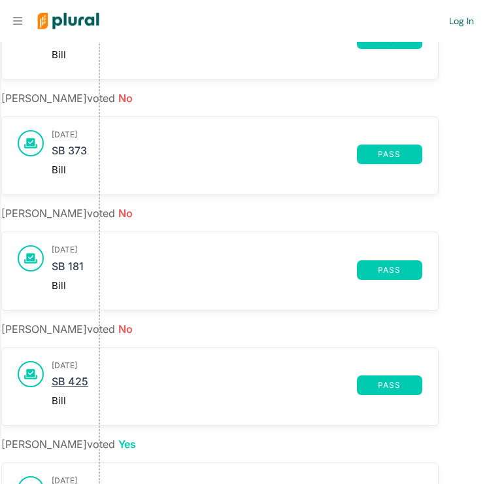
click at [83, 378] on link "SB 425" at bounding box center [204, 385] width 305 height 20
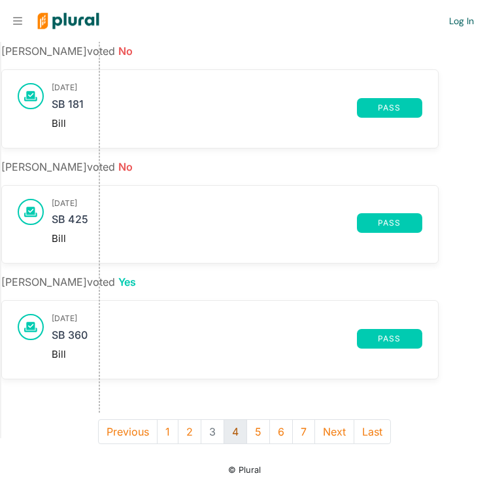
click at [233, 430] on button "4" at bounding box center [236, 431] width 24 height 25
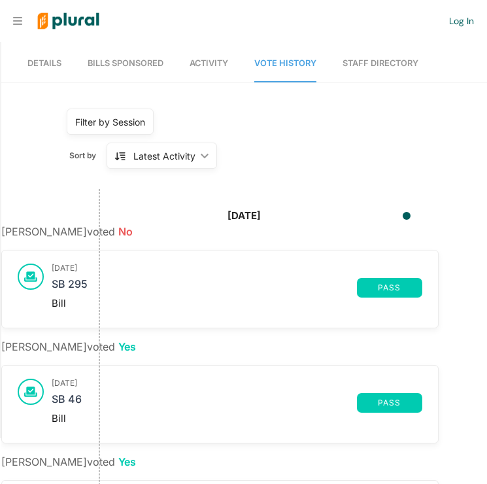
click at [80, 269] on h3 "[DATE]" at bounding box center [237, 268] width 371 height 9
click at [81, 283] on link "SB 295" at bounding box center [204, 288] width 305 height 20
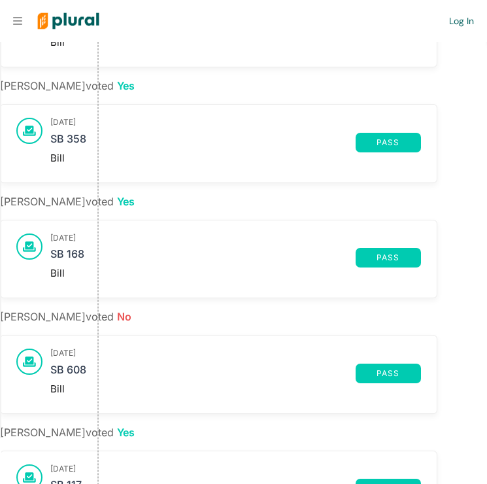
scroll to position [355, 1]
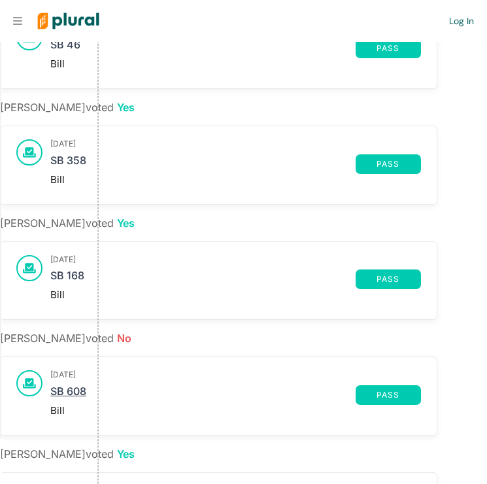
click at [73, 392] on link "SB 608" at bounding box center [202, 395] width 305 height 20
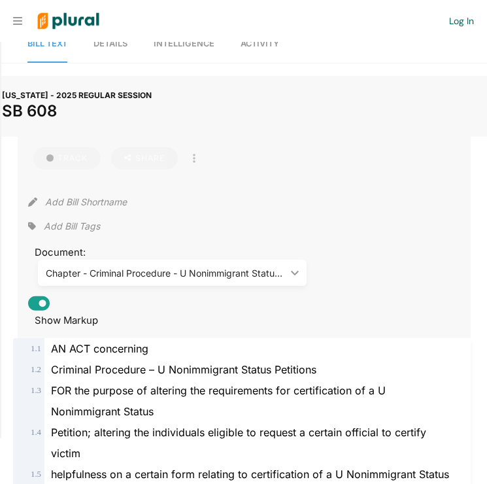
scroll to position [71, 0]
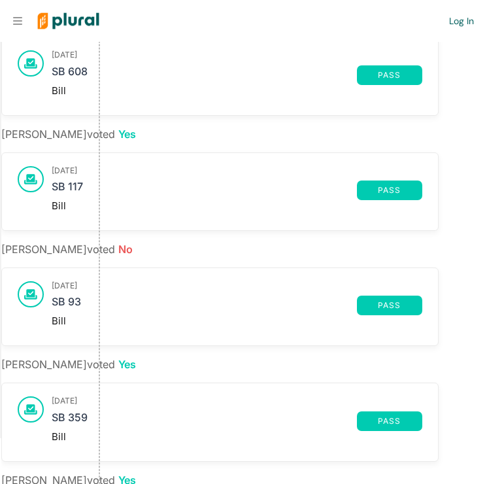
scroll to position [672, 0]
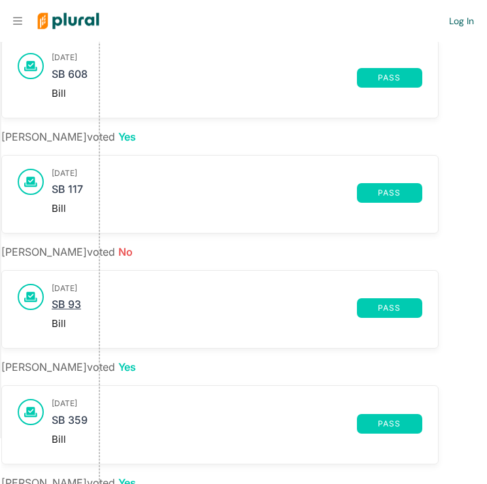
click at [70, 304] on link "SB 93" at bounding box center [204, 308] width 305 height 20
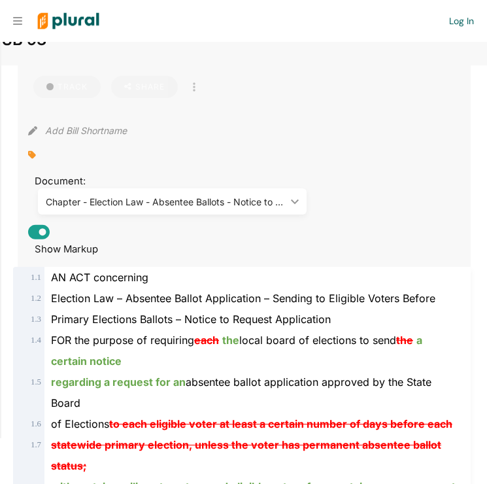
scroll to position [142, 0]
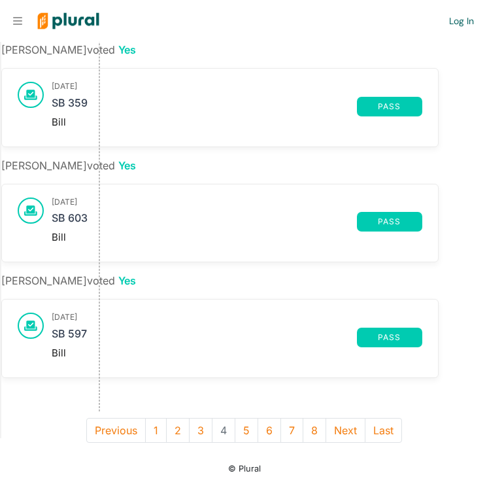
scroll to position [988, 0]
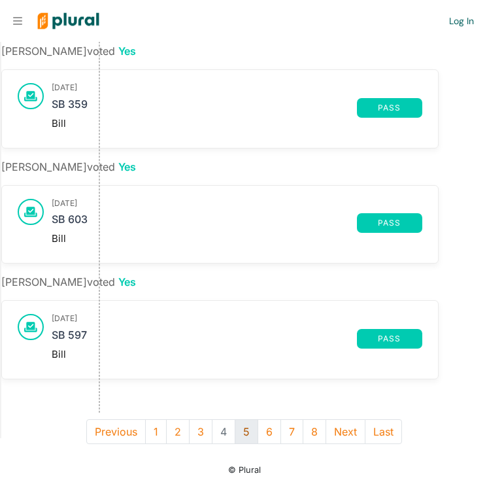
click at [243, 430] on button "5" at bounding box center [247, 431] width 24 height 25
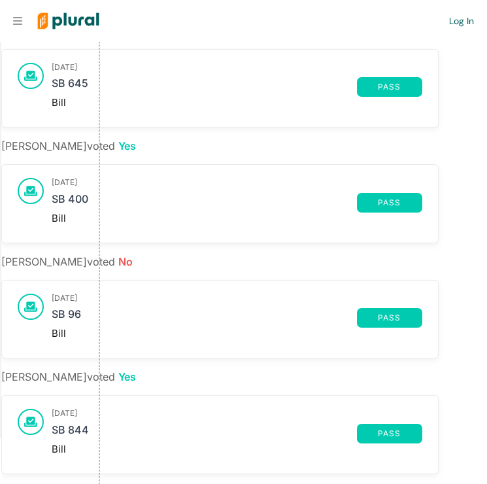
scroll to position [876, 0]
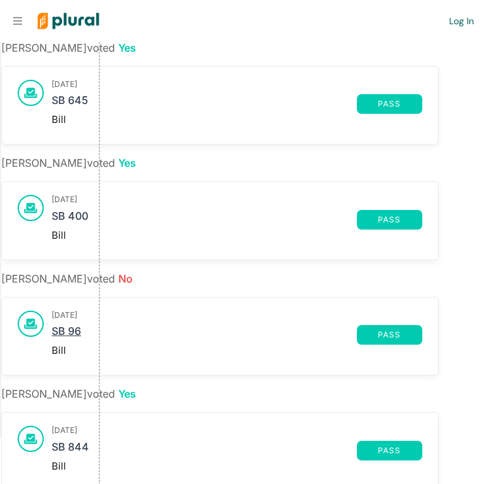
click at [73, 326] on link "SB 96" at bounding box center [204, 335] width 305 height 20
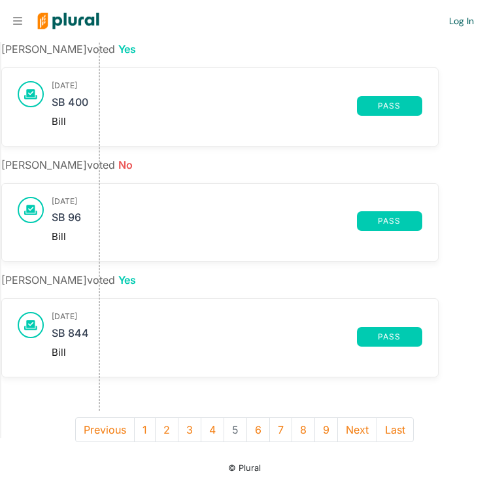
scroll to position [988, 0]
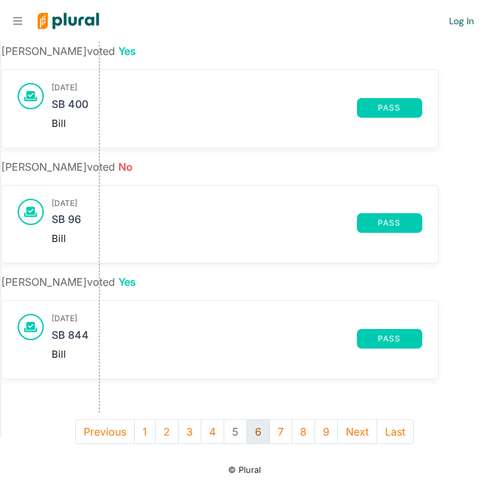
click at [260, 427] on button "6" at bounding box center [259, 431] width 24 height 25
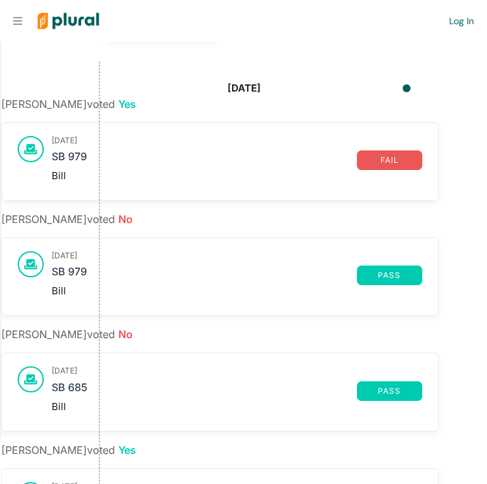
scroll to position [141, 0]
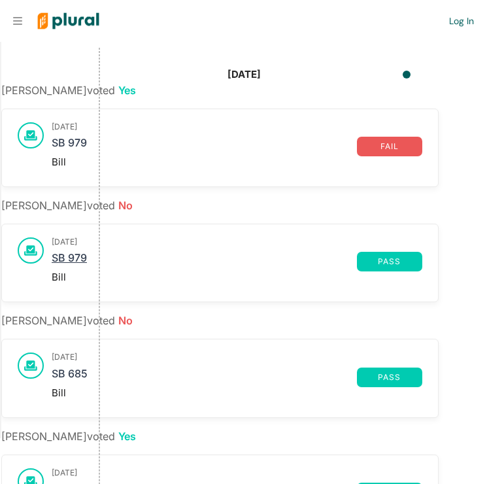
click at [78, 260] on link "SB 979" at bounding box center [204, 262] width 305 height 20
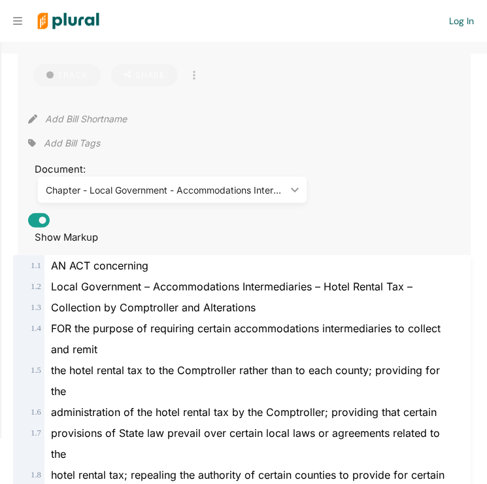
scroll to position [150, 0]
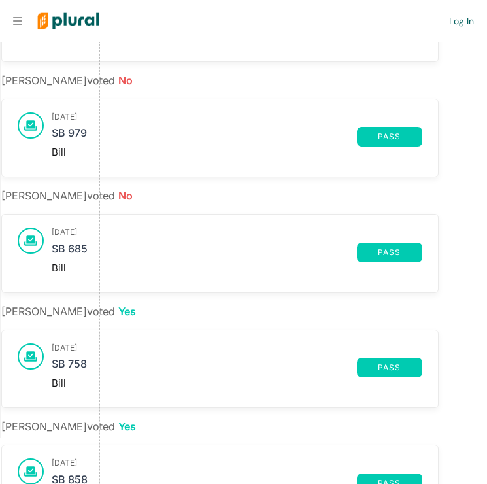
scroll to position [277, 0]
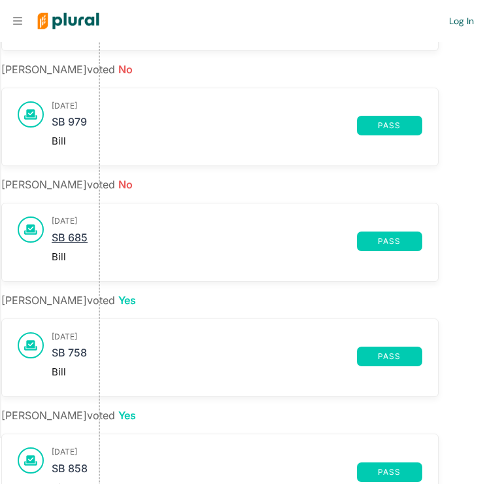
click at [77, 236] on link "SB 685" at bounding box center [204, 242] width 305 height 20
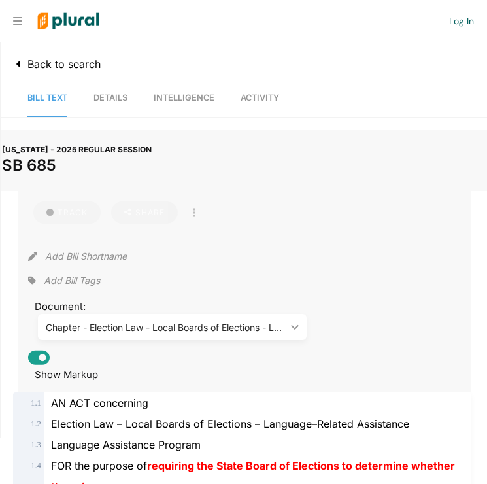
scroll to position [15, 0]
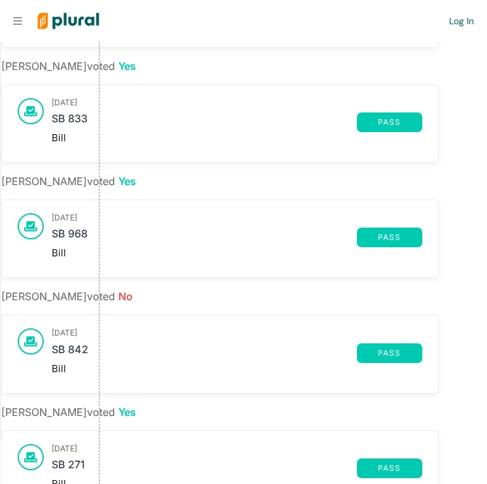
scroll to position [744, 0]
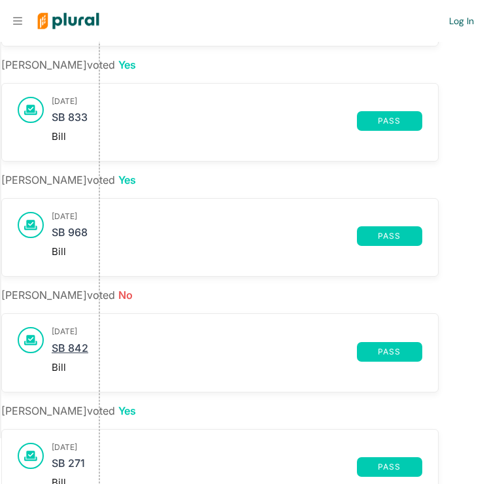
click at [77, 351] on link "SB 842" at bounding box center [204, 352] width 305 height 20
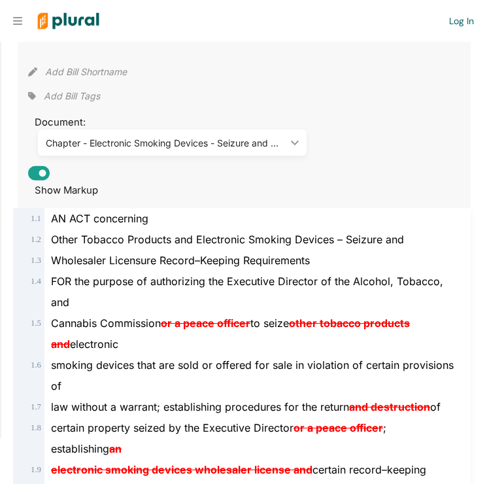
scroll to position [187, 0]
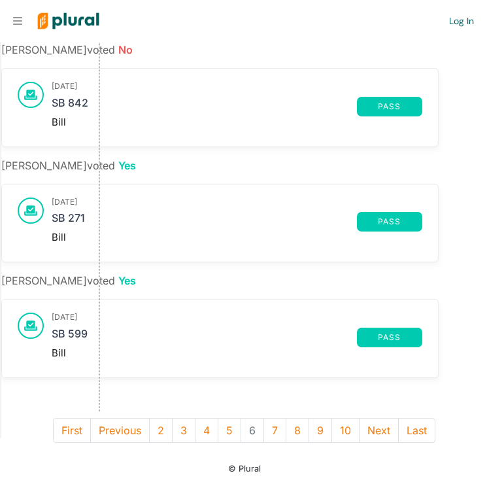
scroll to position [988, 0]
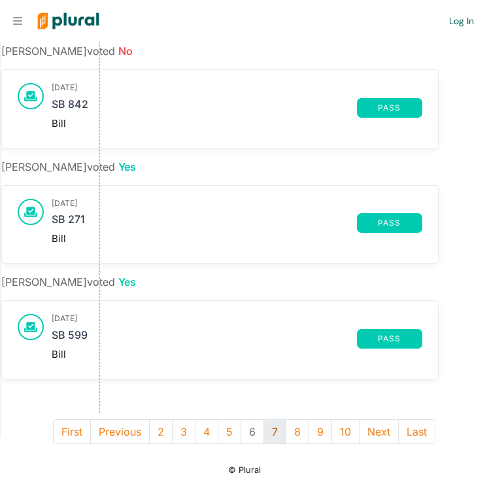
click at [273, 429] on button "7" at bounding box center [275, 431] width 23 height 25
click at [82, 217] on link "HB 586" at bounding box center [204, 223] width 305 height 20
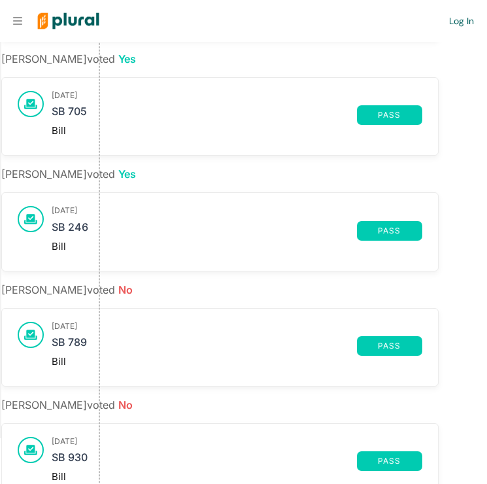
scroll to position [542, 0]
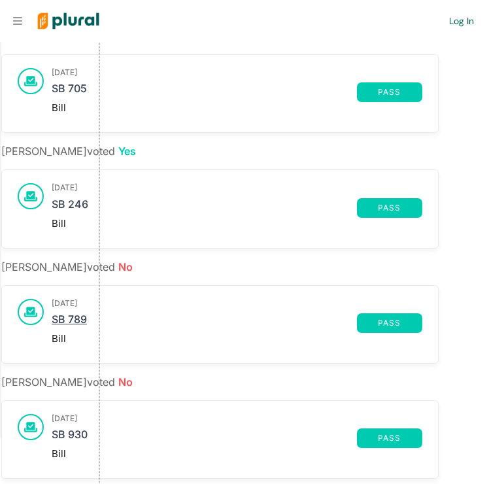
click at [67, 317] on link "SB 789" at bounding box center [204, 323] width 305 height 20
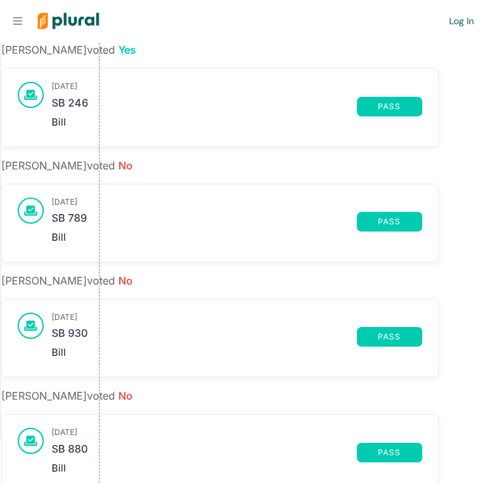
scroll to position [667, 0]
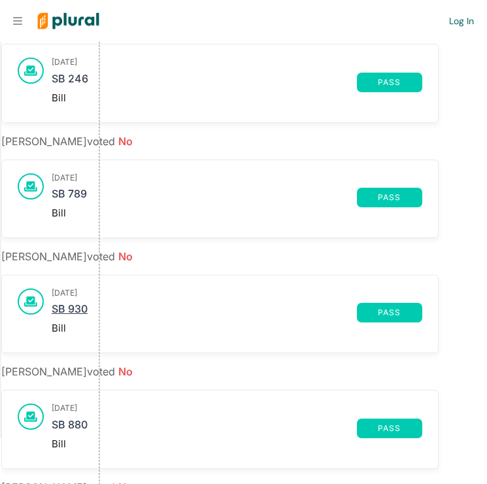
click at [75, 309] on link "SB 930" at bounding box center [204, 313] width 305 height 20
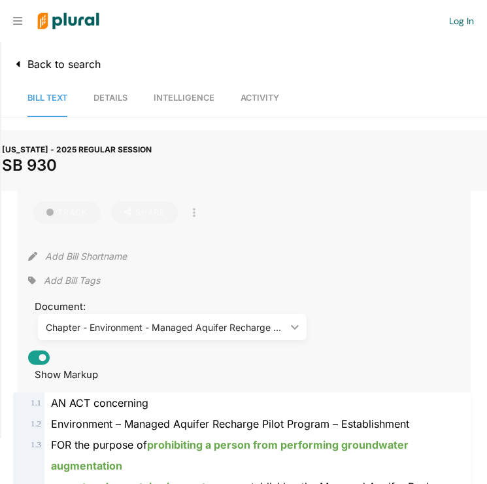
scroll to position [28, 0]
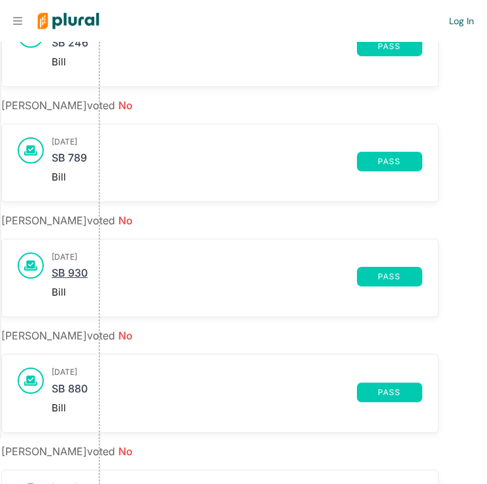
scroll to position [719, 0]
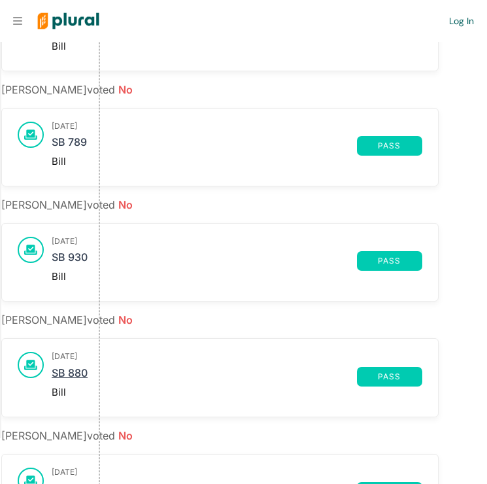
click at [67, 369] on link "SB 880" at bounding box center [204, 377] width 305 height 20
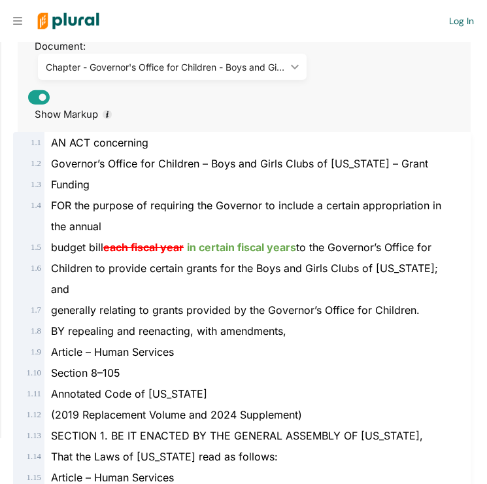
scroll to position [261, 0]
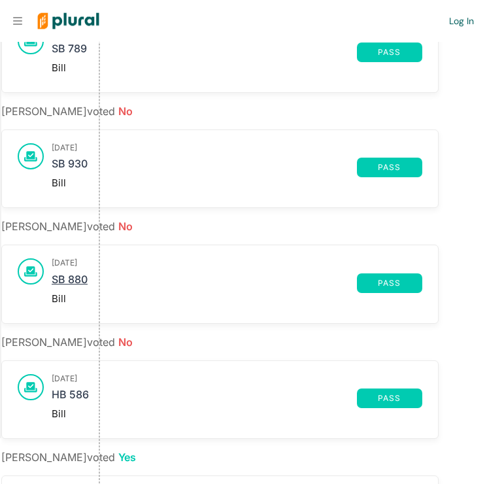
scroll to position [821, 0]
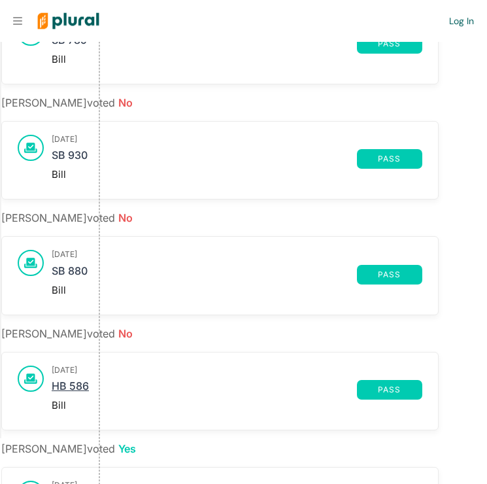
click at [84, 384] on link "HB 586" at bounding box center [204, 390] width 305 height 20
